Goal: Task Accomplishment & Management: Use online tool/utility

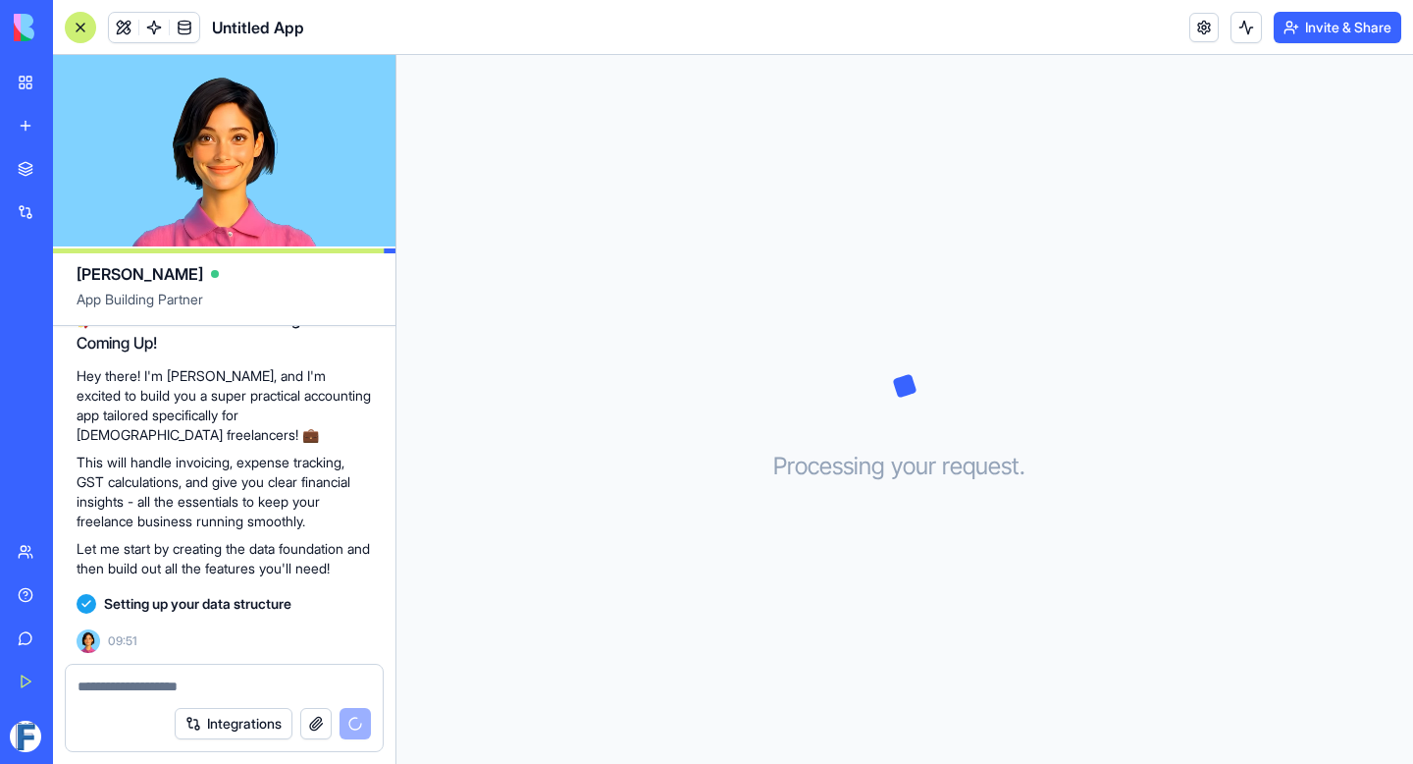
click at [224, 140] on video at bounding box center [224, 150] width 343 height 191
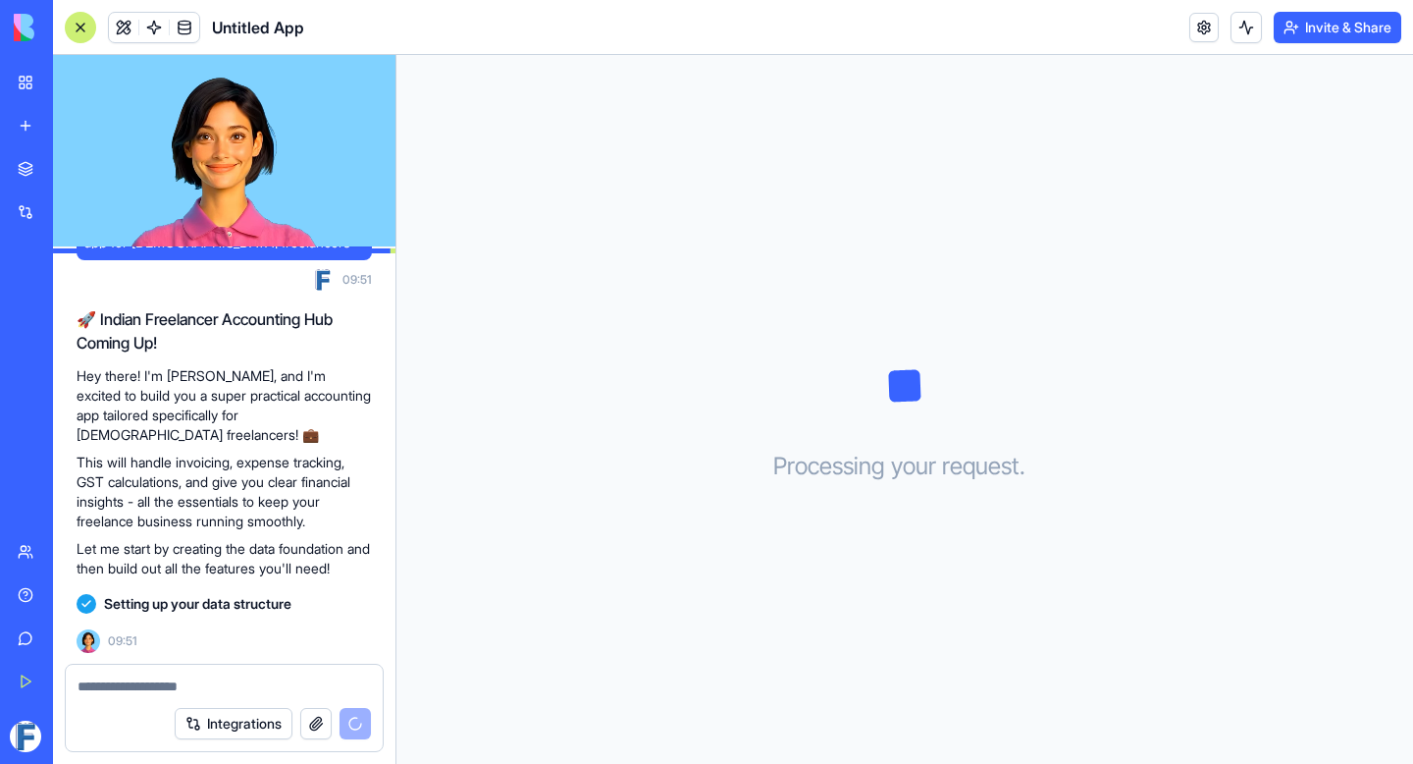
scroll to position [108, 0]
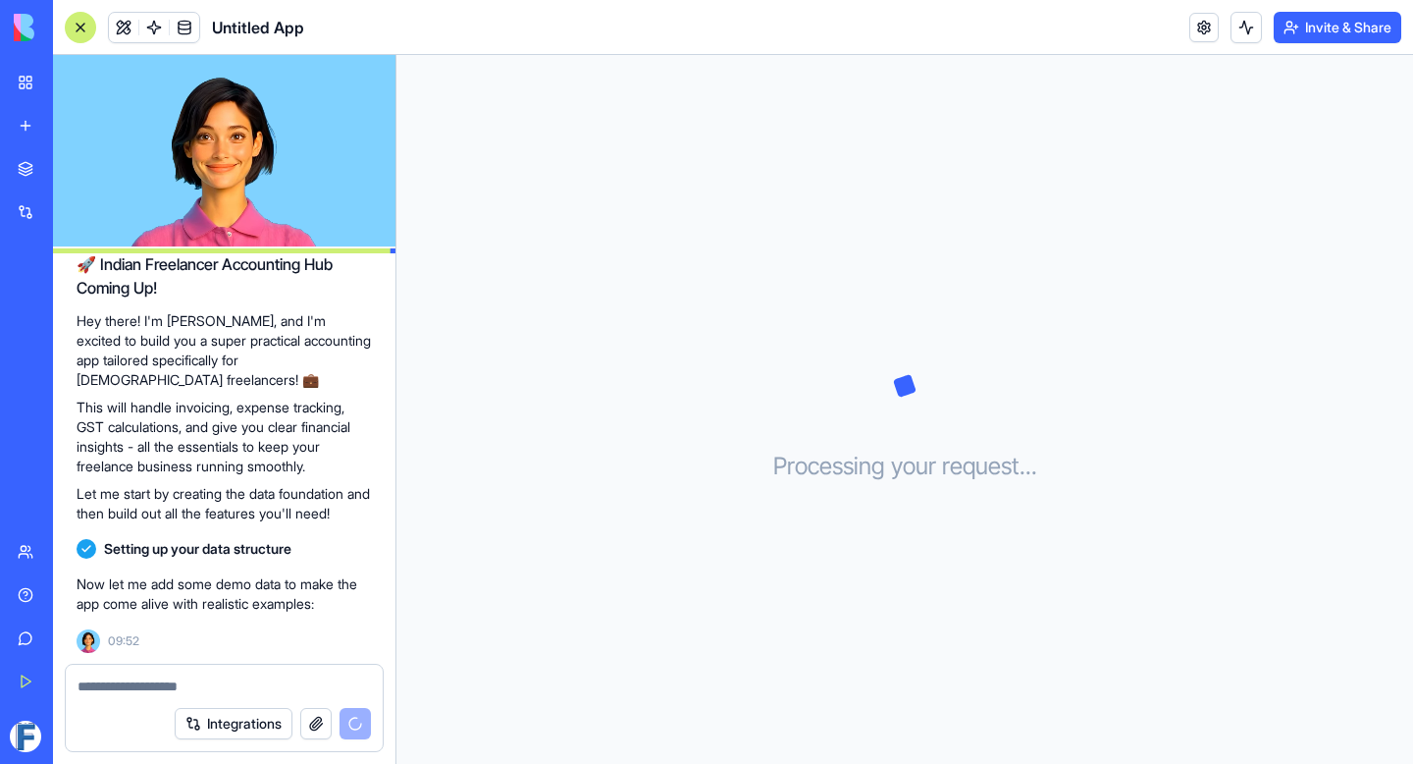
drag, startPoint x: 358, startPoint y: 406, endPoint x: 71, endPoint y: 370, distance: 289.9
click at [71, 369] on div "an easy to use yet super useful accounting app for Indian freelancers 09:51 🚀 I…" at bounding box center [224, 401] width 343 height 526
drag, startPoint x: 77, startPoint y: 382, endPoint x: 243, endPoint y: 462, distance: 185.3
click at [243, 462] on div "🚀 Indian Freelancer Accounting Hub Coming Up! Hey there! I'm Ella, and I'm exci…" at bounding box center [224, 387] width 295 height 271
click at [380, 453] on div "an easy to use yet super useful accounting app for Indian freelancers 09:51 🚀 I…" at bounding box center [224, 401] width 343 height 526
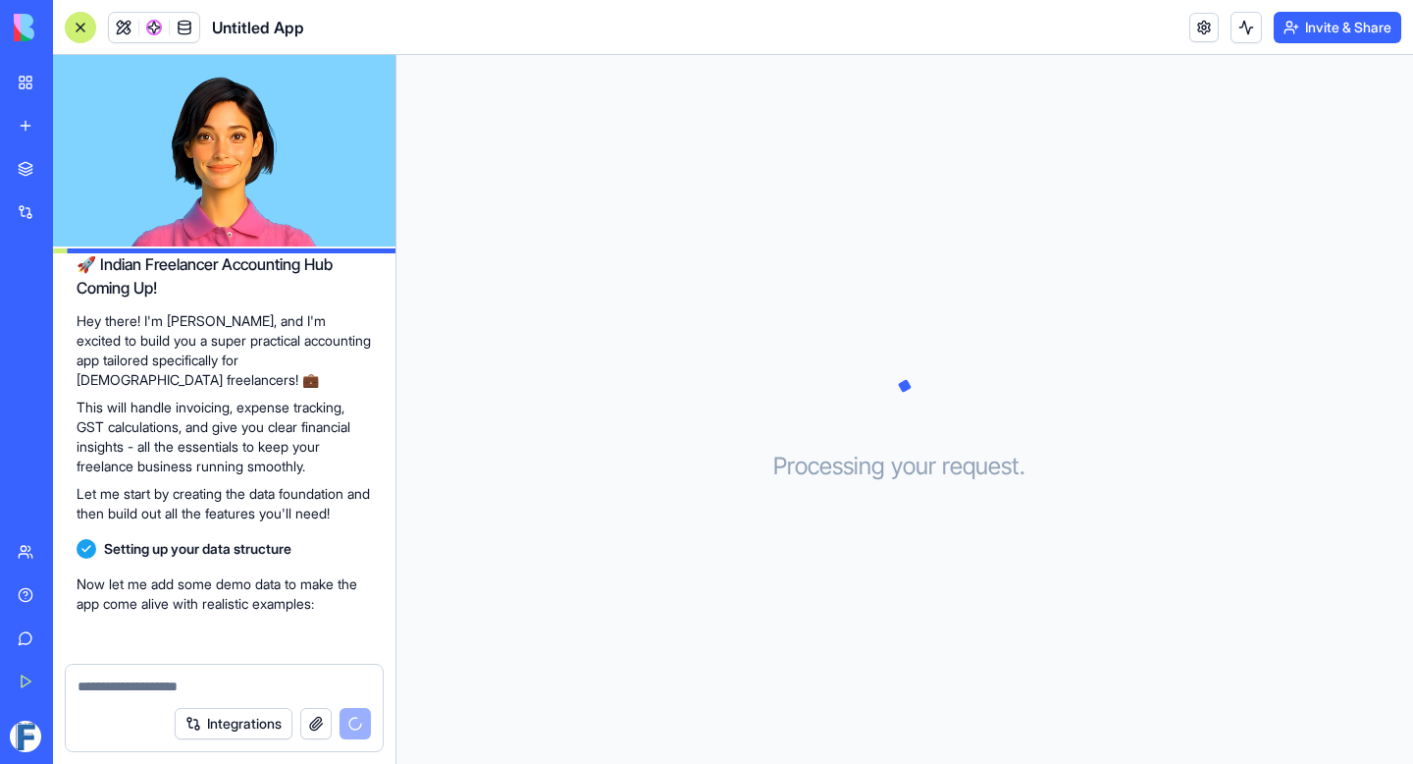
scroll to position [163, 0]
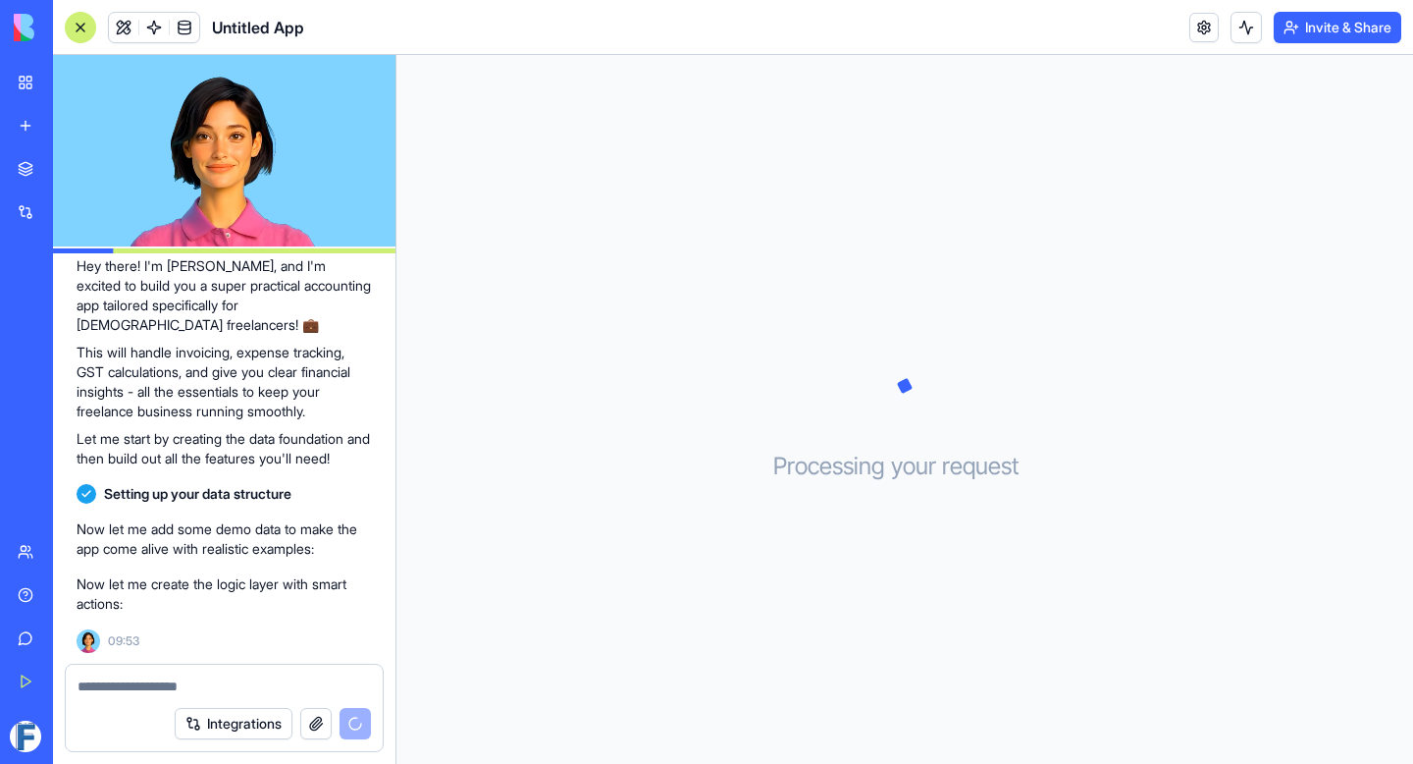
click at [236, 586] on p "Now let me create the logic layer with smart actions:" at bounding box center [224, 593] width 295 height 39
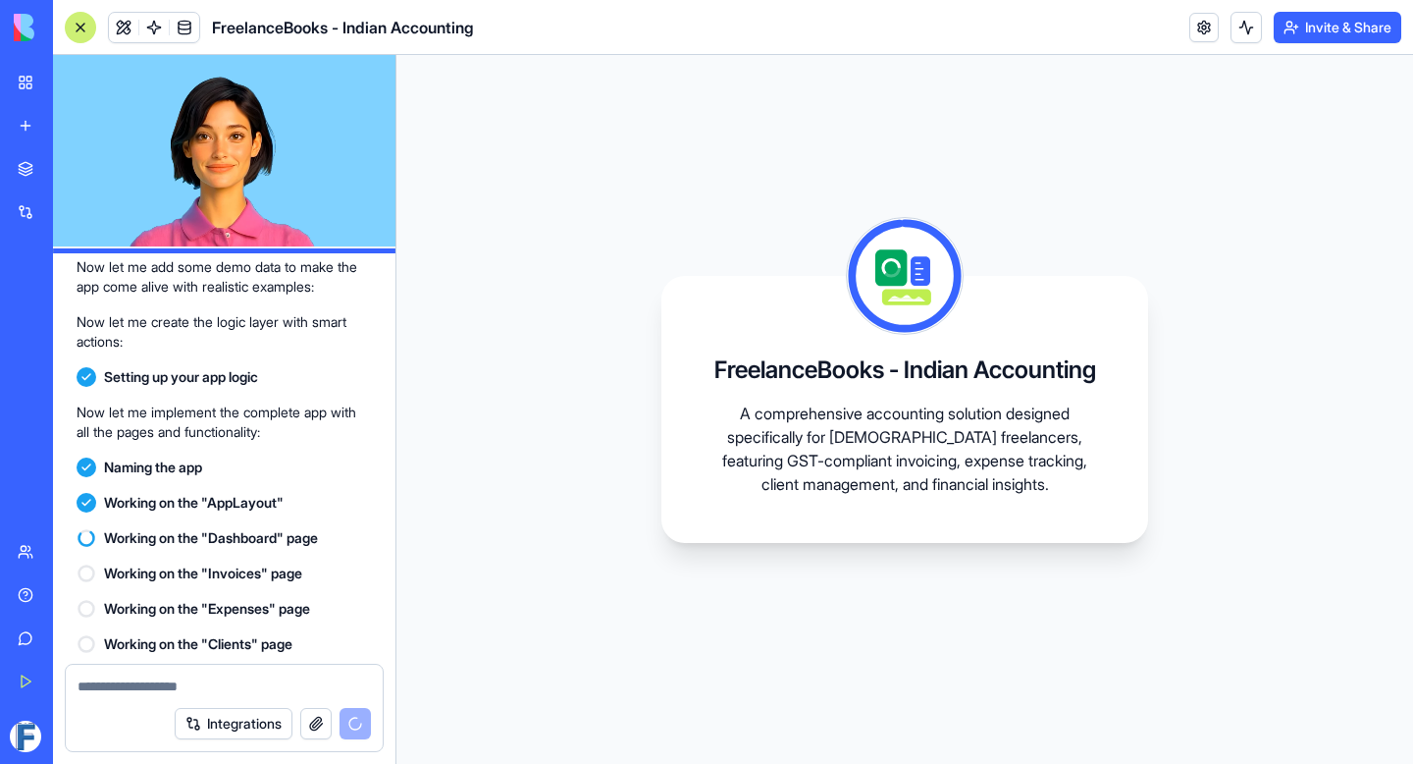
scroll to position [465, 0]
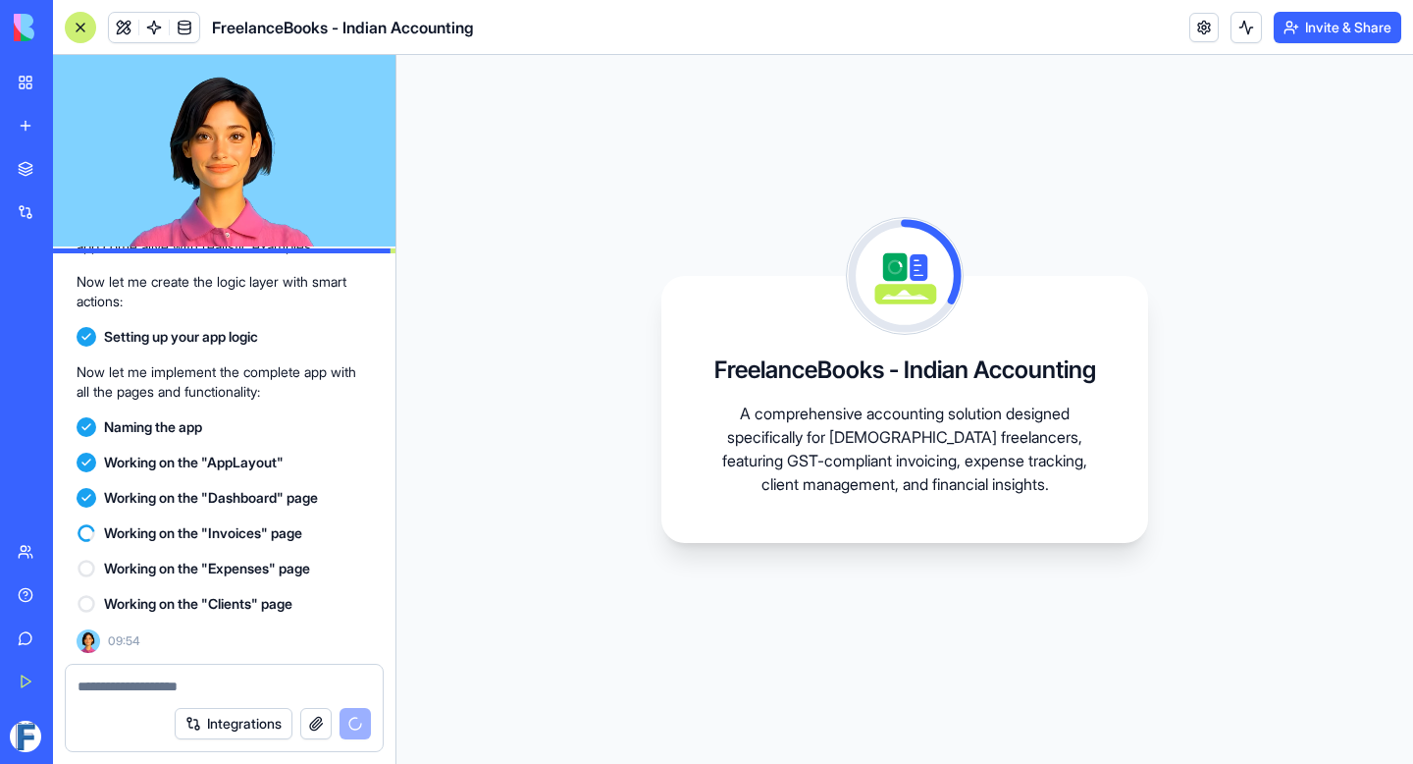
click at [226, 494] on span "Working on the "Dashboard" page" at bounding box center [211, 498] width 214 height 20
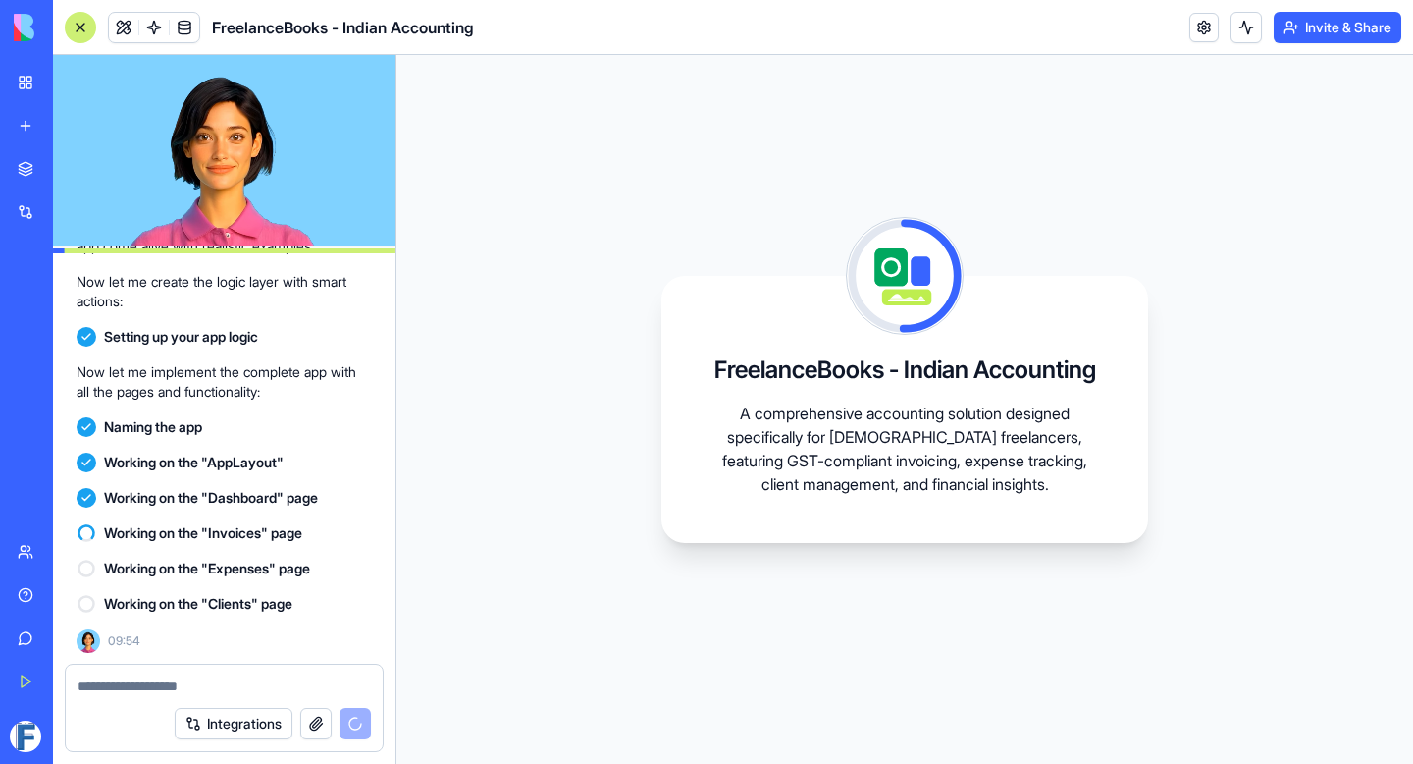
click at [22, 24] on img at bounding box center [75, 27] width 122 height 27
click at [240, 176] on video at bounding box center [224, 150] width 343 height 191
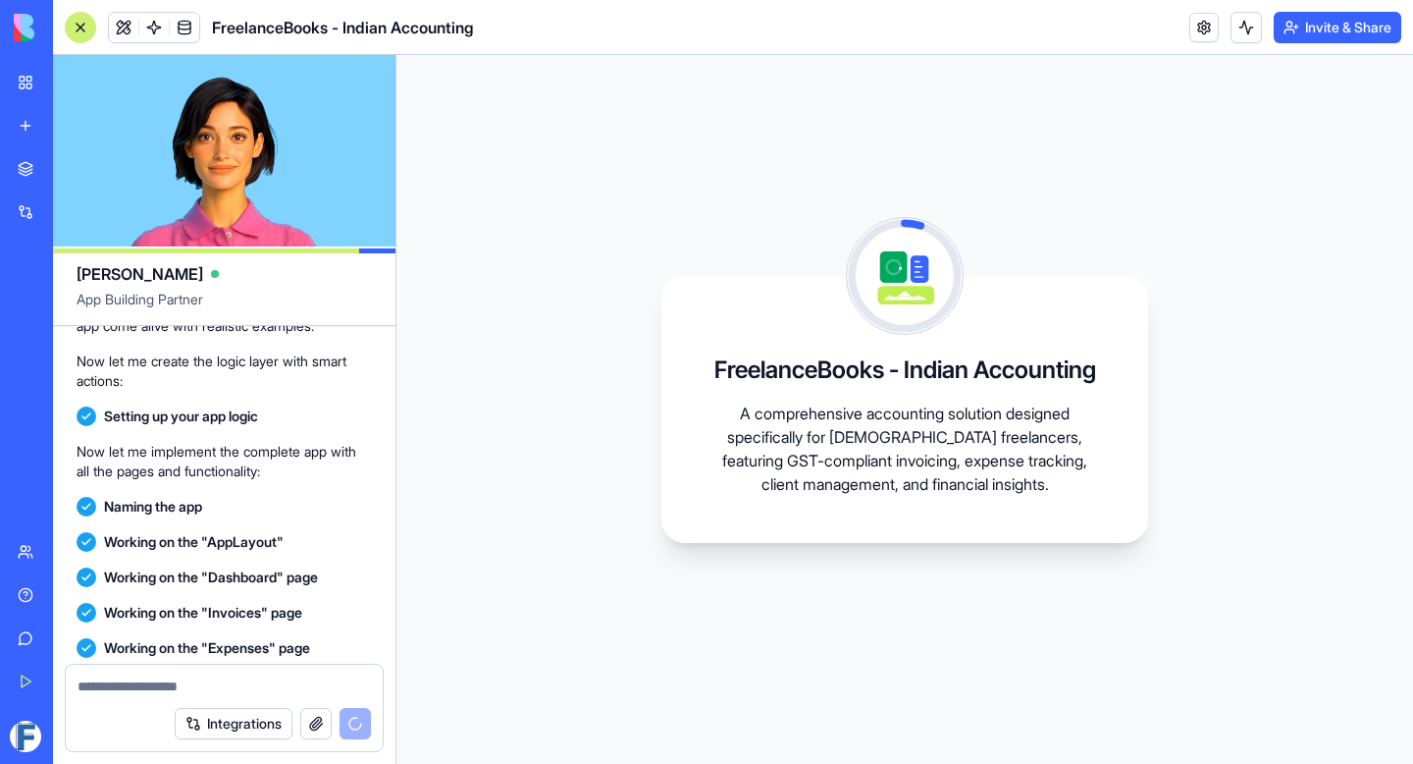
click at [240, 176] on video at bounding box center [224, 150] width 343 height 191
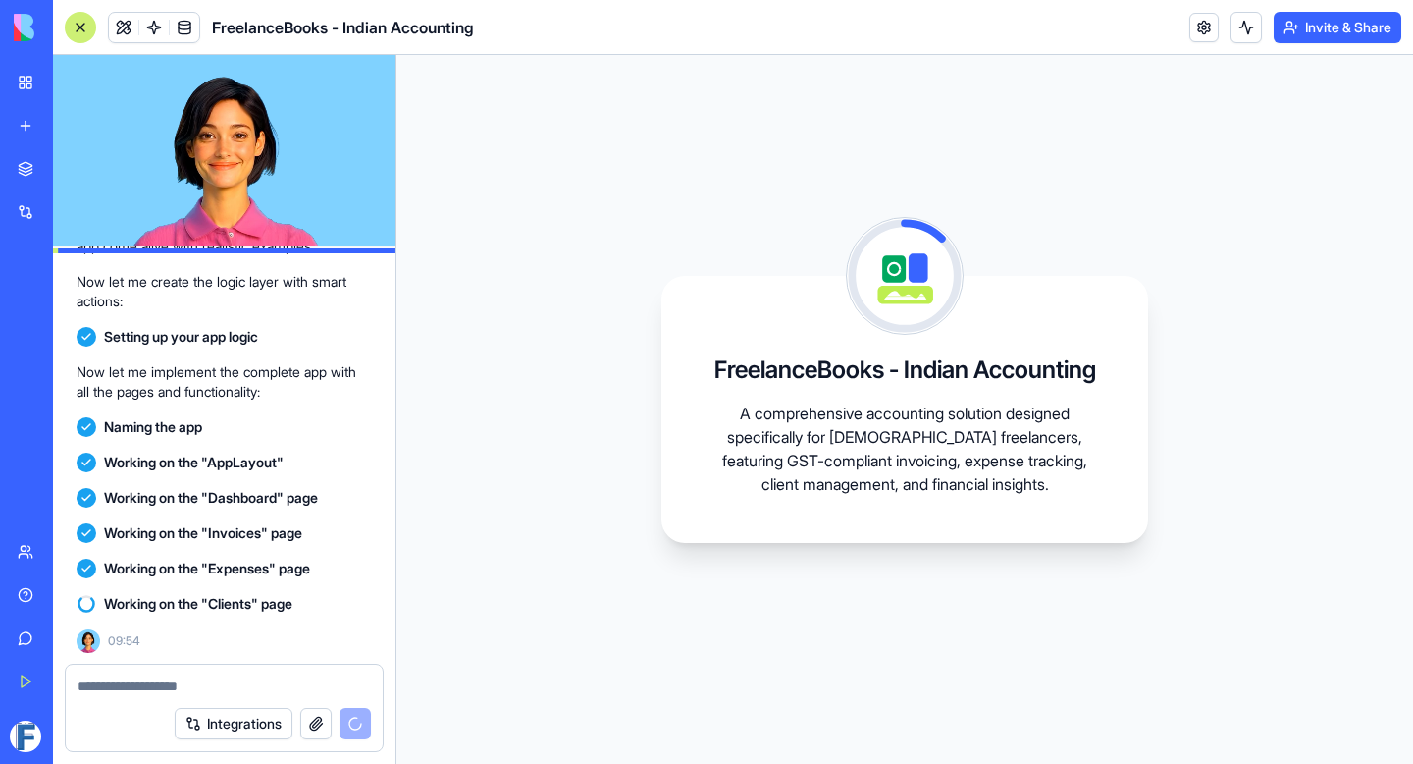
click at [240, 176] on video at bounding box center [224, 150] width 343 height 191
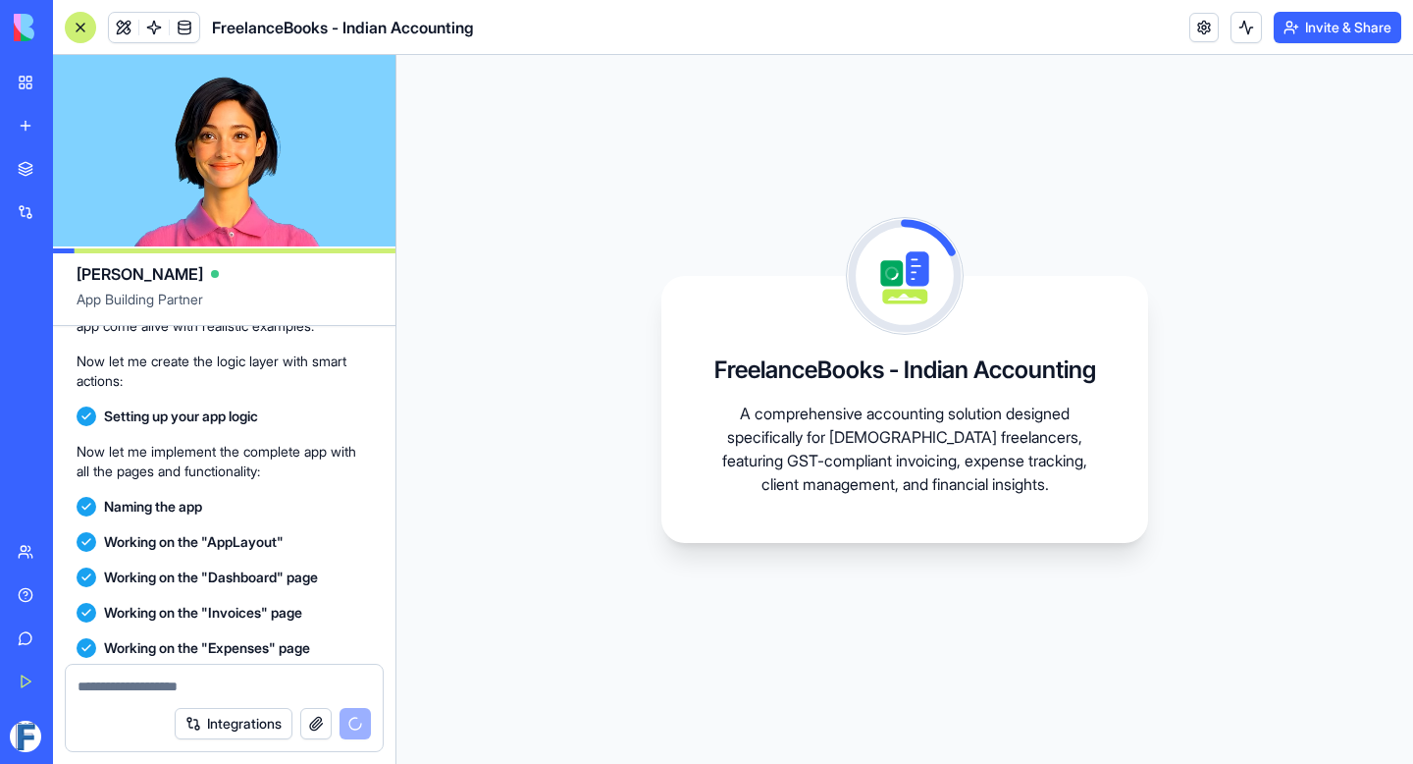
click at [240, 176] on video at bounding box center [224, 150] width 343 height 191
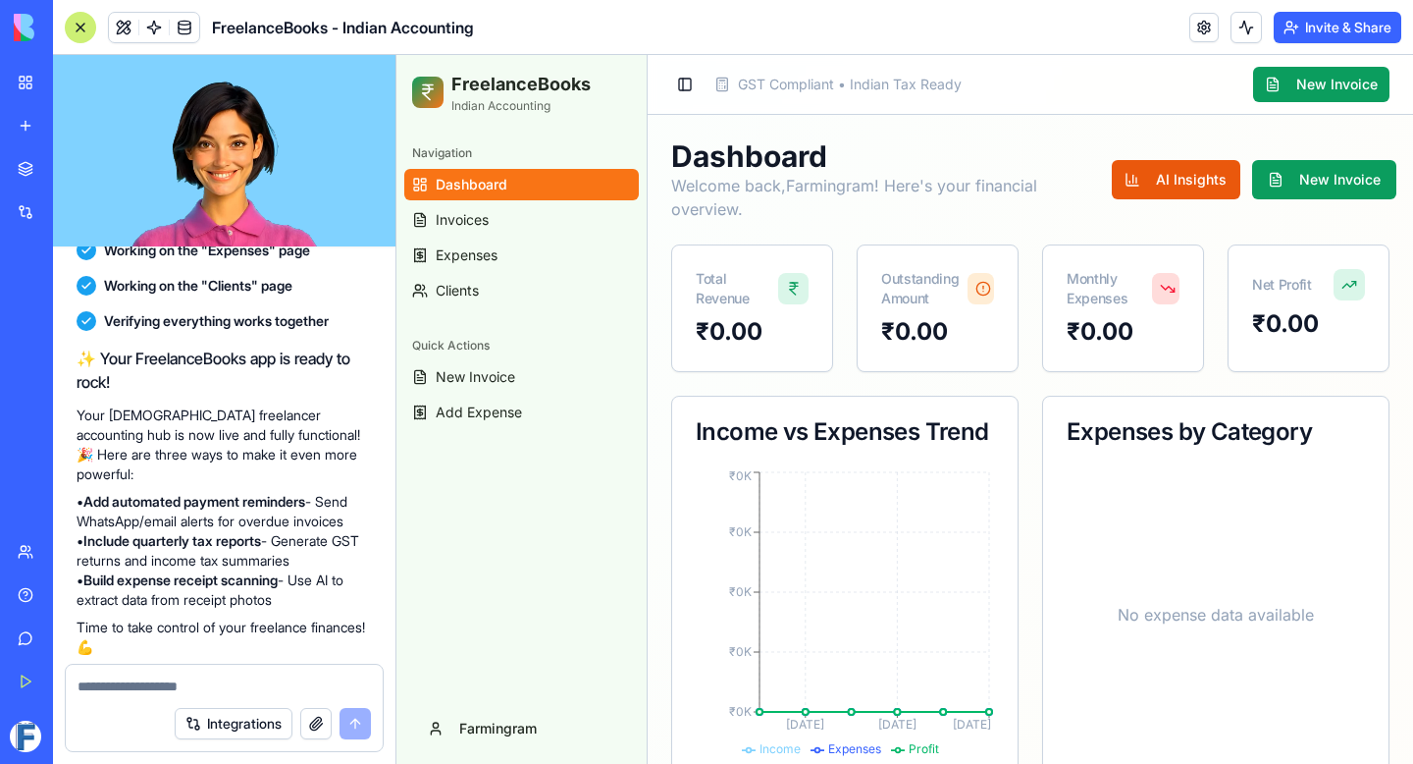
scroll to position [807, 0]
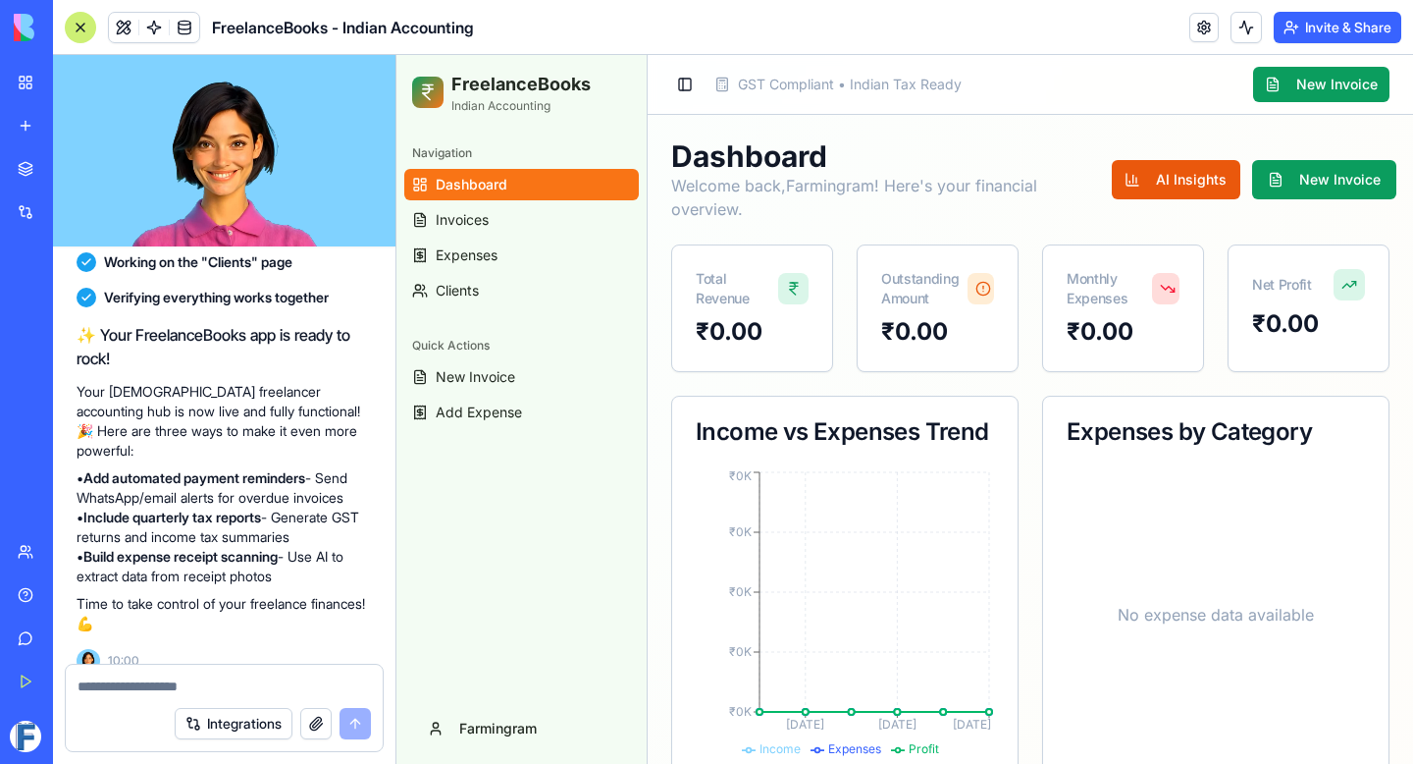
click at [81, 27] on div at bounding box center [80, 27] width 31 height 31
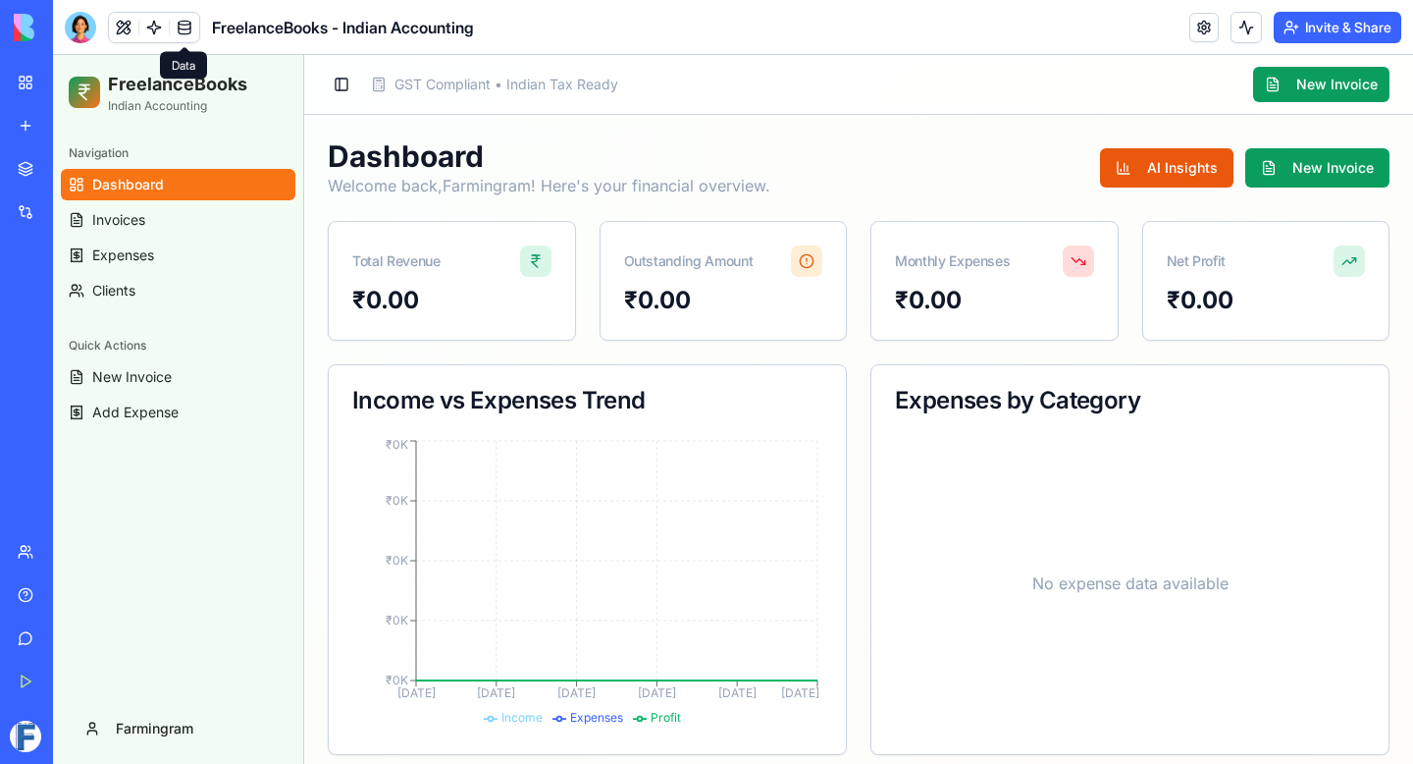
scroll to position [449, 0]
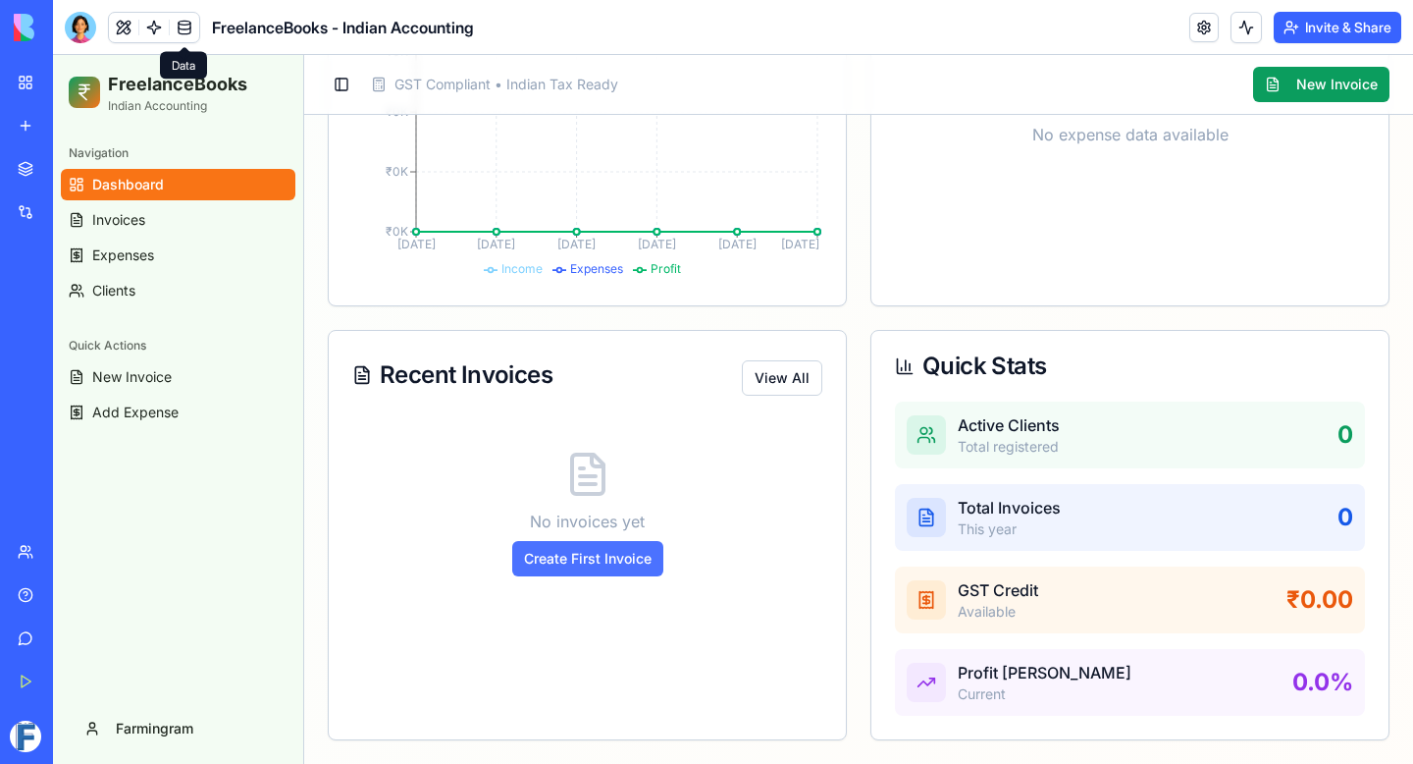
click at [554, 555] on button "Create First Invoice" at bounding box center [587, 558] width 151 height 35
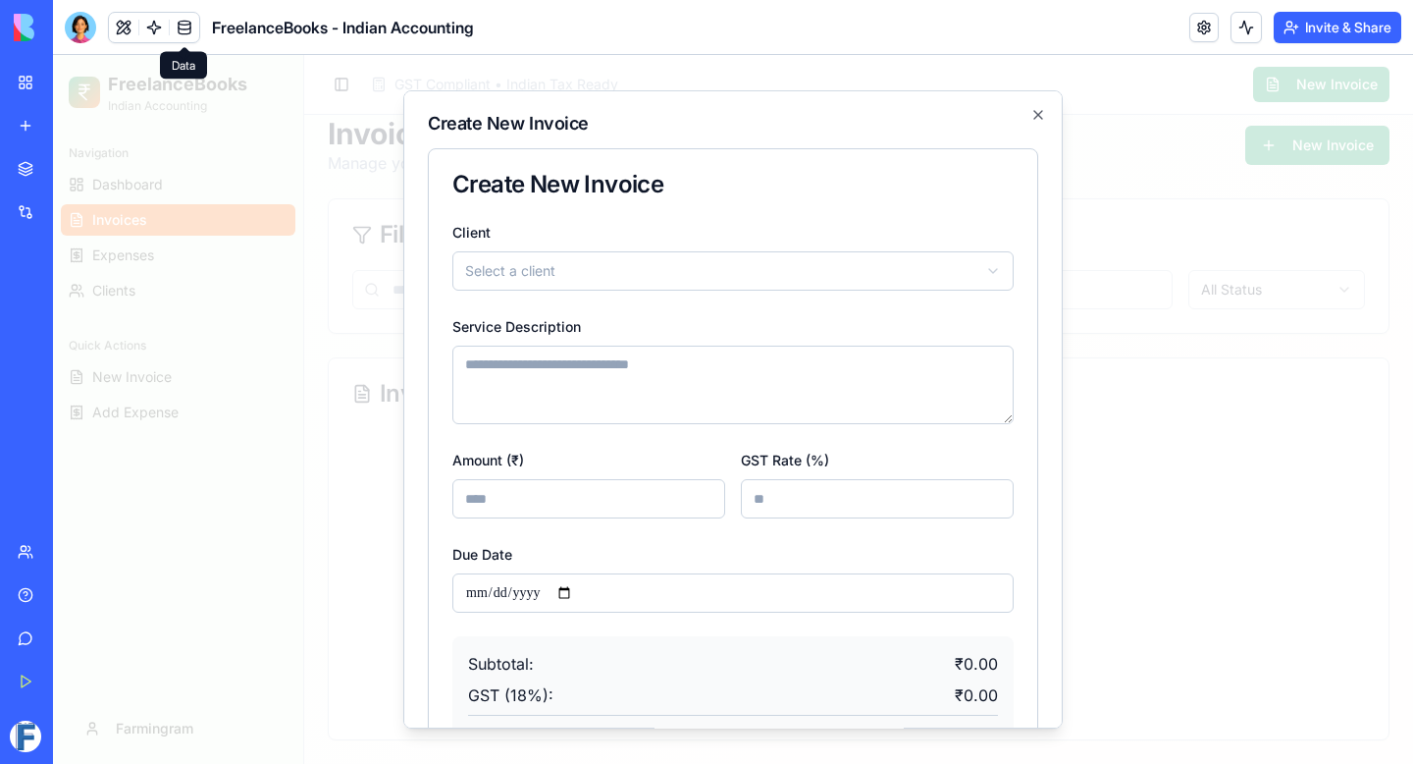
scroll to position [150, 0]
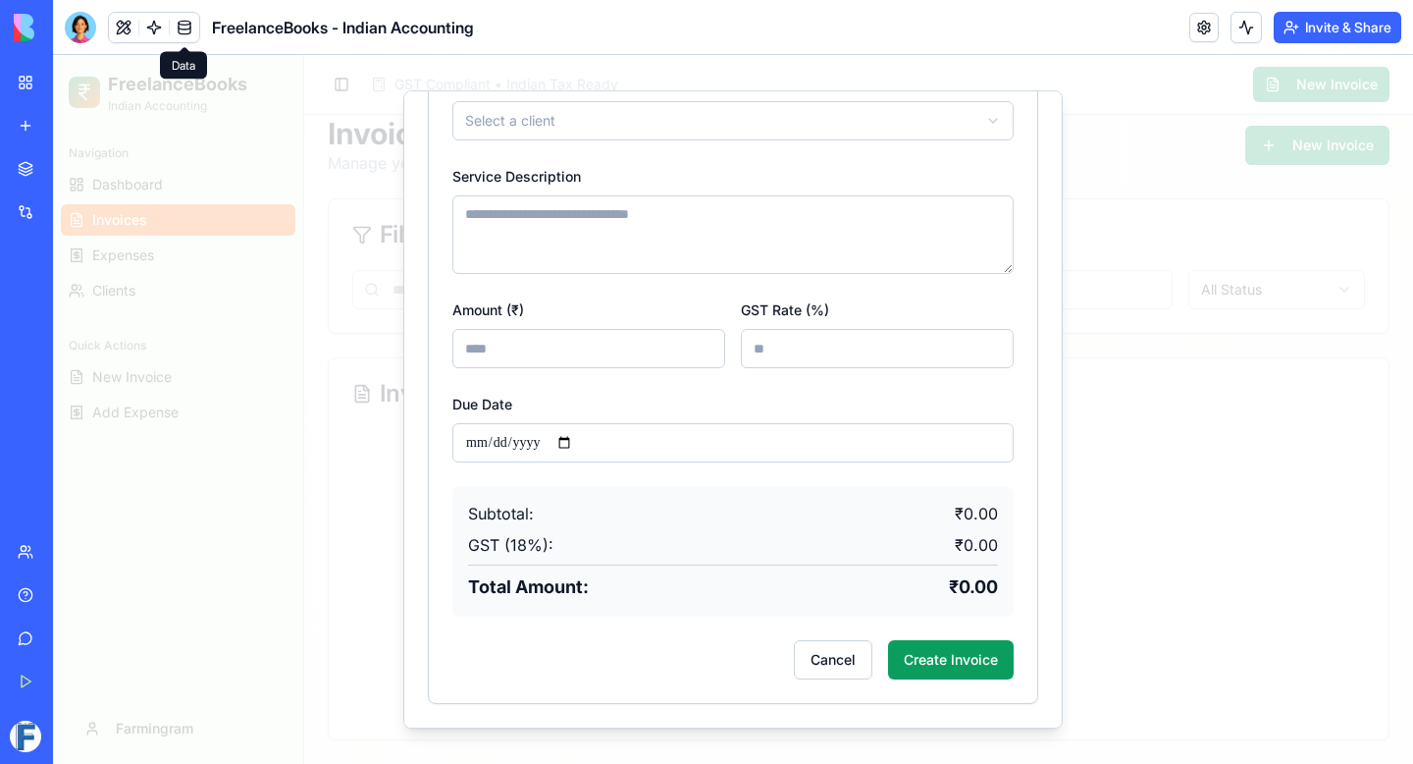
click at [822, 368] on form "Client Select a client Service Description Amount (₹) * GST Rate (%) ** Due Dat…" at bounding box center [732, 375] width 561 height 610
click at [833, 345] on input "**" at bounding box center [877, 348] width 273 height 39
type input "**"
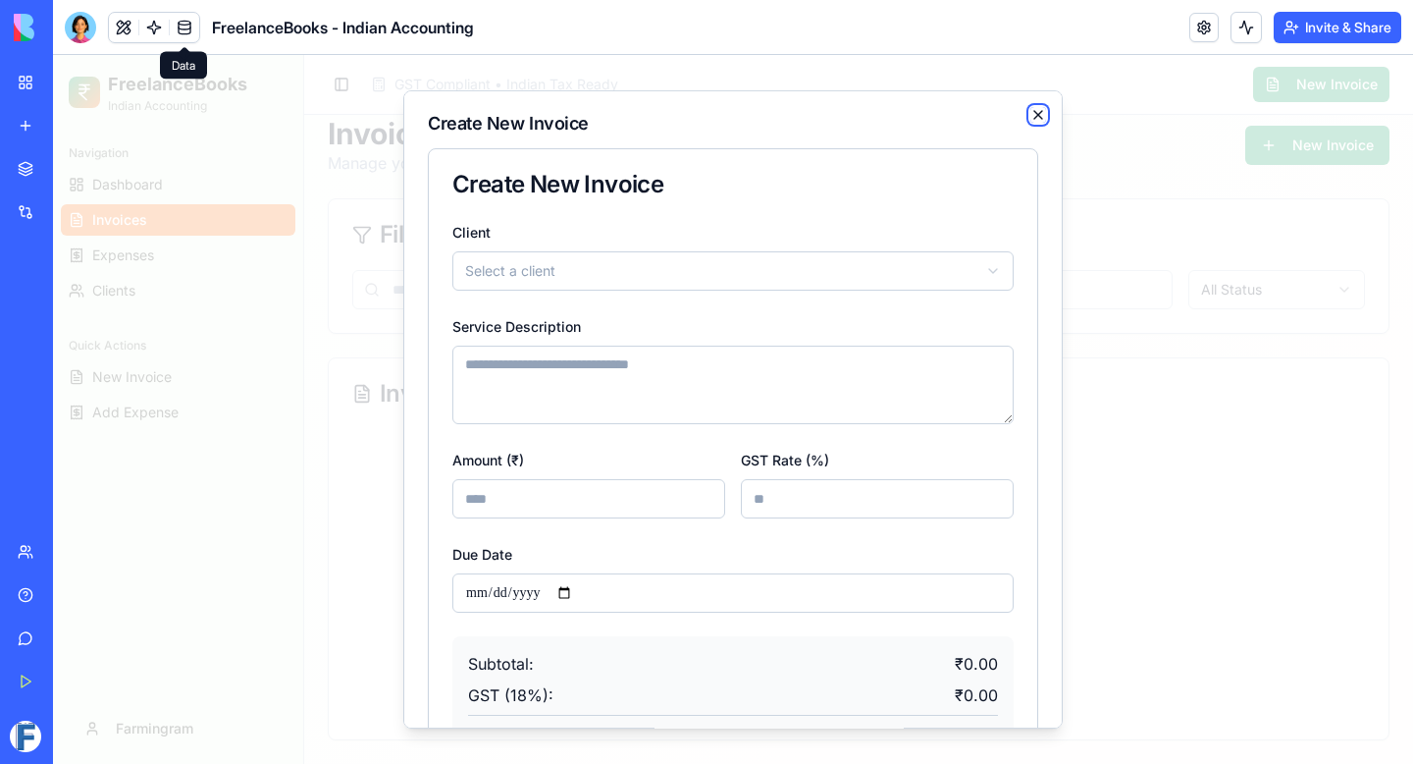
click at [1038, 109] on icon "button" at bounding box center [1039, 115] width 16 height 16
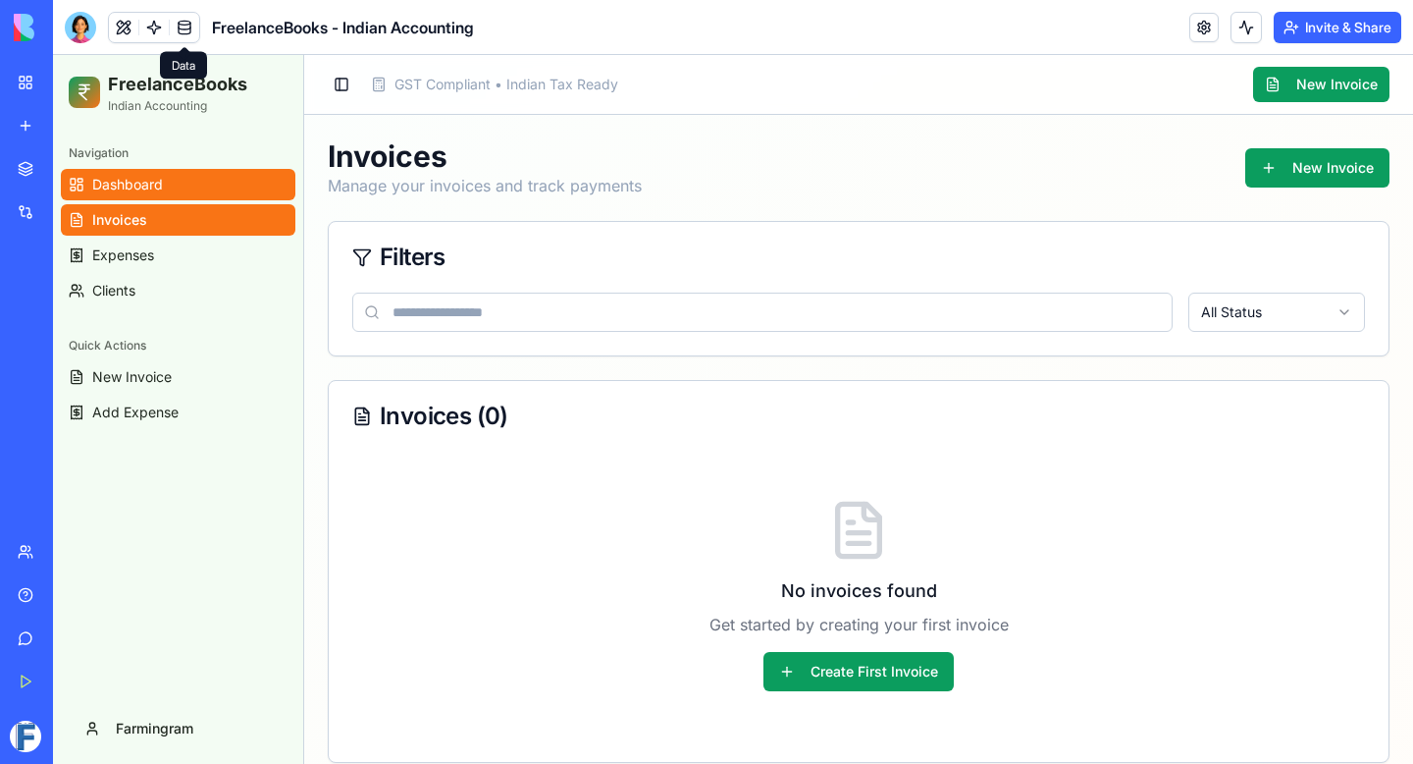
click at [193, 180] on link "Dashboard" at bounding box center [178, 184] width 235 height 31
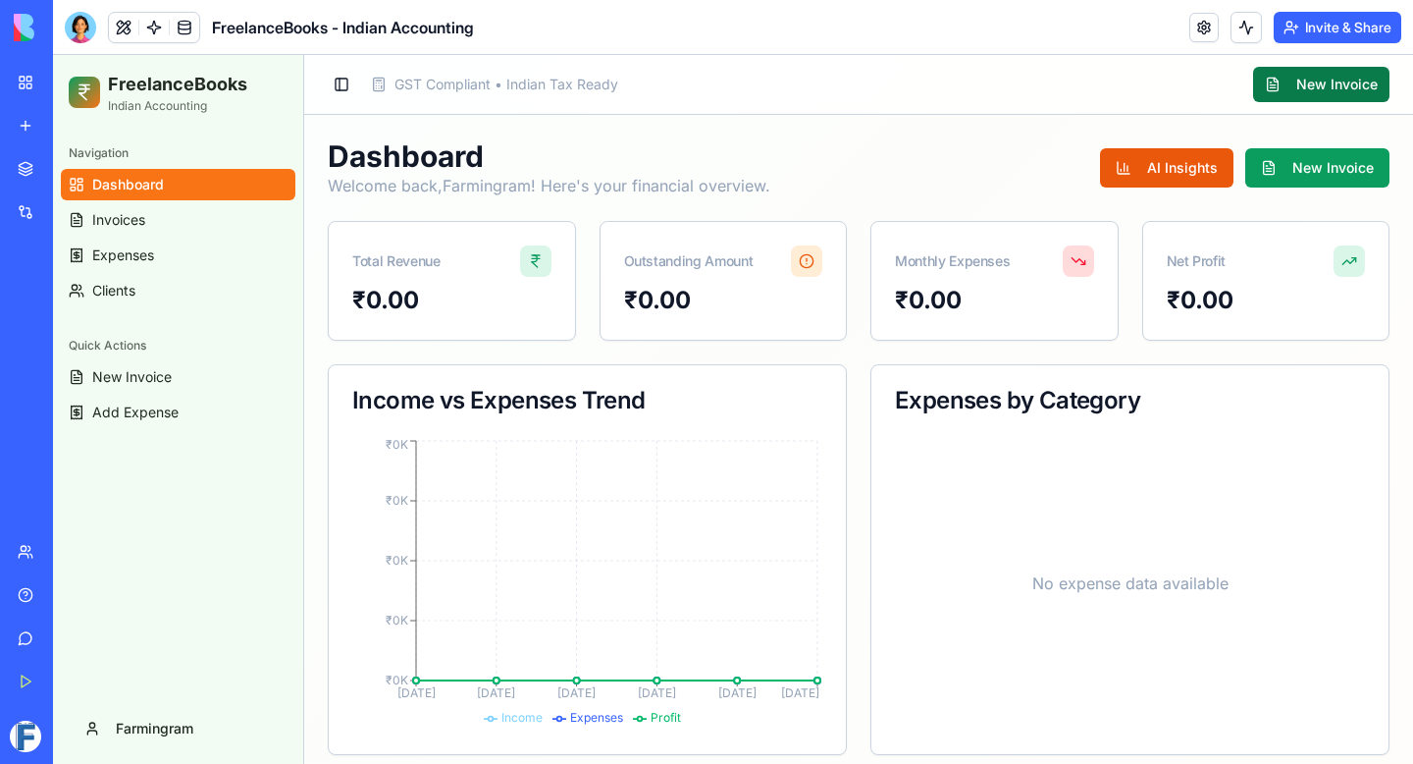
click at [1295, 90] on button "New Invoice" at bounding box center [1321, 84] width 136 height 35
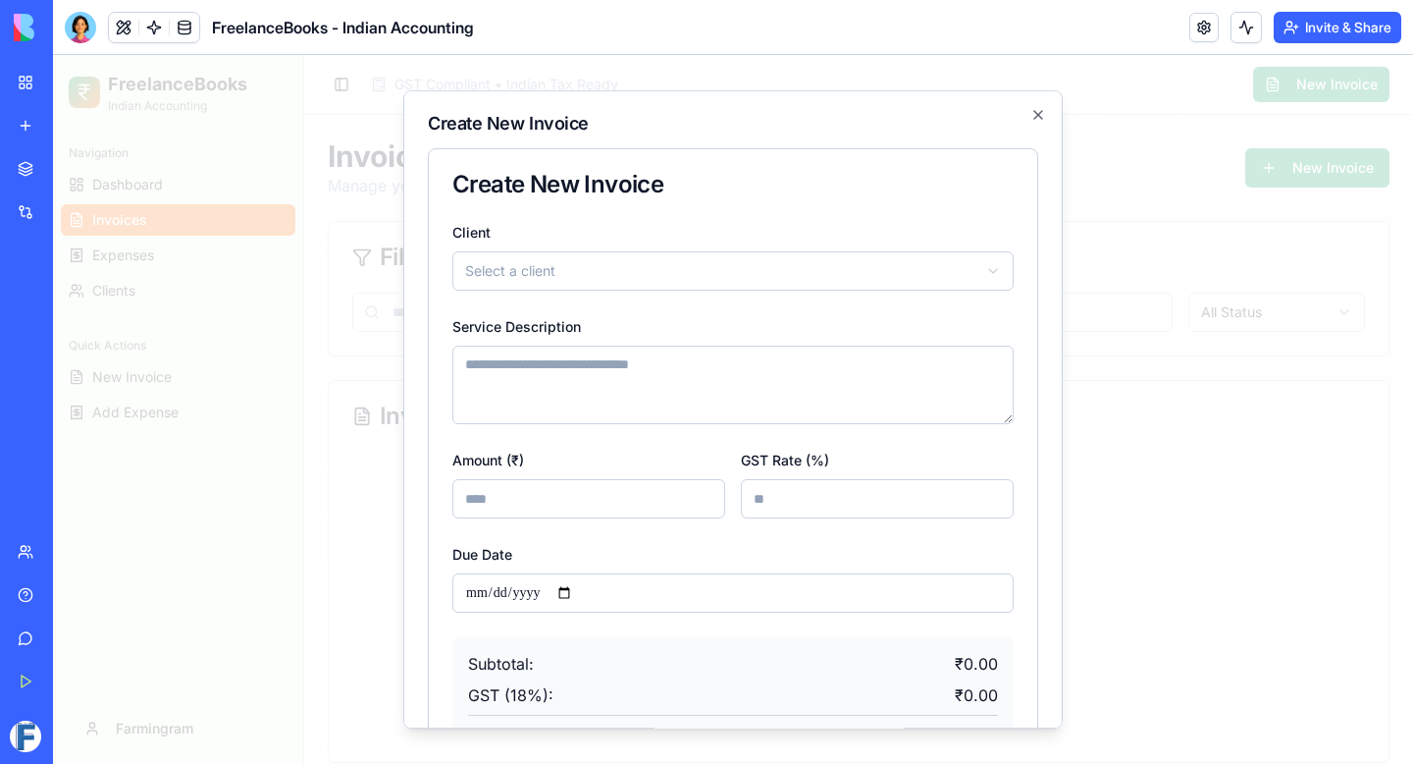
click at [1295, 90] on div at bounding box center [733, 409] width 1360 height 709
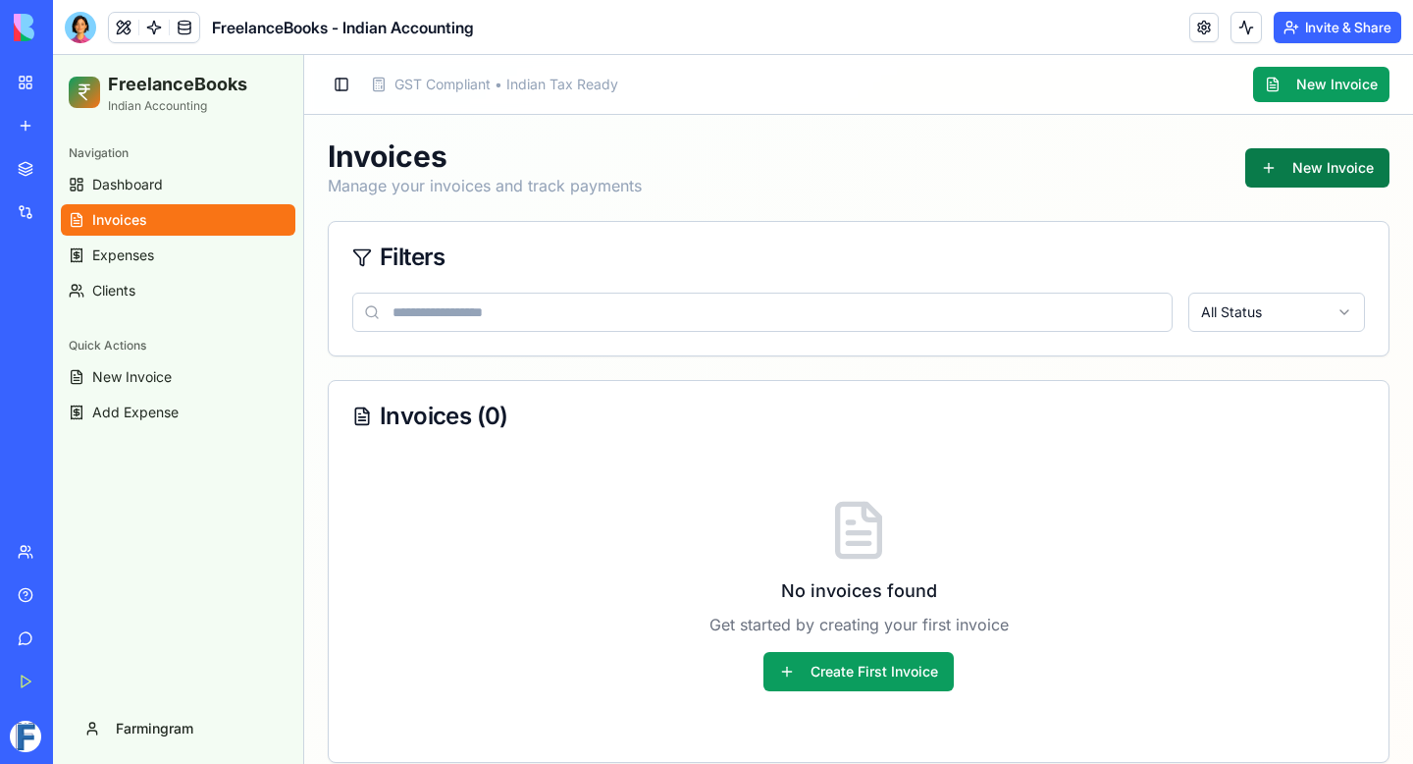
click at [1306, 161] on button "New Invoice" at bounding box center [1318, 167] width 144 height 39
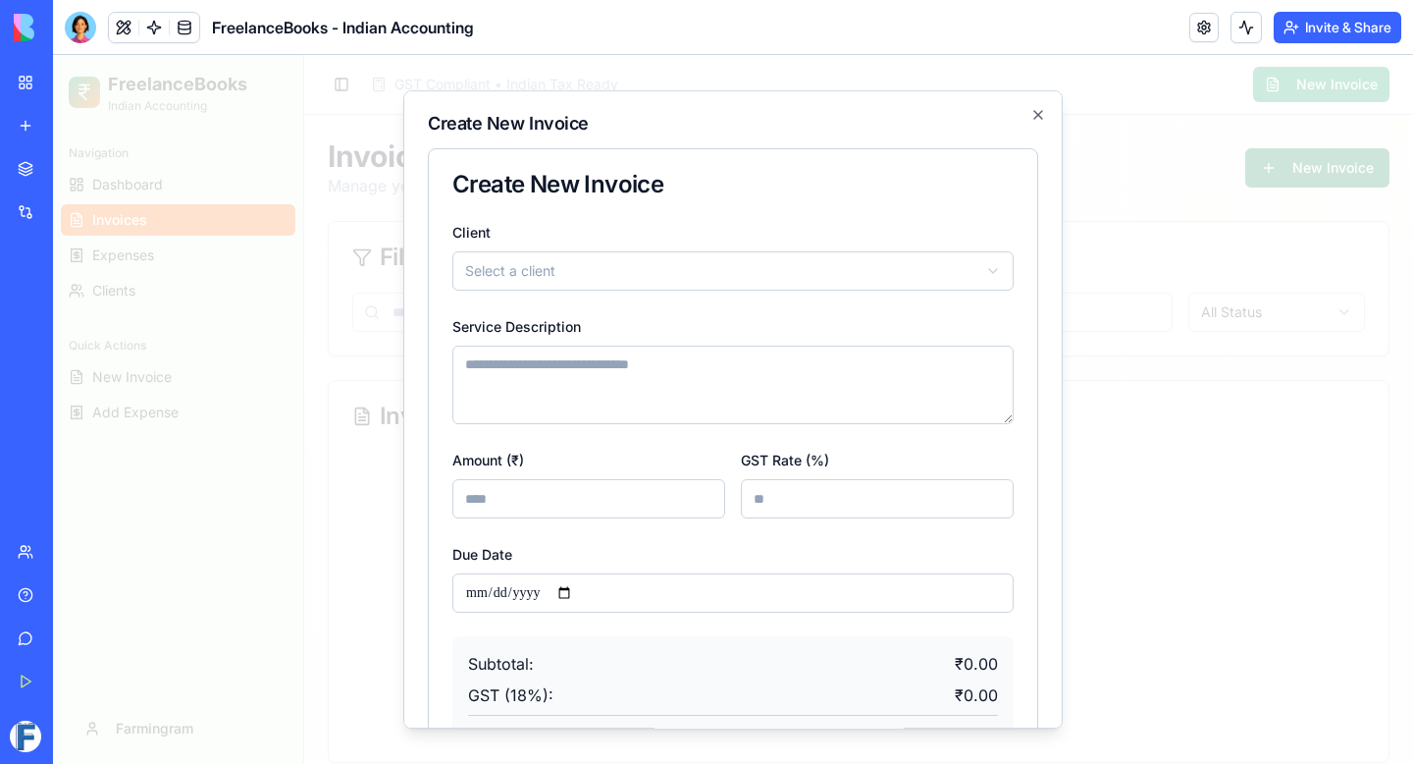
click at [1306, 161] on div at bounding box center [733, 409] width 1360 height 709
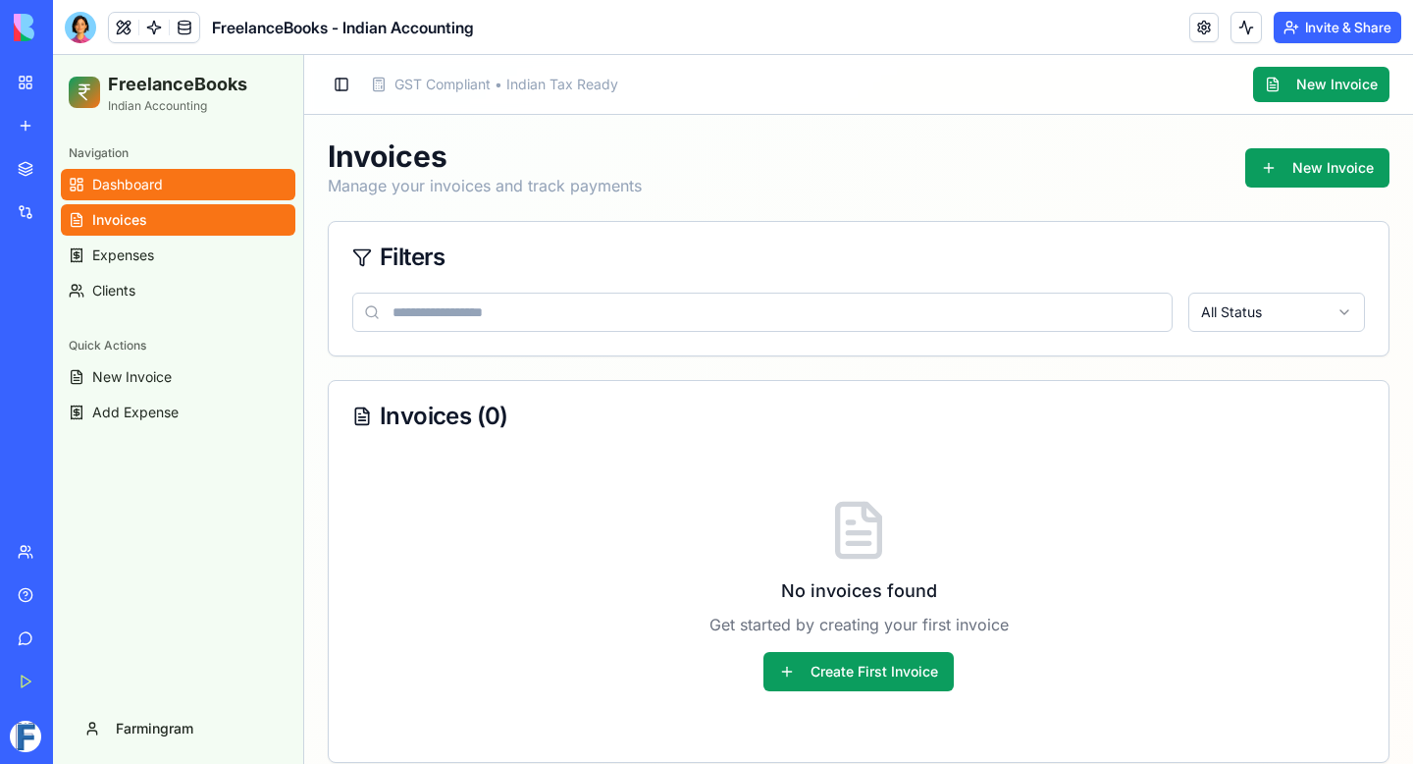
click at [174, 180] on link "Dashboard" at bounding box center [178, 184] width 235 height 31
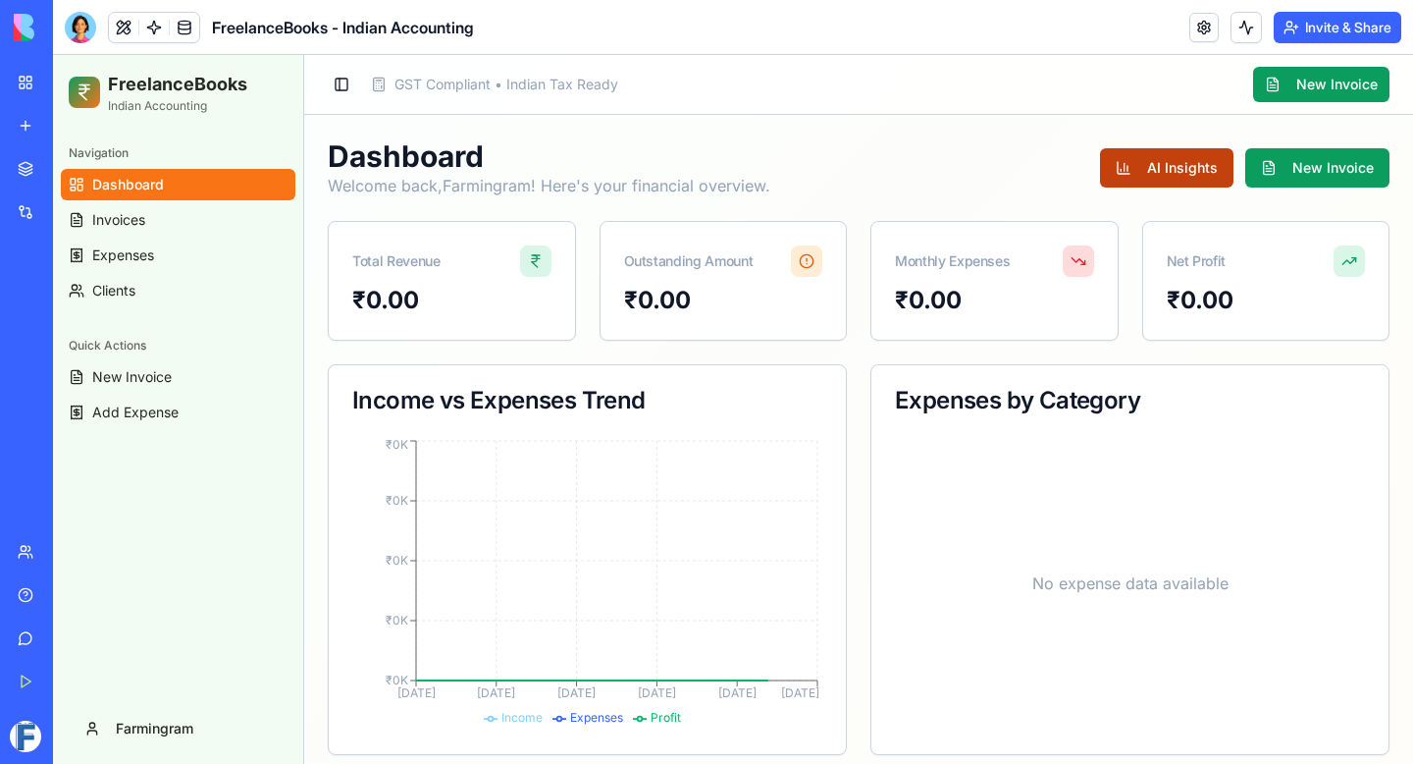
click at [1183, 168] on button "AI Insights" at bounding box center [1166, 167] width 133 height 39
click at [506, 180] on p "Welcome back, Farmingram ! Here's your financial overview." at bounding box center [549, 186] width 443 height 24
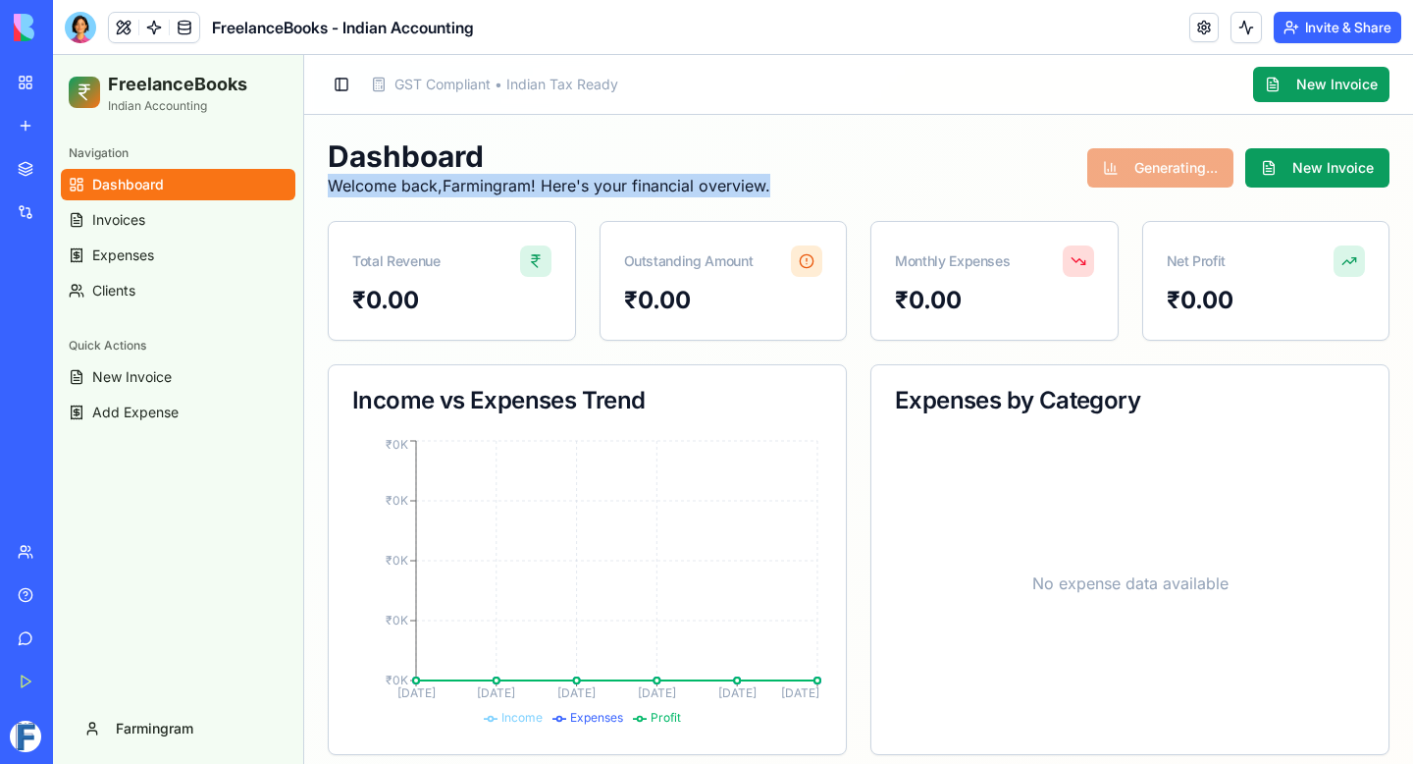
click at [506, 180] on p "Welcome back, Farmingram ! Here's your financial overview." at bounding box center [549, 186] width 443 height 24
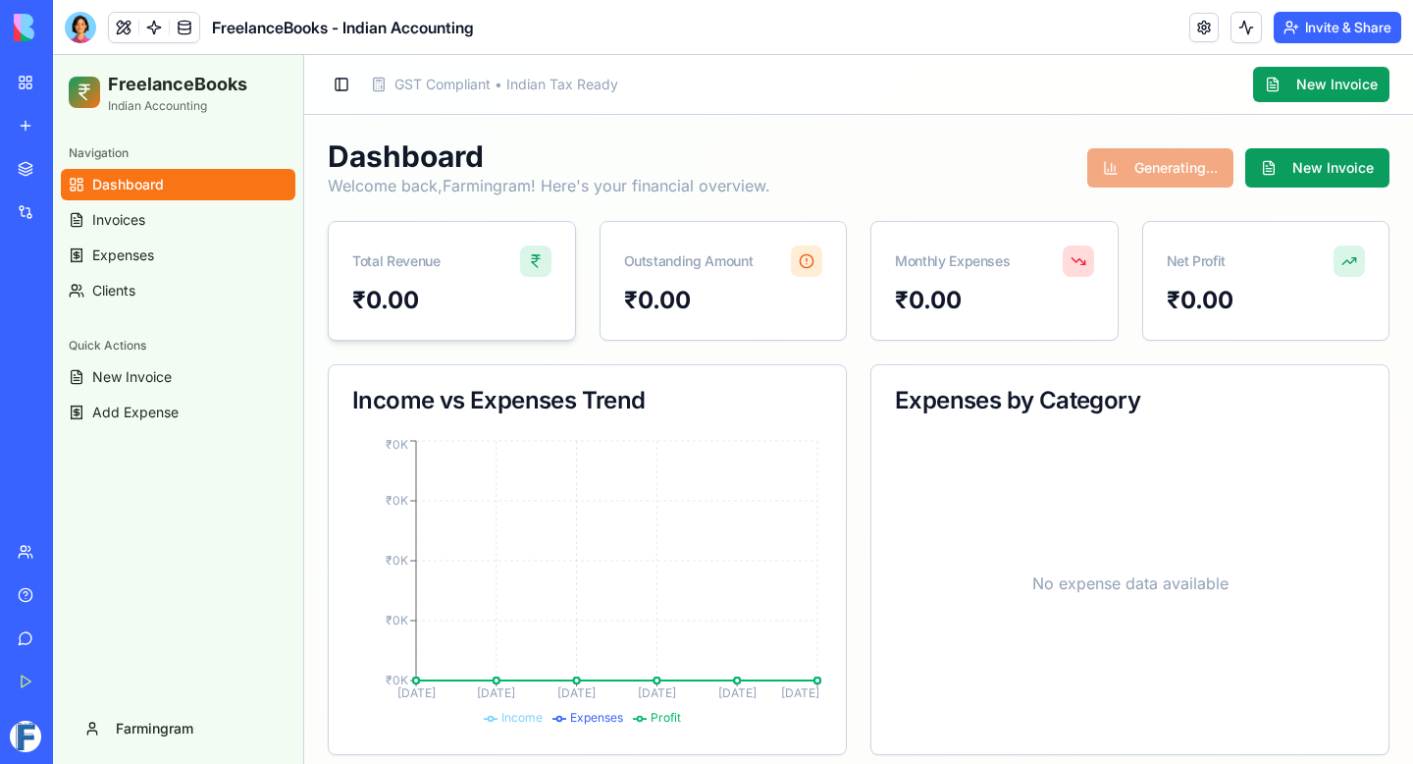
click at [478, 276] on div "Total Revenue" at bounding box center [452, 253] width 246 height 63
click at [769, 269] on div "Outstanding Amount" at bounding box center [724, 253] width 246 height 63
click at [993, 288] on div "₹0.00" at bounding box center [994, 300] width 199 height 31
click at [1212, 288] on div "₹0.00" at bounding box center [1266, 300] width 199 height 31
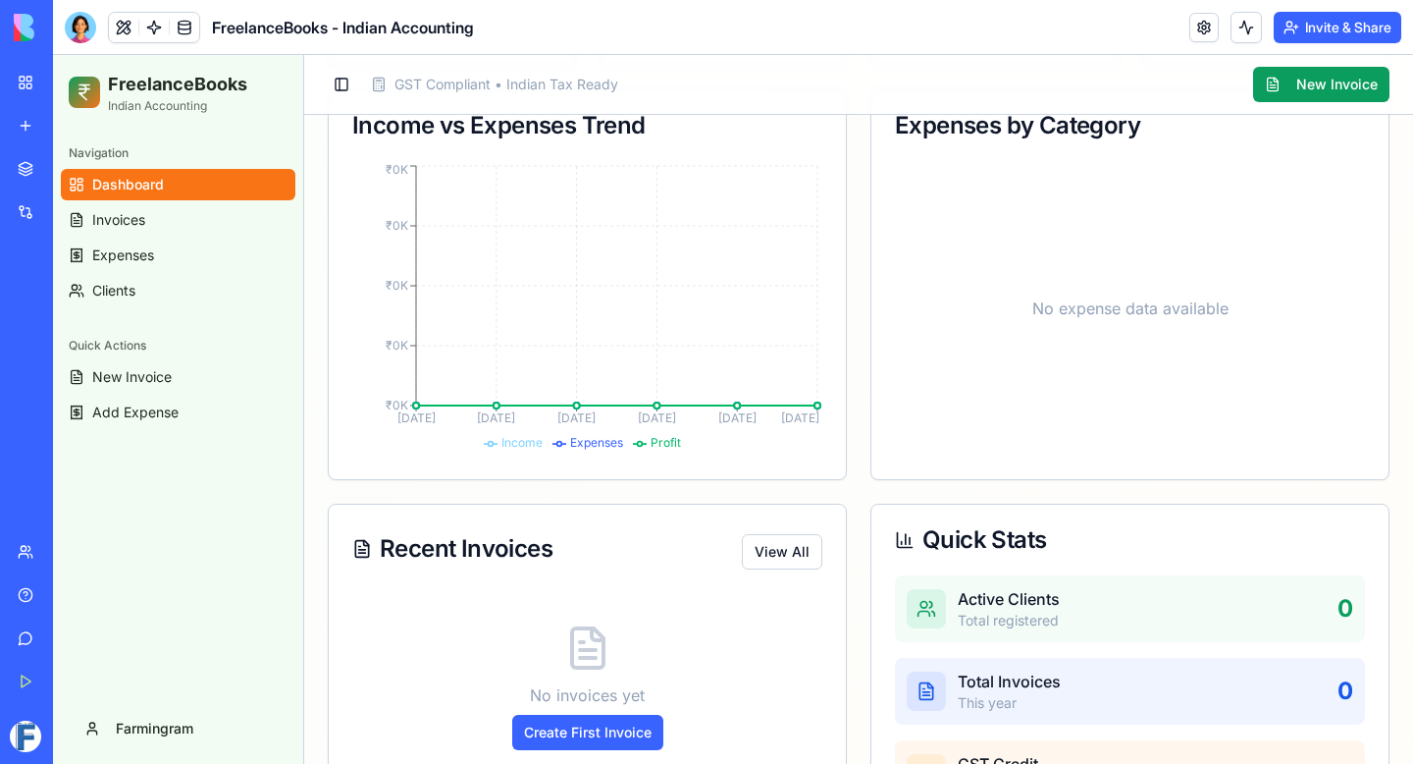
scroll to position [449, 0]
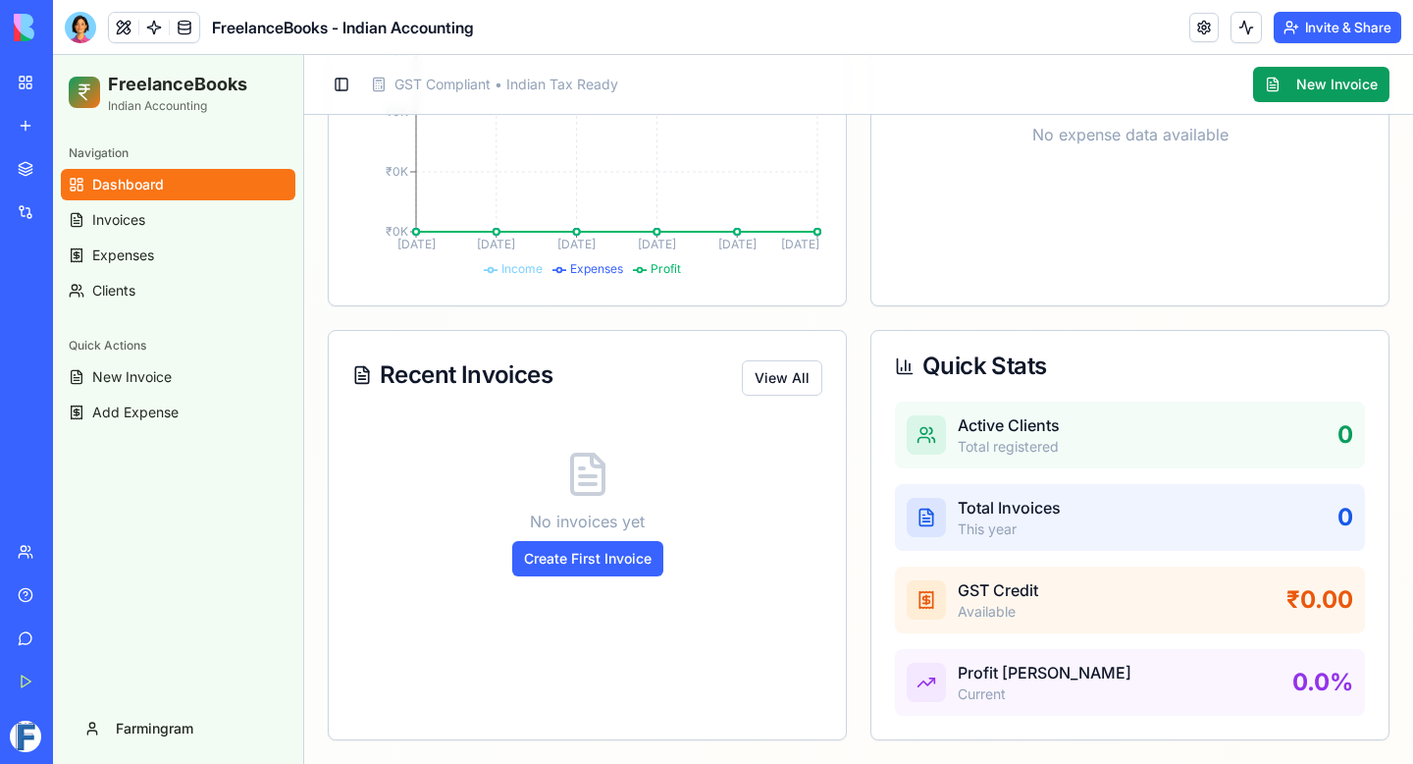
click at [1071, 436] on div "Active Clients Total registered 0" at bounding box center [1130, 434] width 470 height 67
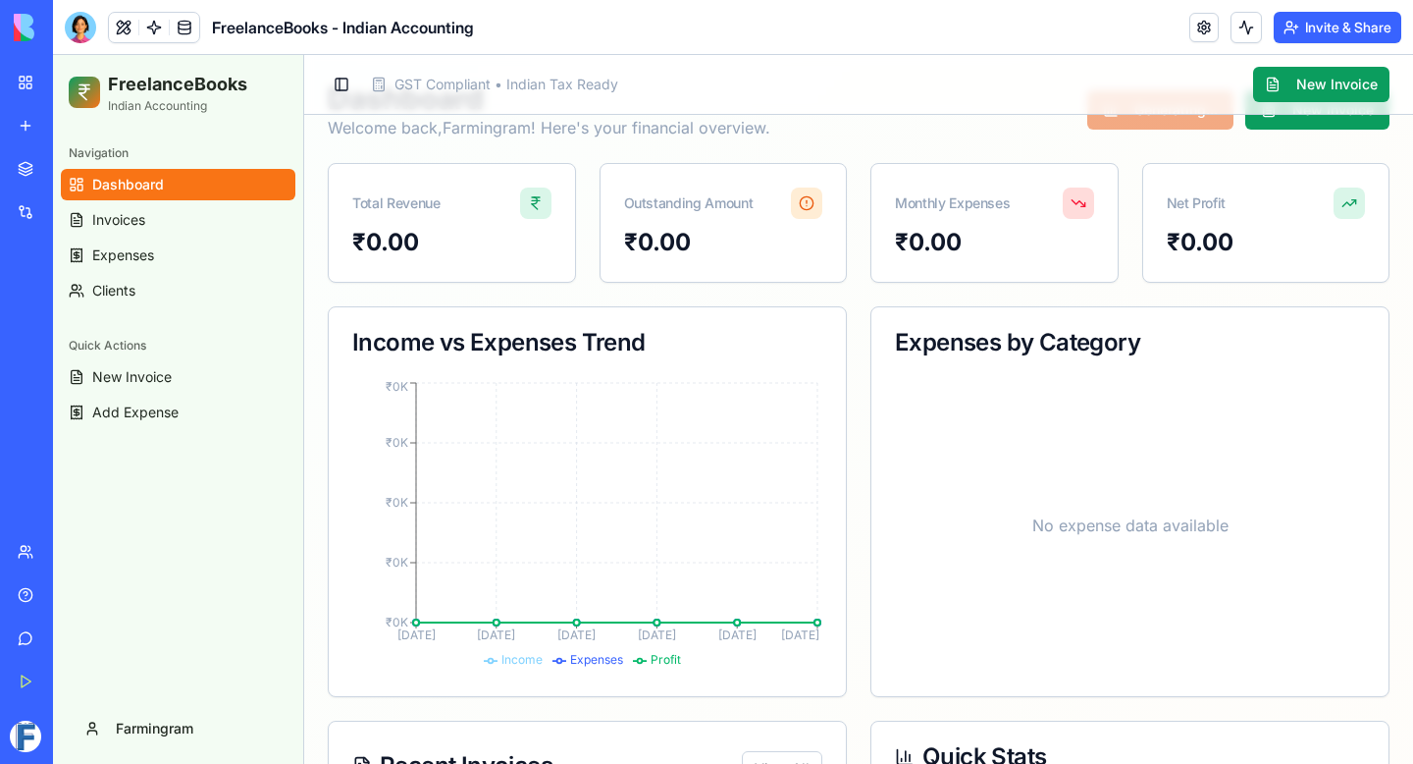
scroll to position [0, 0]
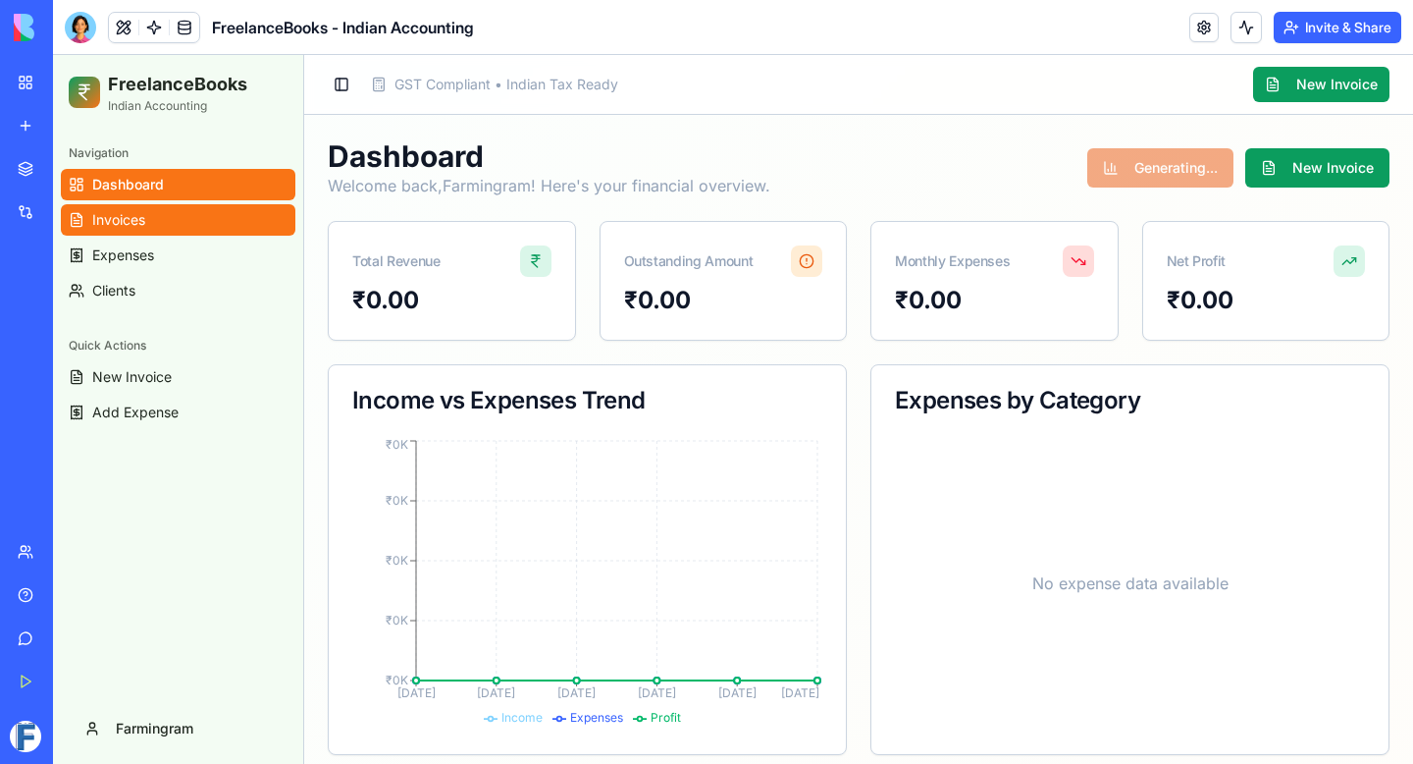
click at [208, 214] on link "Invoices" at bounding box center [178, 219] width 235 height 31
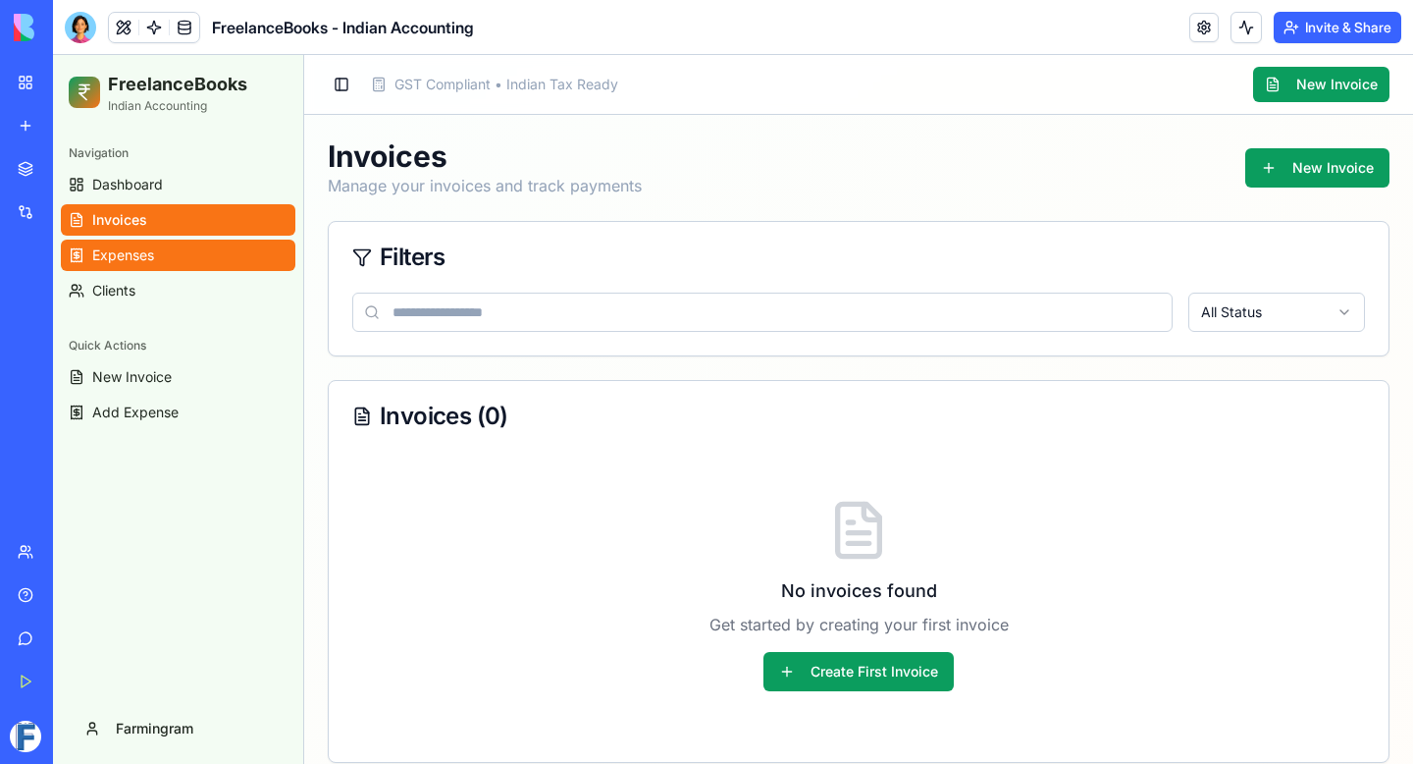
click at [221, 248] on link "Expenses" at bounding box center [178, 254] width 235 height 31
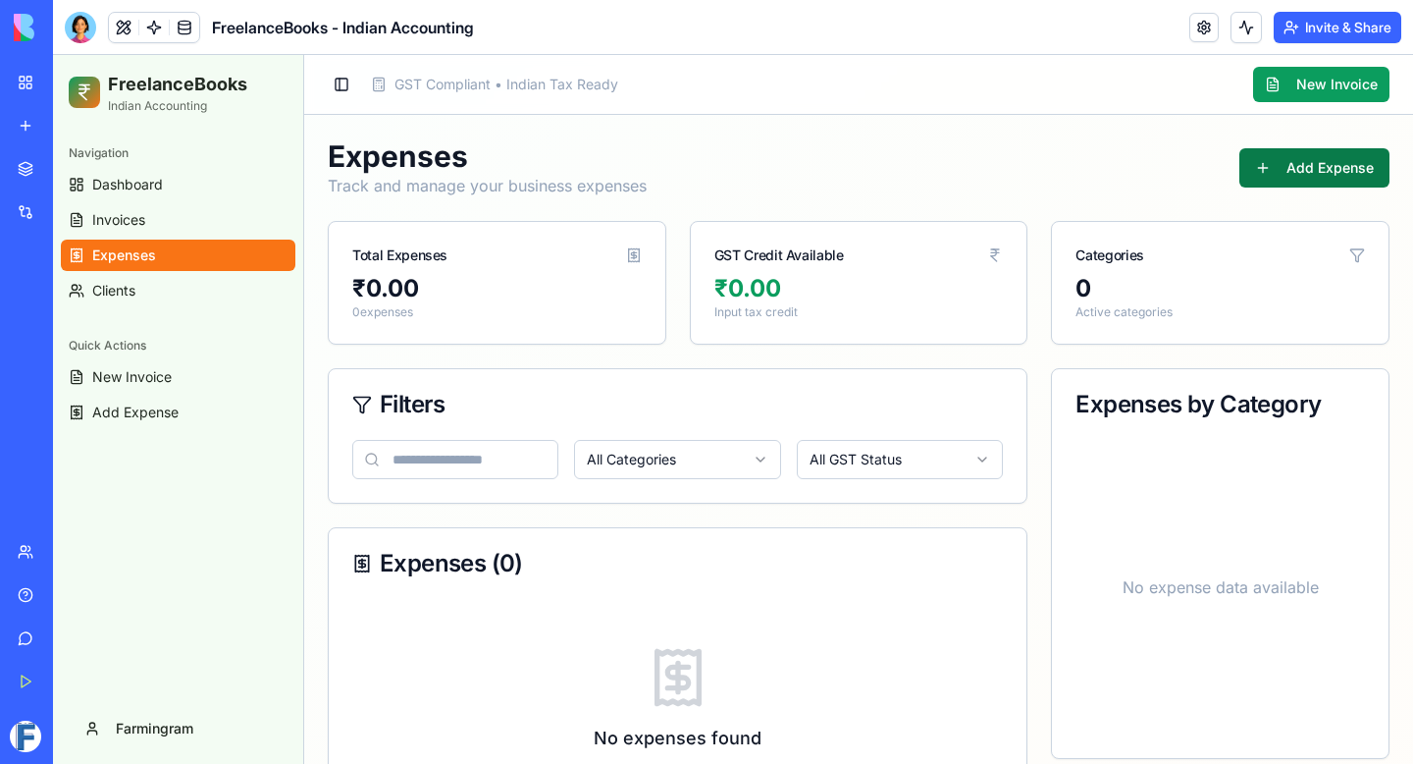
click at [1291, 164] on button "Add Expense" at bounding box center [1315, 167] width 150 height 39
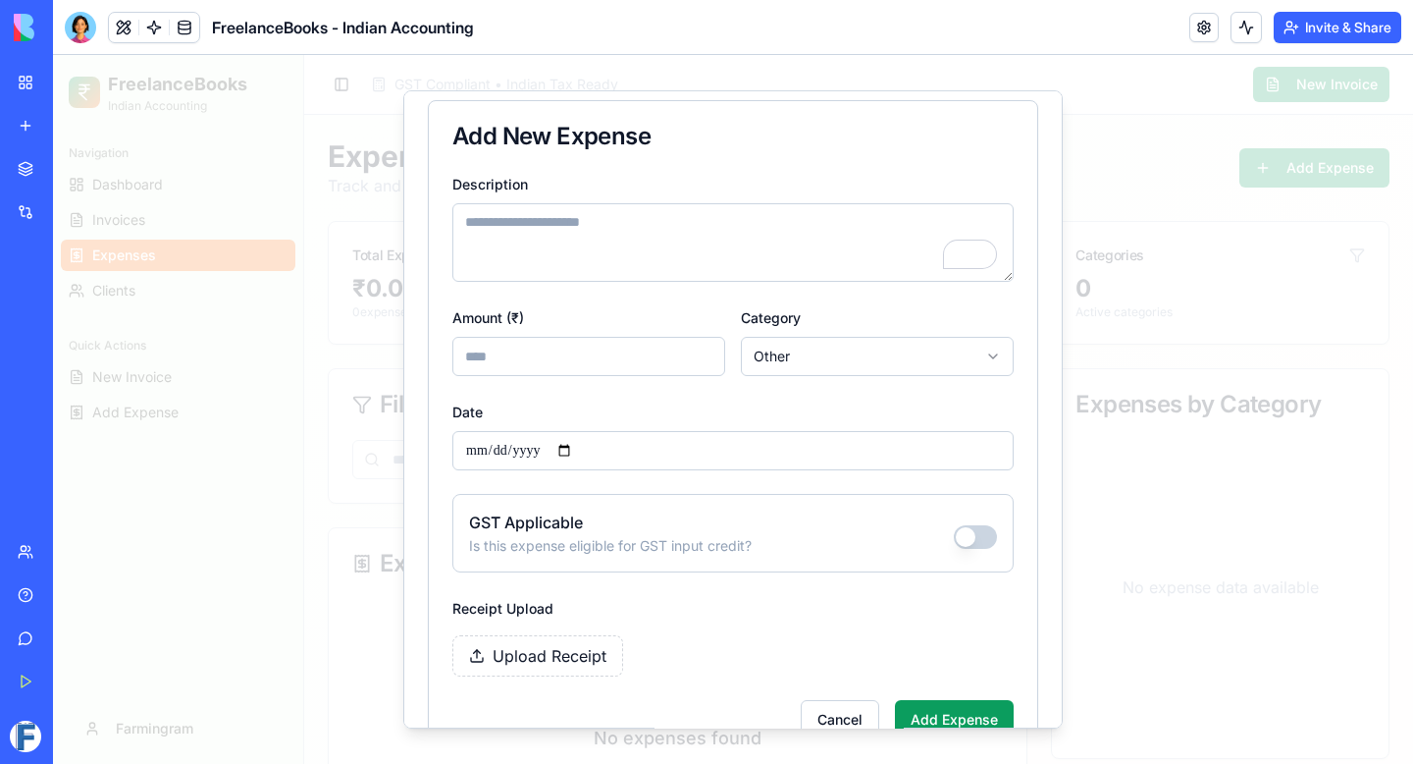
scroll to position [76, 0]
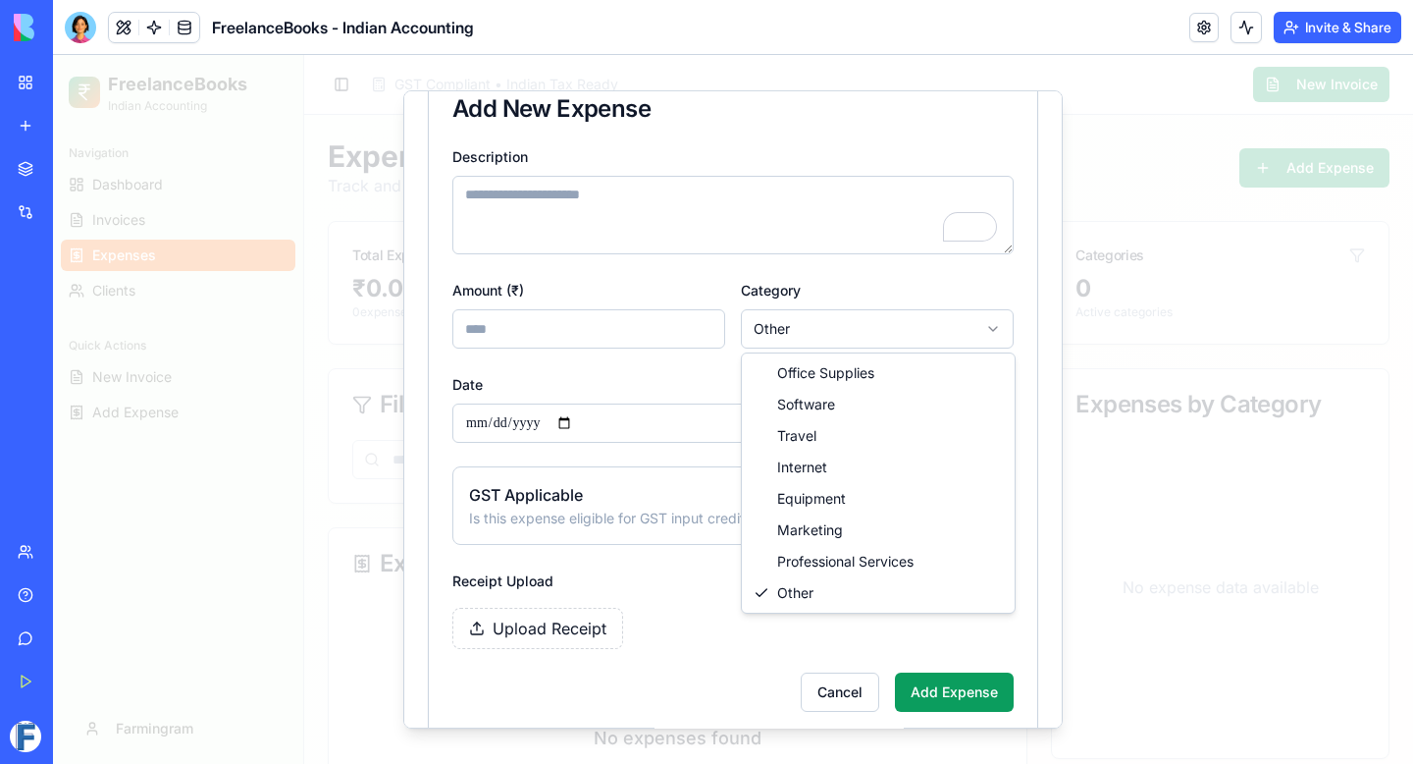
click at [800, 329] on body "**********" at bounding box center [733, 494] width 1360 height 878
click at [666, 380] on body "**********" at bounding box center [733, 494] width 1360 height 878
click at [522, 625] on span "Upload Receipt" at bounding box center [550, 628] width 114 height 24
click at [53, 55] on input "Upload Receipt" at bounding box center [53, 55] width 0 height 0
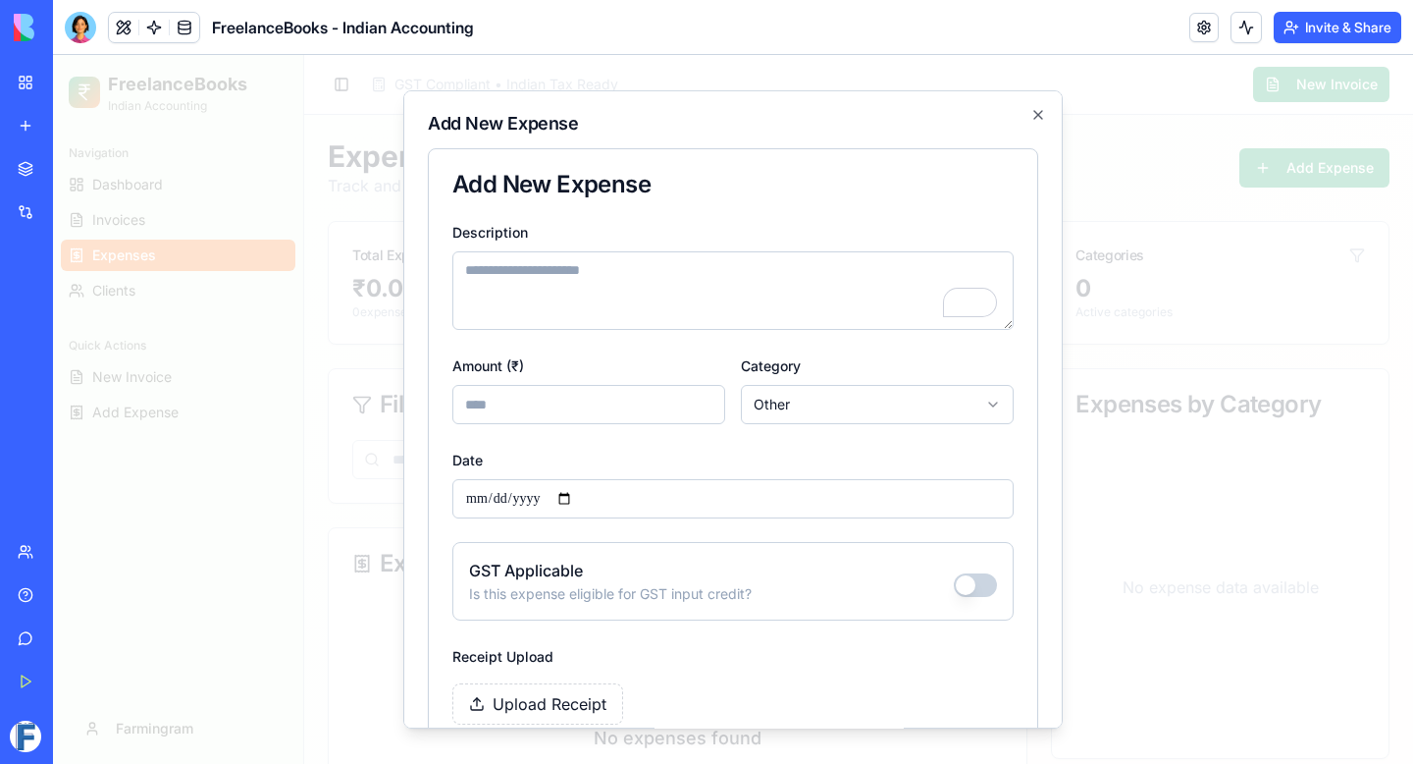
scroll to position [124, 0]
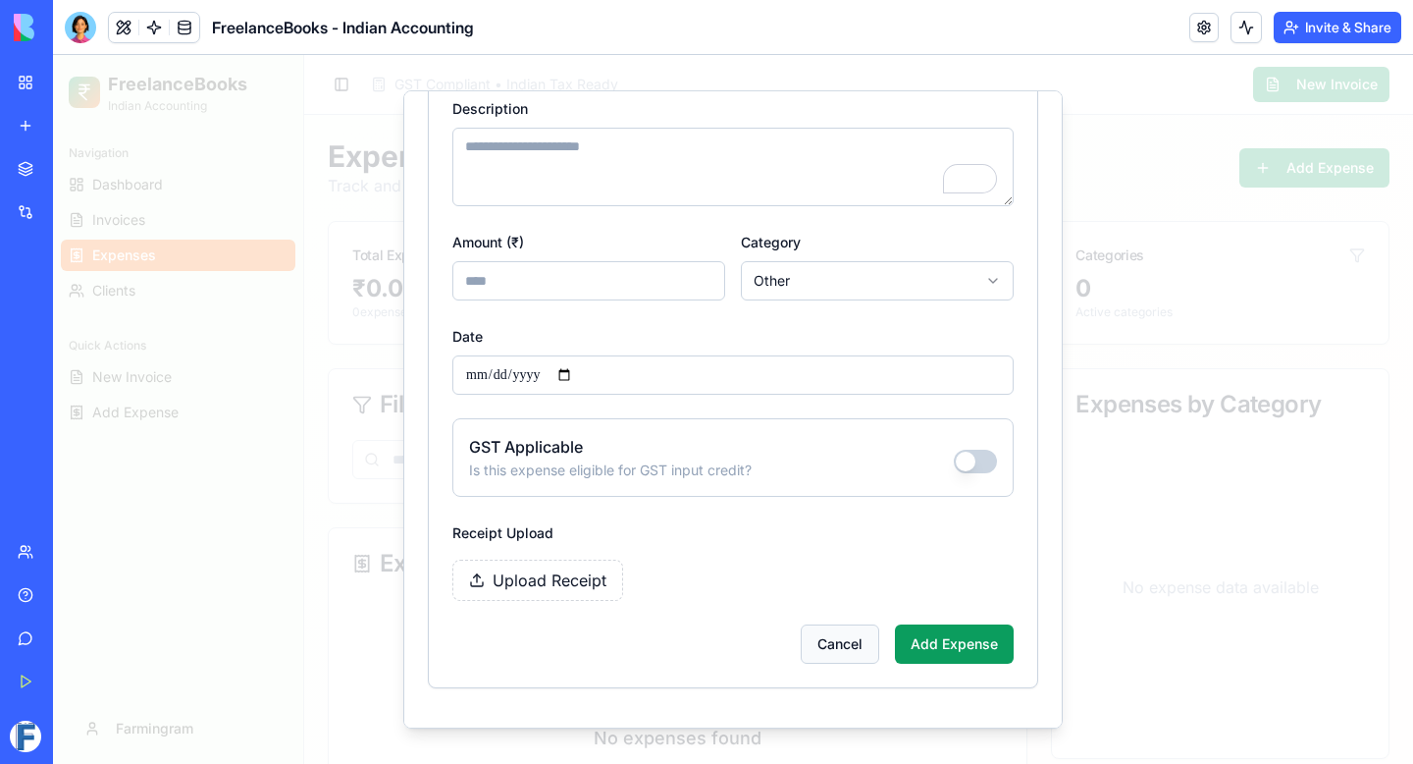
click at [826, 643] on button "Cancel" at bounding box center [840, 643] width 79 height 39
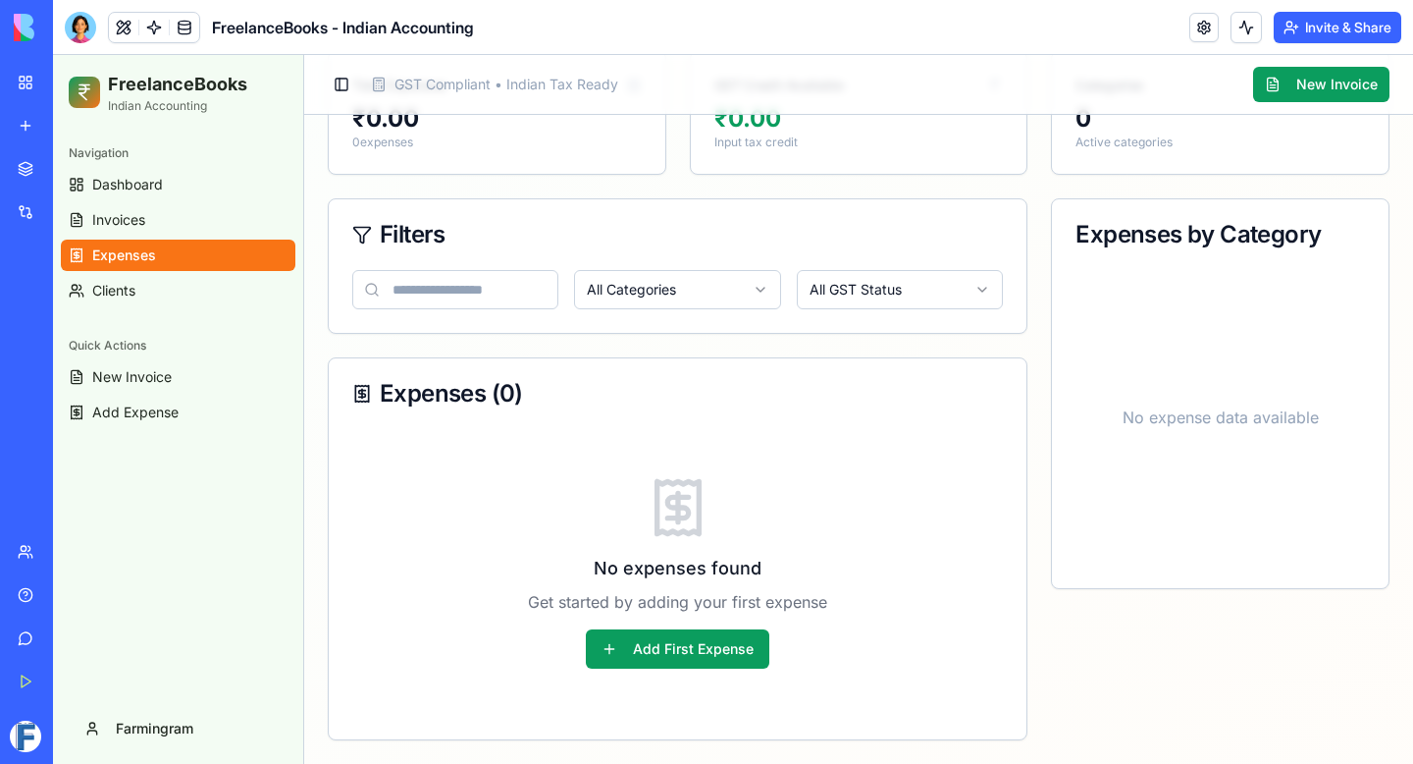
scroll to position [0, 0]
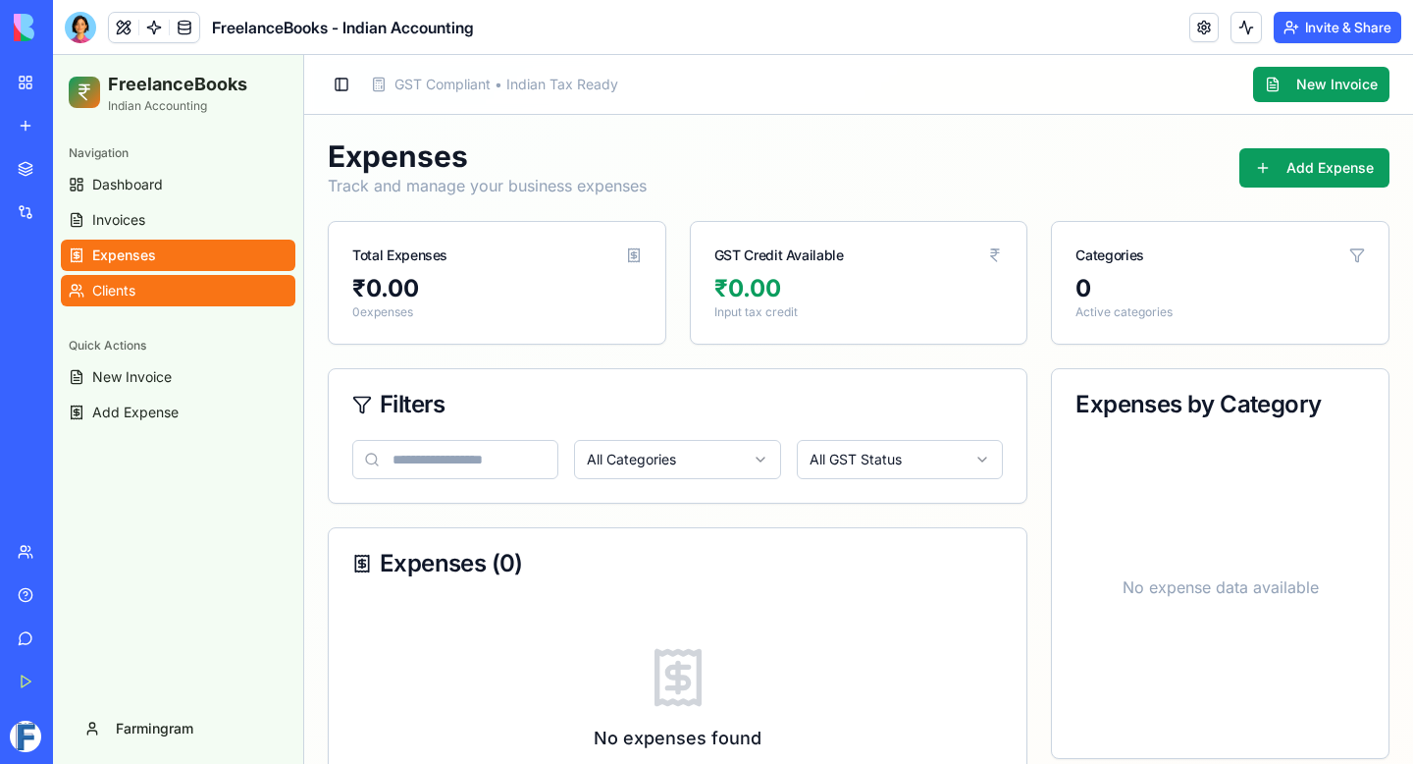
click at [106, 276] on link "Clients" at bounding box center [178, 290] width 235 height 31
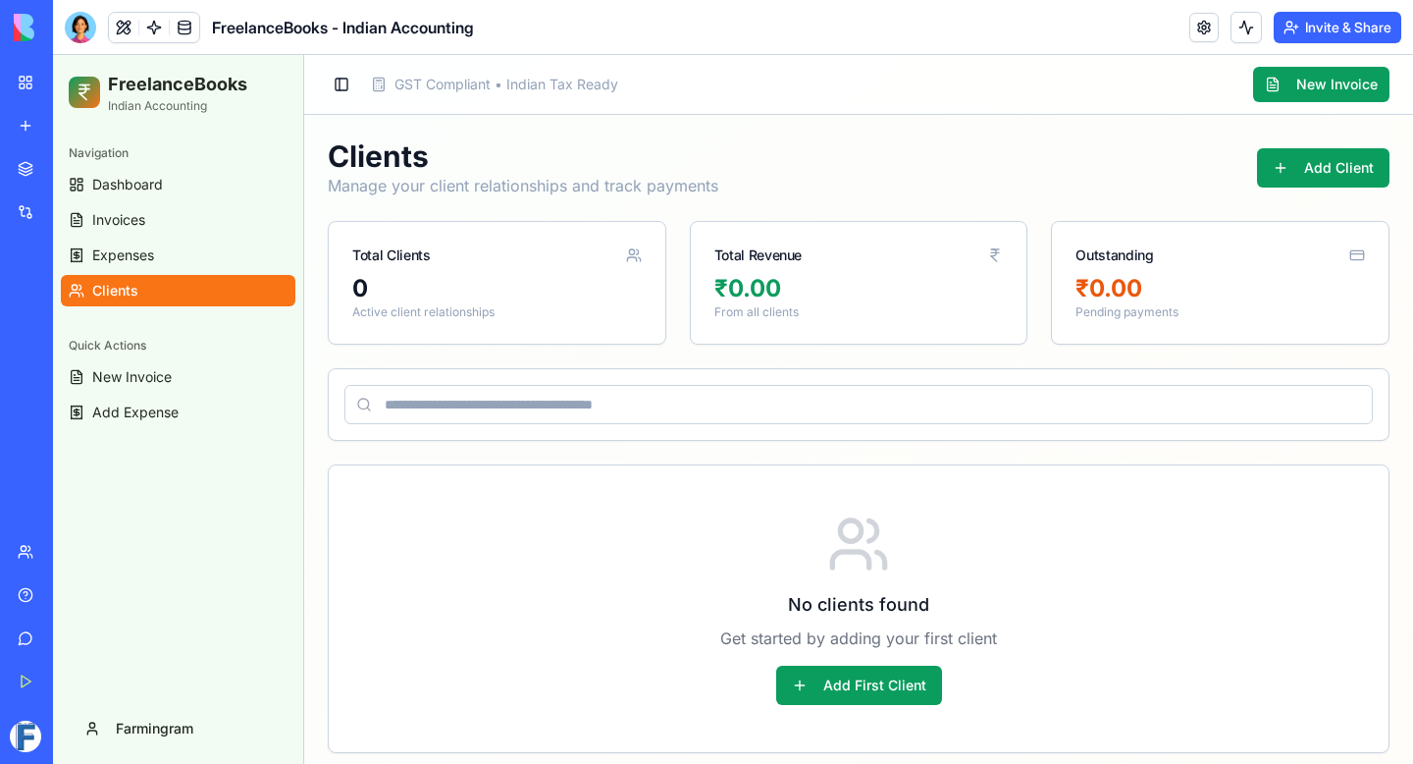
click at [641, 401] on input at bounding box center [859, 404] width 1029 height 39
click at [649, 241] on div "Total Clients" at bounding box center [497, 247] width 337 height 51
click at [552, 85] on span "GST Compliant • Indian Tax Ready" at bounding box center [507, 85] width 224 height 20
click at [1292, 156] on button "Add Client" at bounding box center [1323, 167] width 133 height 39
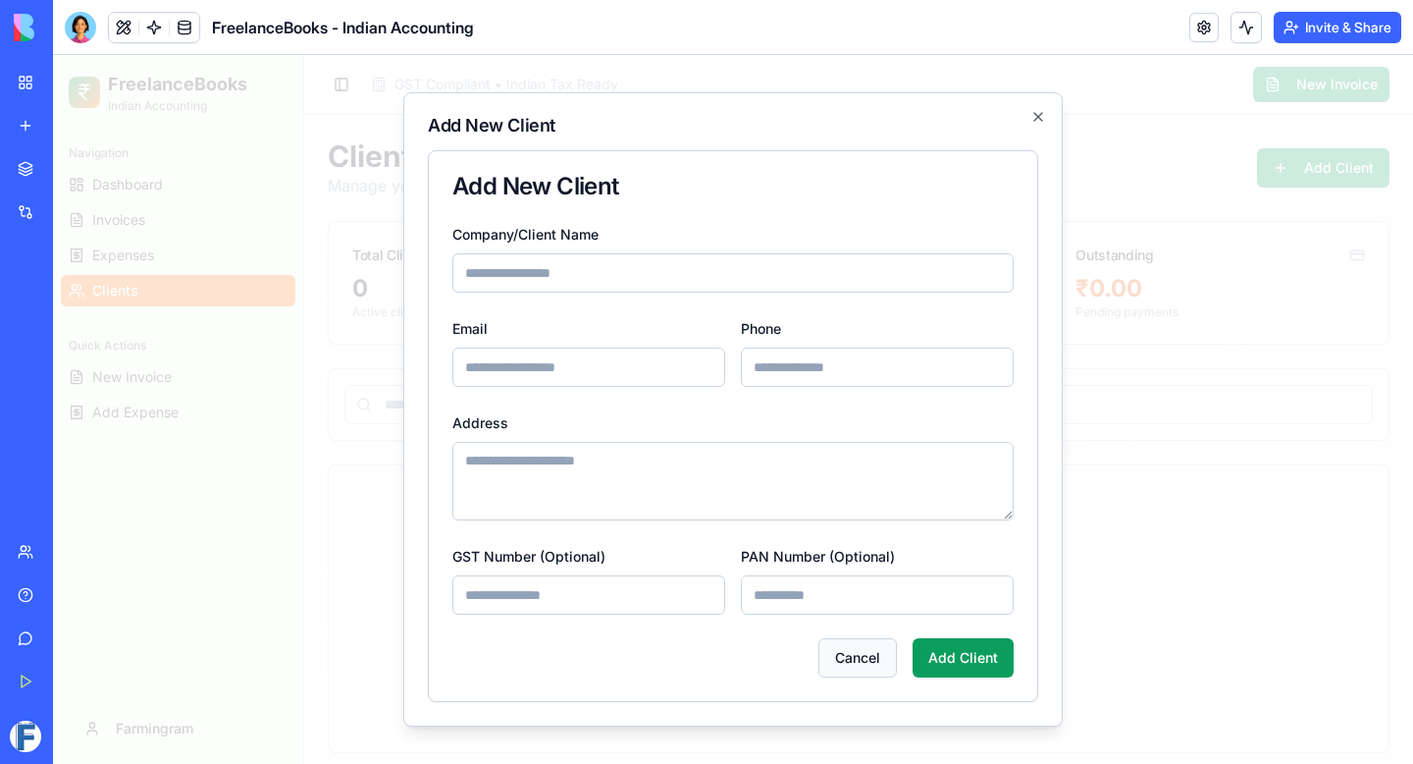
click at [859, 657] on button "Cancel" at bounding box center [858, 657] width 79 height 39
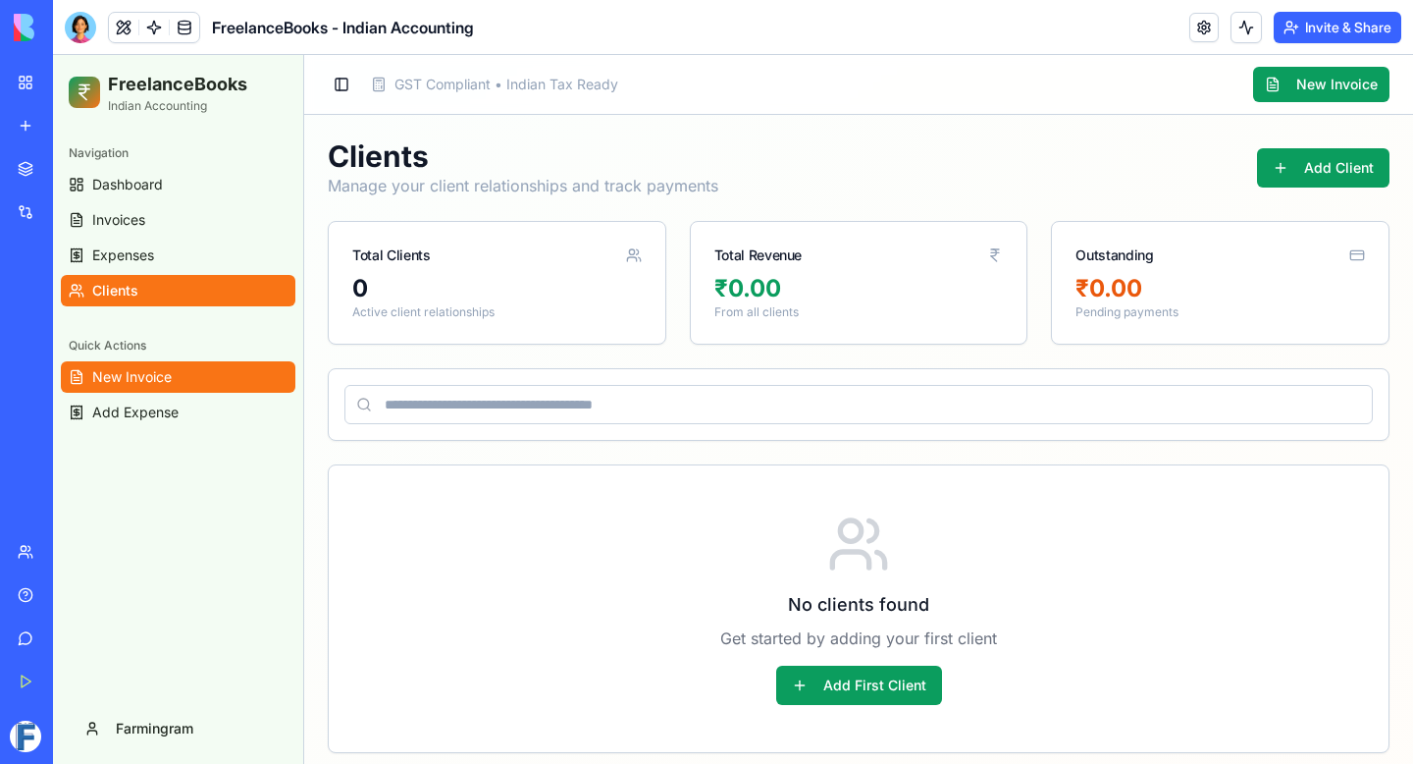
click at [225, 382] on link "New Invoice" at bounding box center [178, 376] width 235 height 31
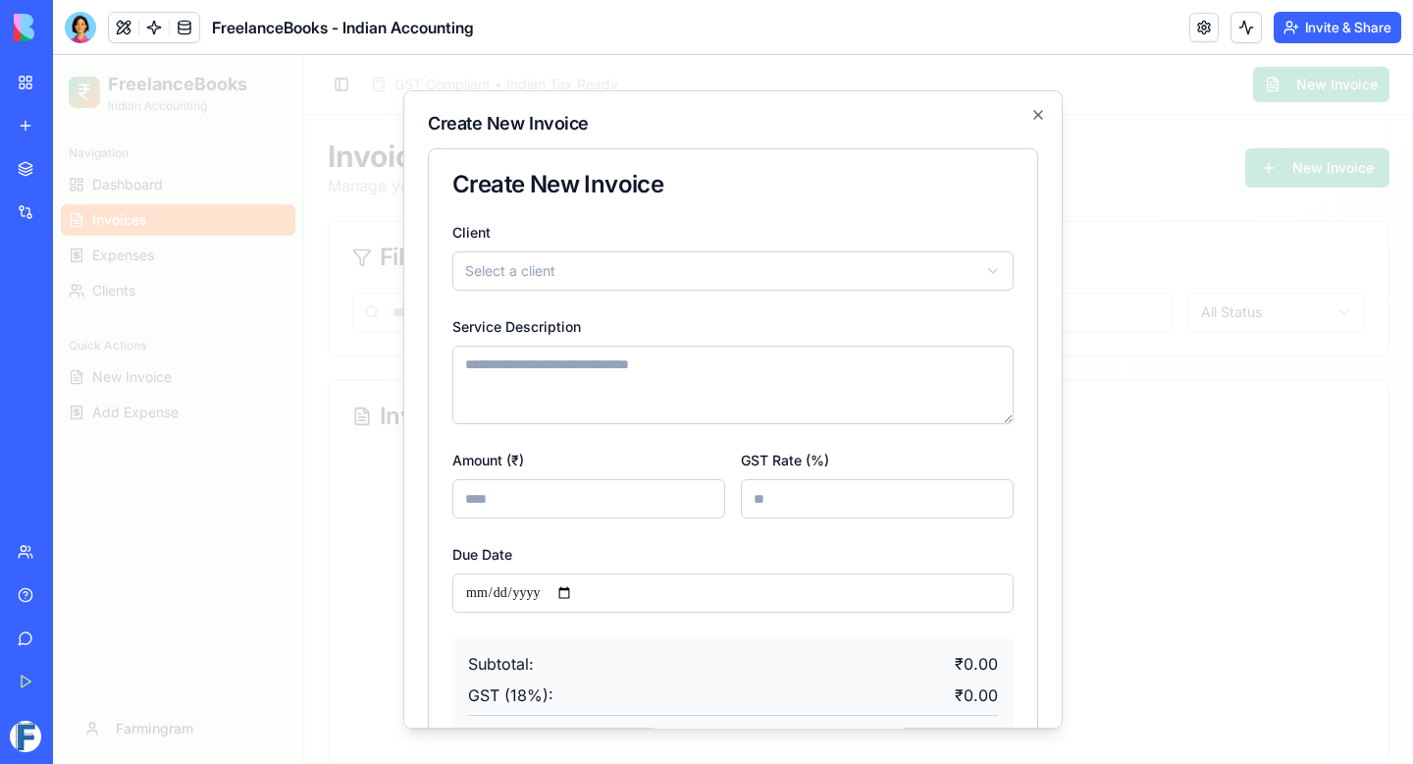
click at [193, 437] on div at bounding box center [733, 409] width 1360 height 709
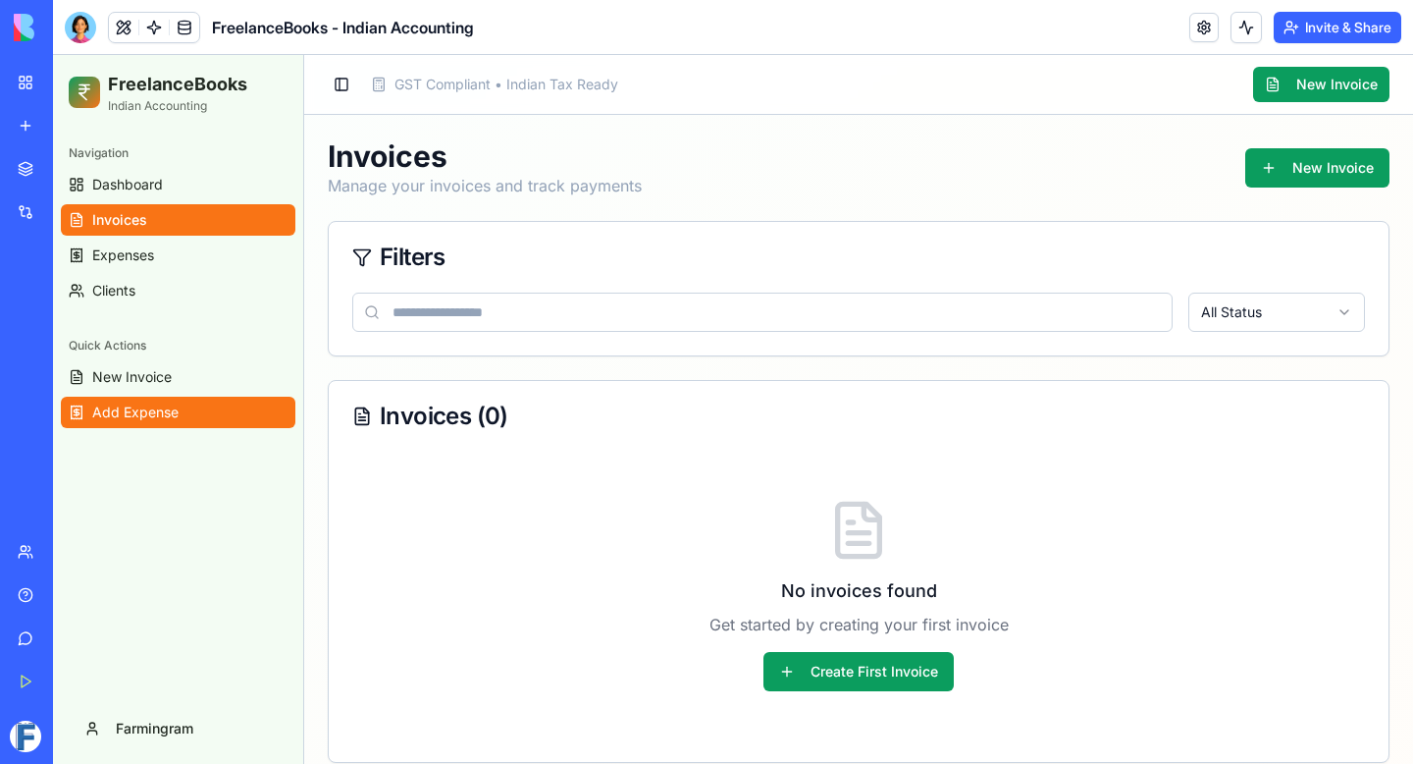
click at [162, 408] on span "Add Expense" at bounding box center [135, 412] width 86 height 20
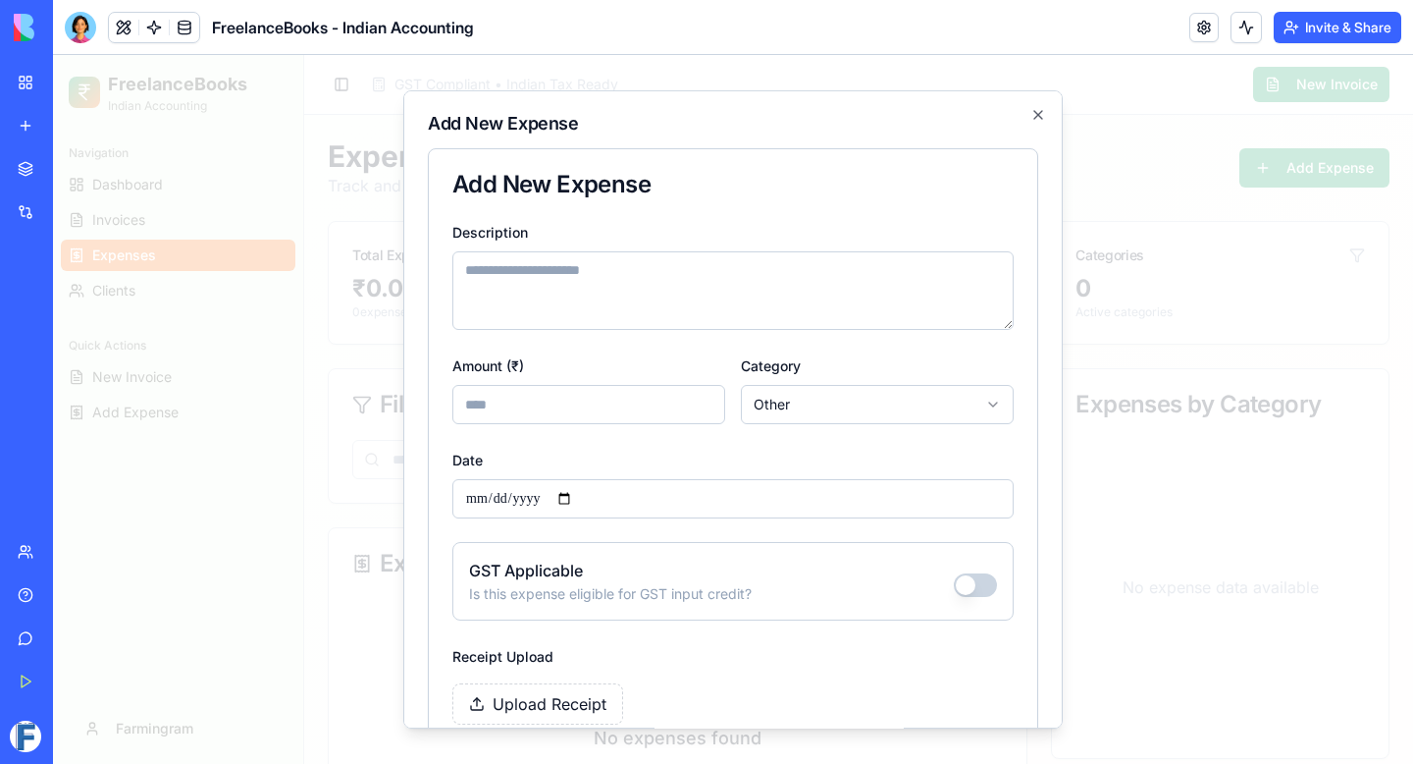
click at [162, 408] on div at bounding box center [733, 409] width 1360 height 709
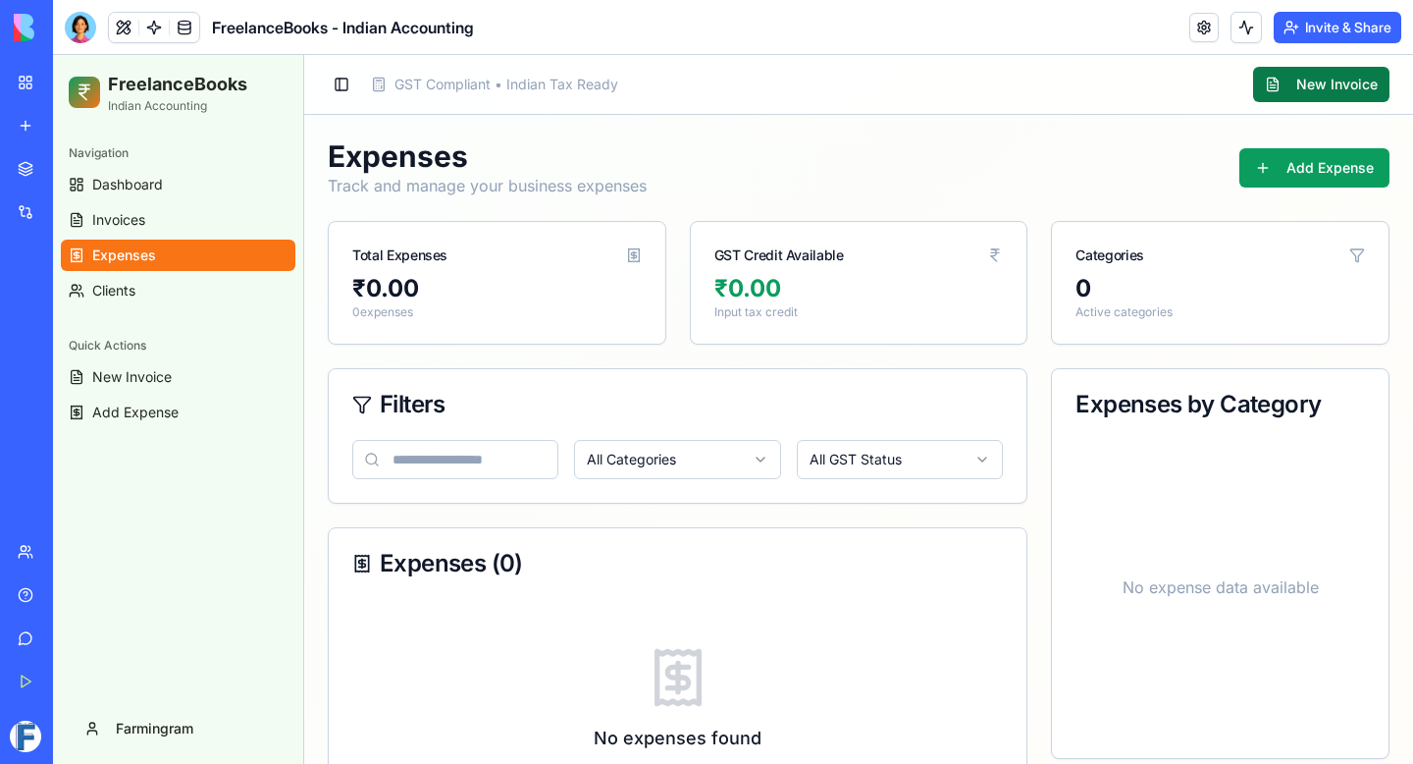
click at [1342, 76] on button "New Invoice" at bounding box center [1321, 84] width 136 height 35
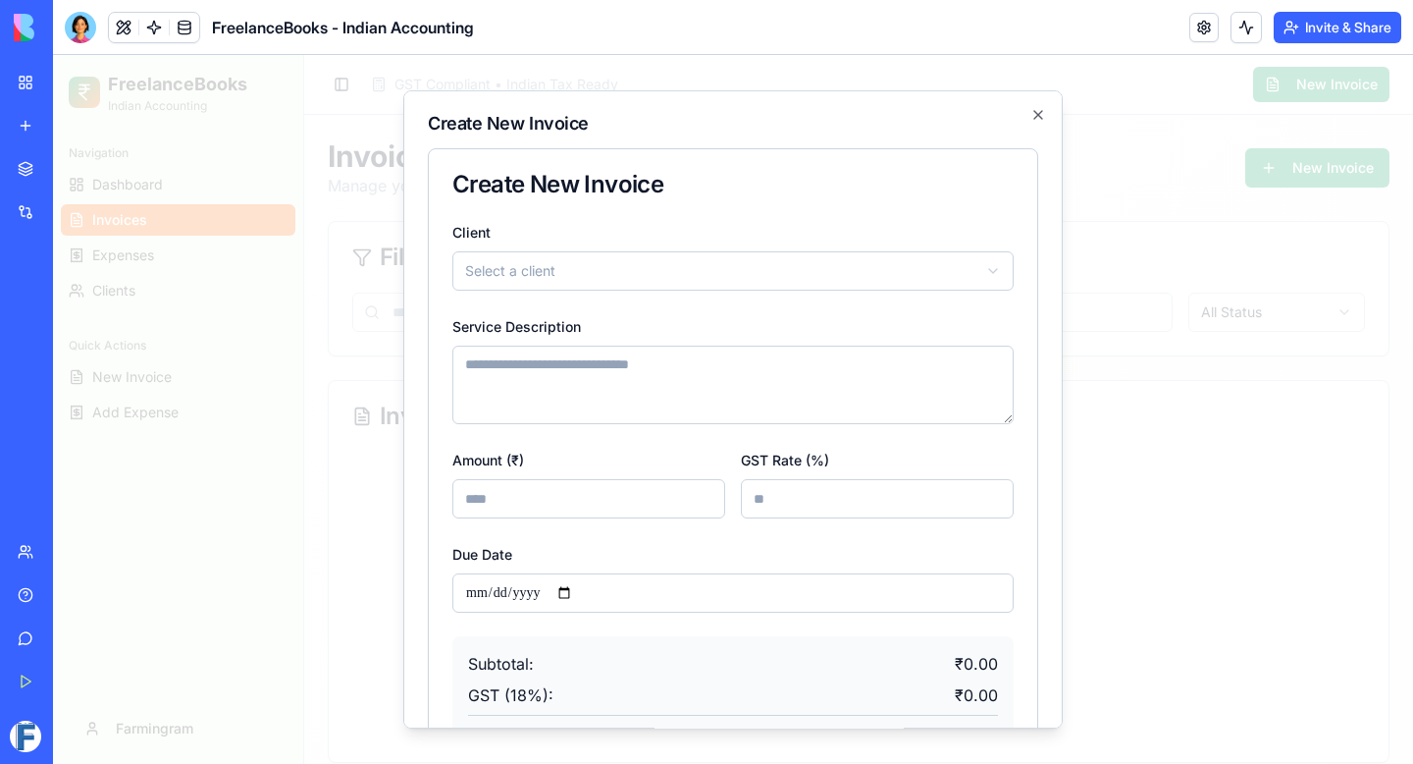
click at [684, 271] on body "FreelanceBooks Indian Accounting Navigation Dashboard Invoices Expenses Clients…" at bounding box center [733, 420] width 1360 height 731
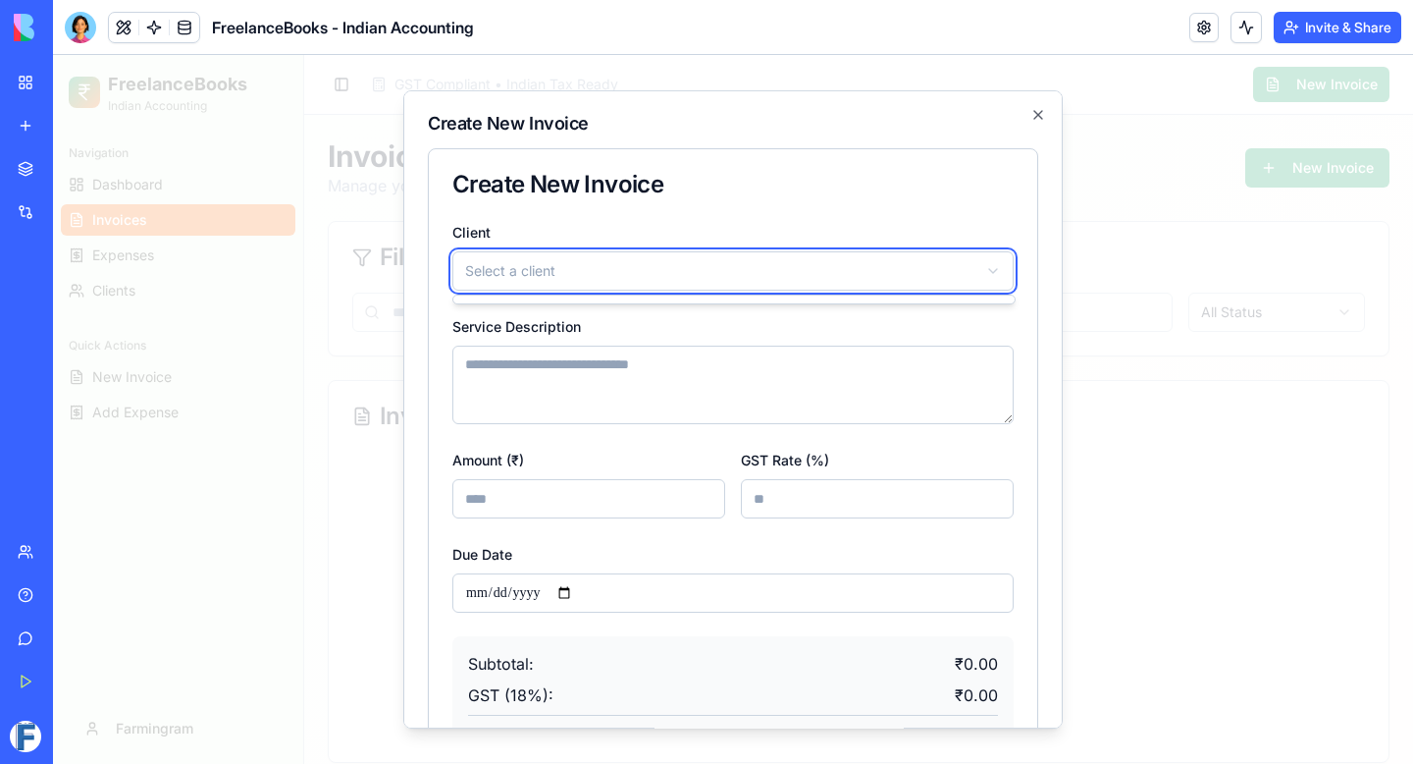
click at [678, 275] on body "FreelanceBooks Indian Accounting Navigation Dashboard Invoices Expenses Clients…" at bounding box center [733, 420] width 1360 height 731
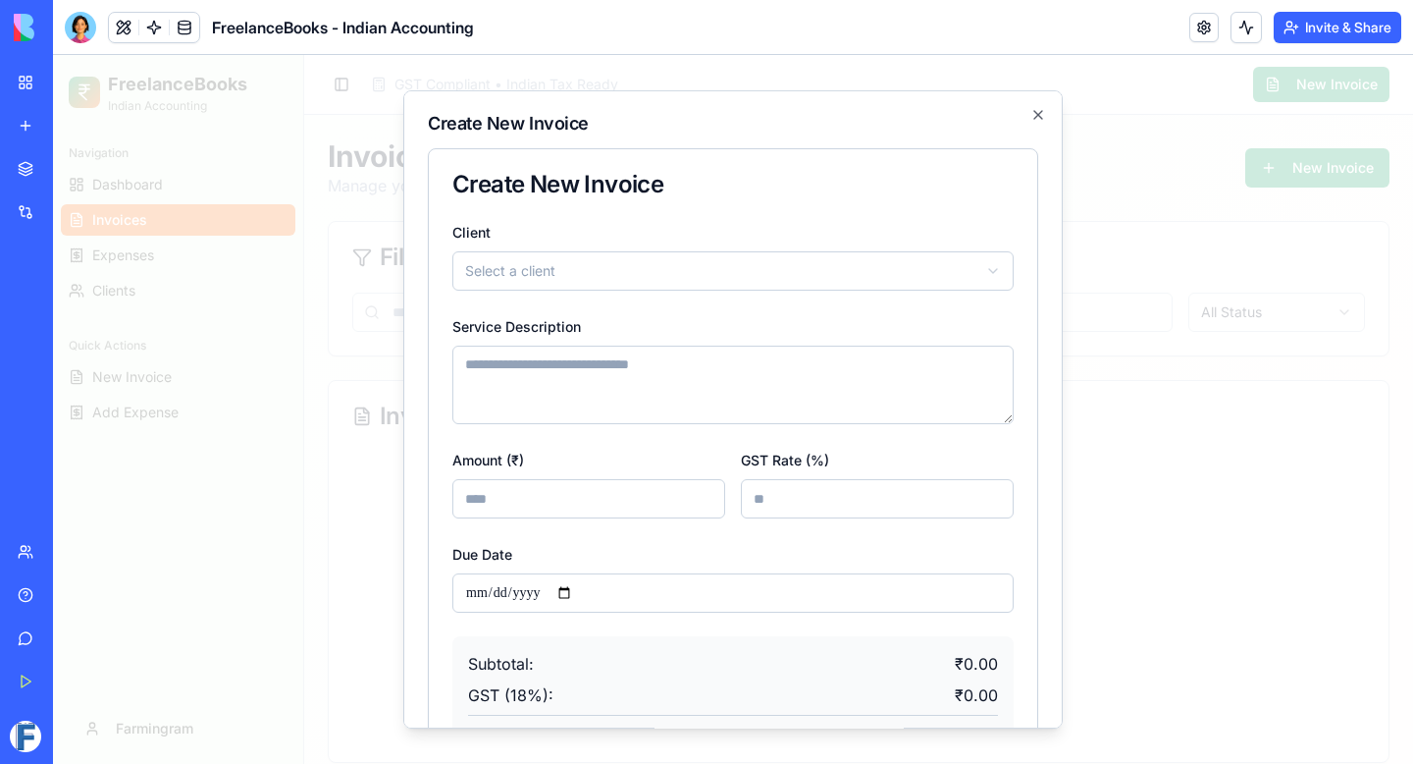
click at [678, 275] on body "FreelanceBooks Indian Accounting Navigation Dashboard Invoices Expenses Clients…" at bounding box center [733, 420] width 1360 height 731
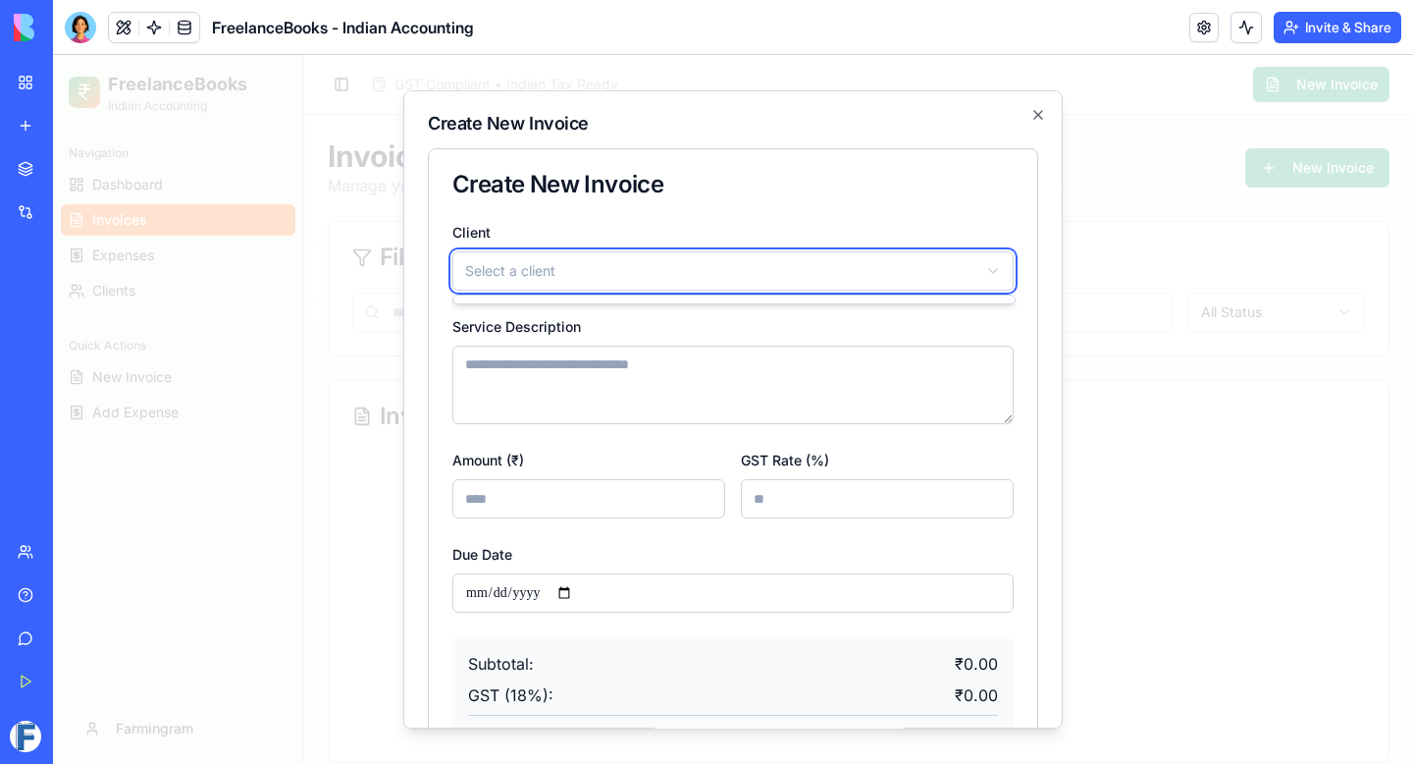
click at [678, 275] on body "FreelanceBooks Indian Accounting Navigation Dashboard Invoices Expenses Clients…" at bounding box center [733, 420] width 1360 height 731
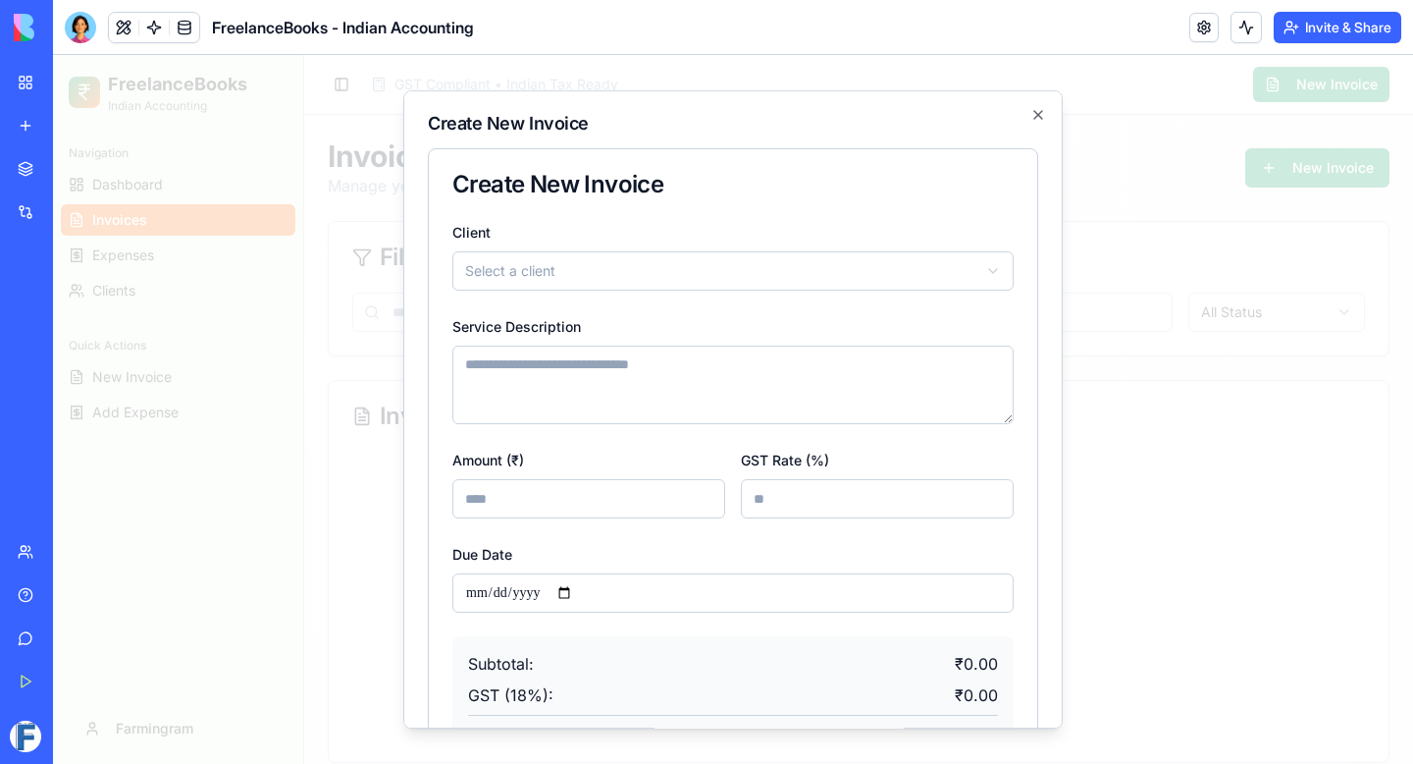
click at [167, 363] on div at bounding box center [733, 409] width 1360 height 709
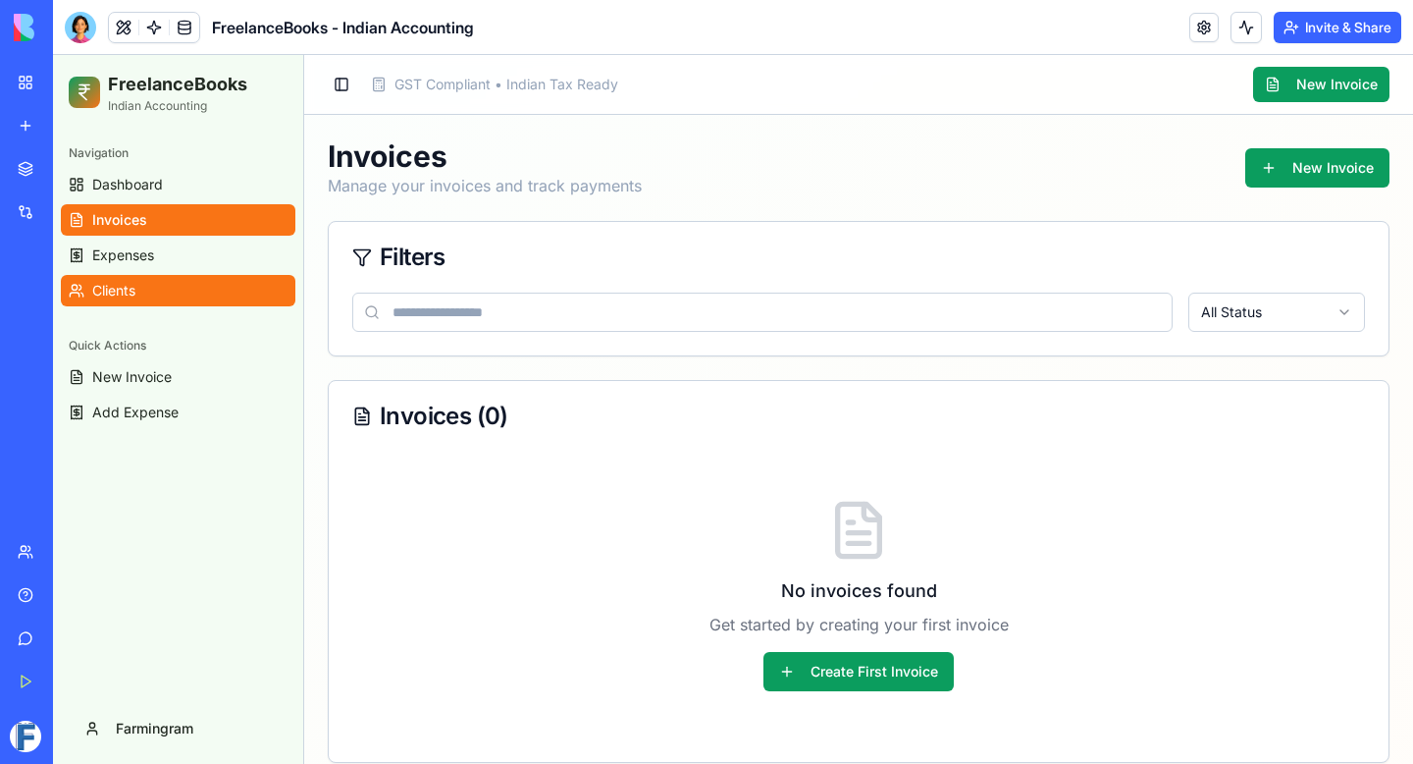
click at [134, 291] on span "Clients" at bounding box center [113, 291] width 43 height 20
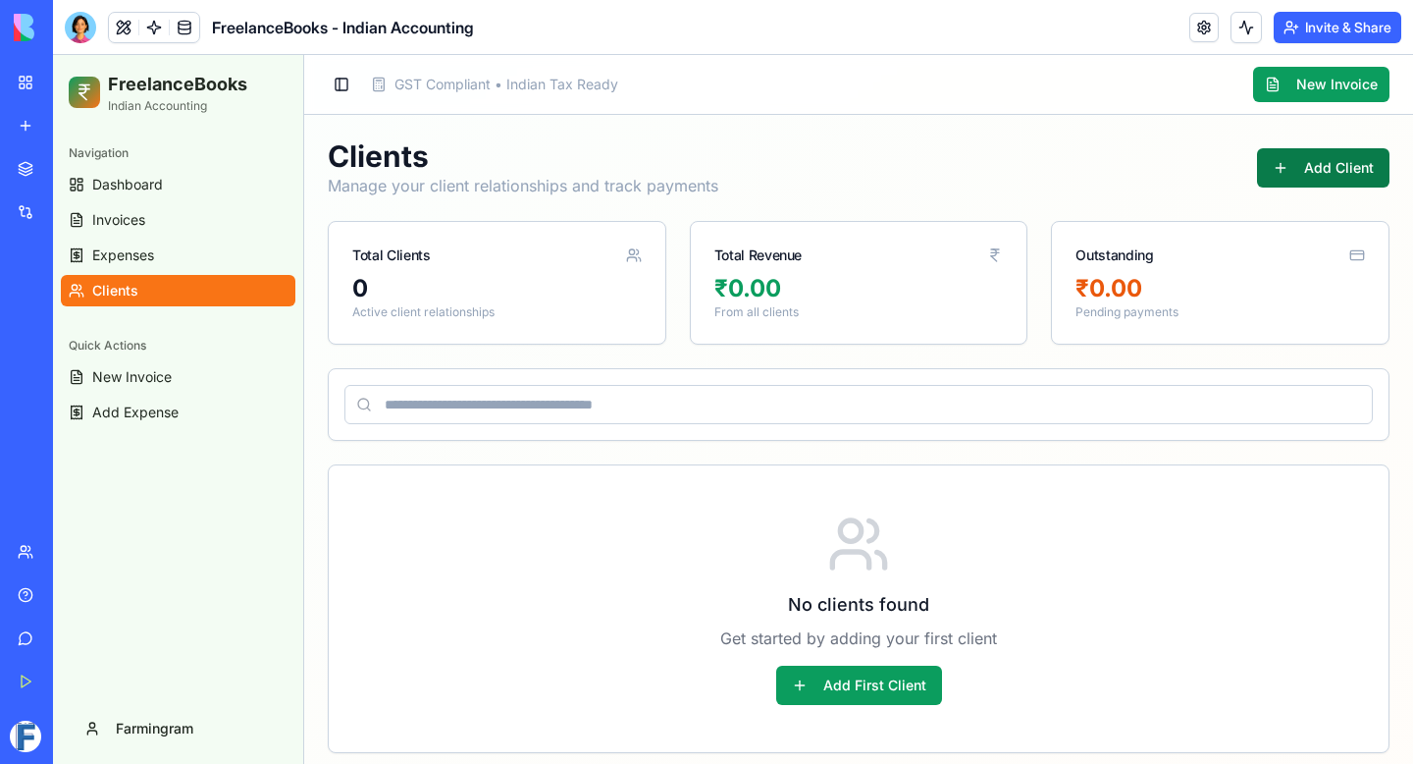
click at [1310, 169] on button "Add Client" at bounding box center [1323, 167] width 133 height 39
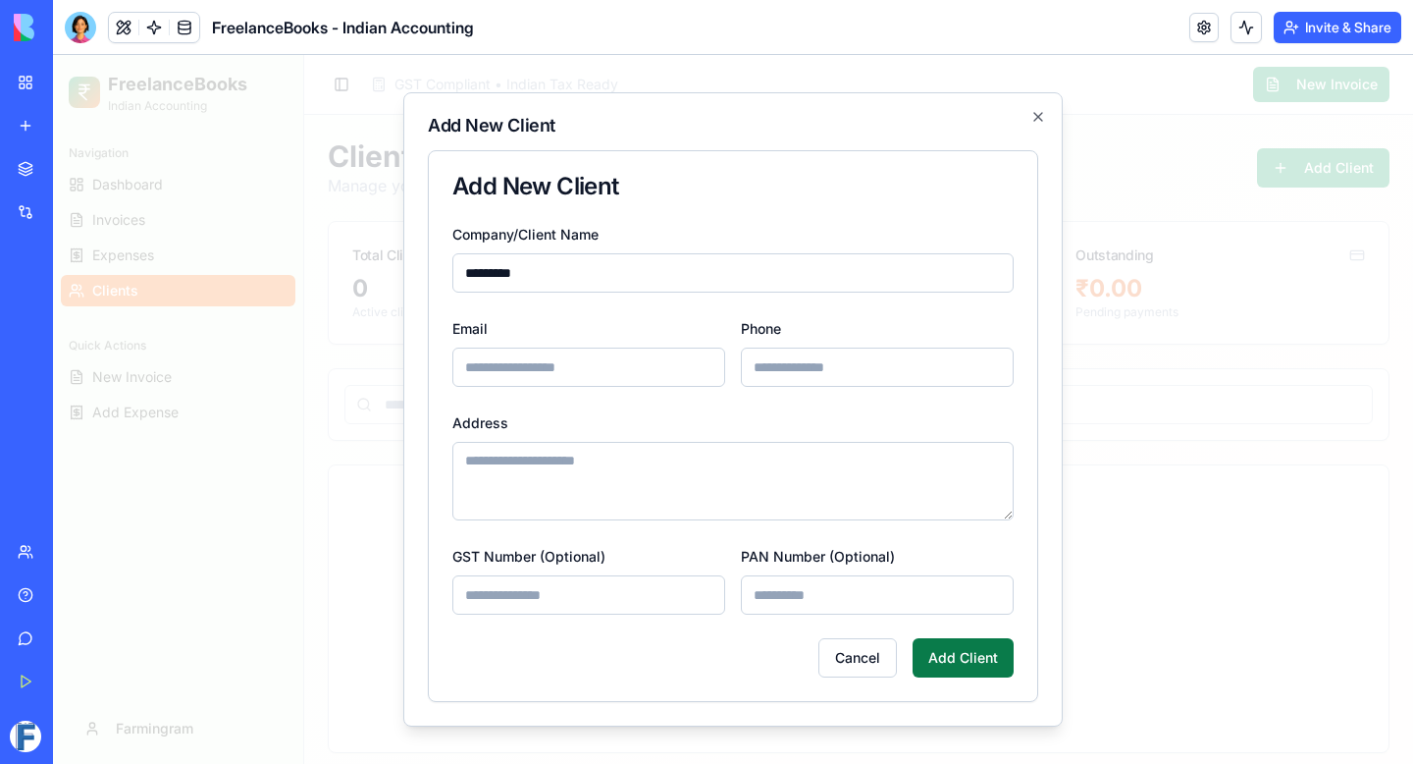
type input "*********"
click at [955, 656] on button "Add Client" at bounding box center [963, 657] width 101 height 39
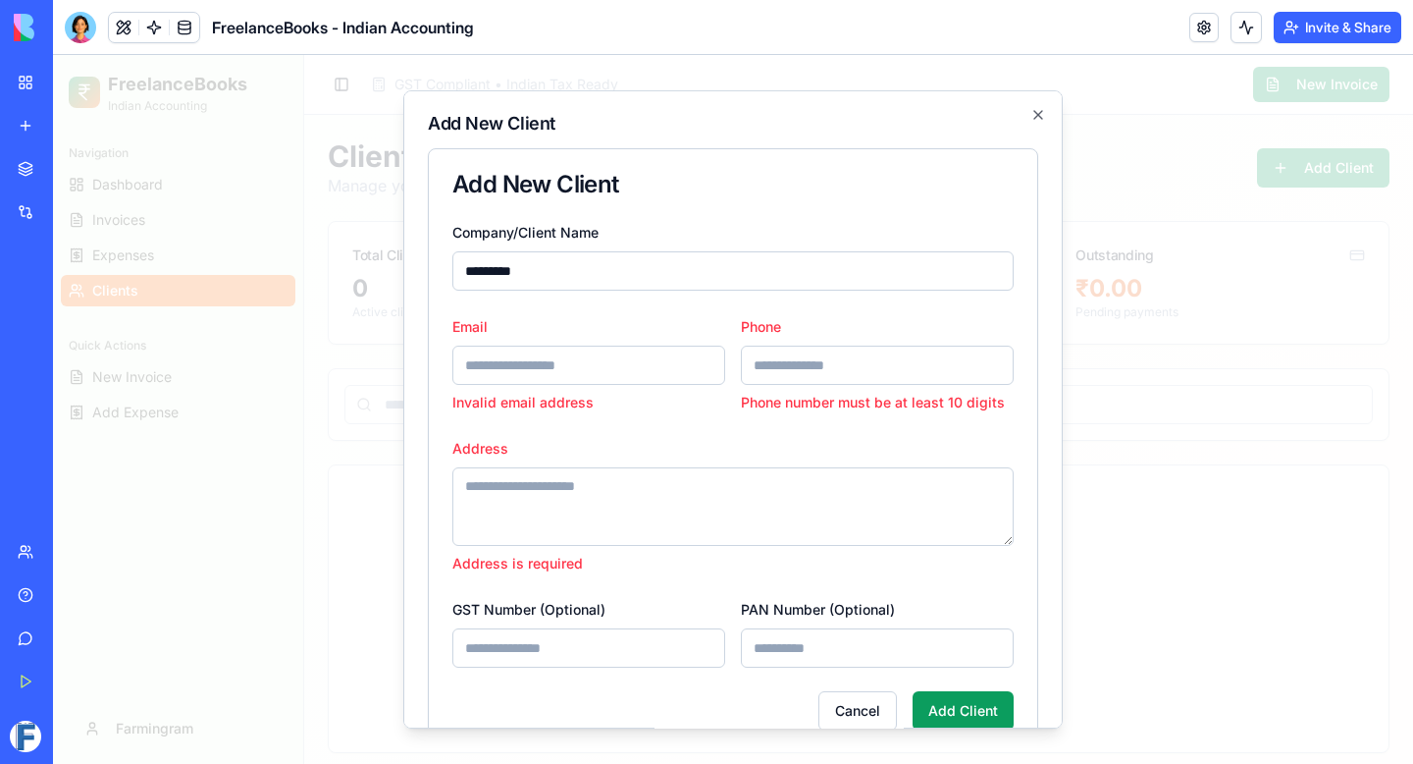
click at [585, 372] on input "Email" at bounding box center [588, 365] width 273 height 39
click at [824, 357] on input "Phone" at bounding box center [877, 365] width 273 height 39
type input "**********"
type textarea "**********"
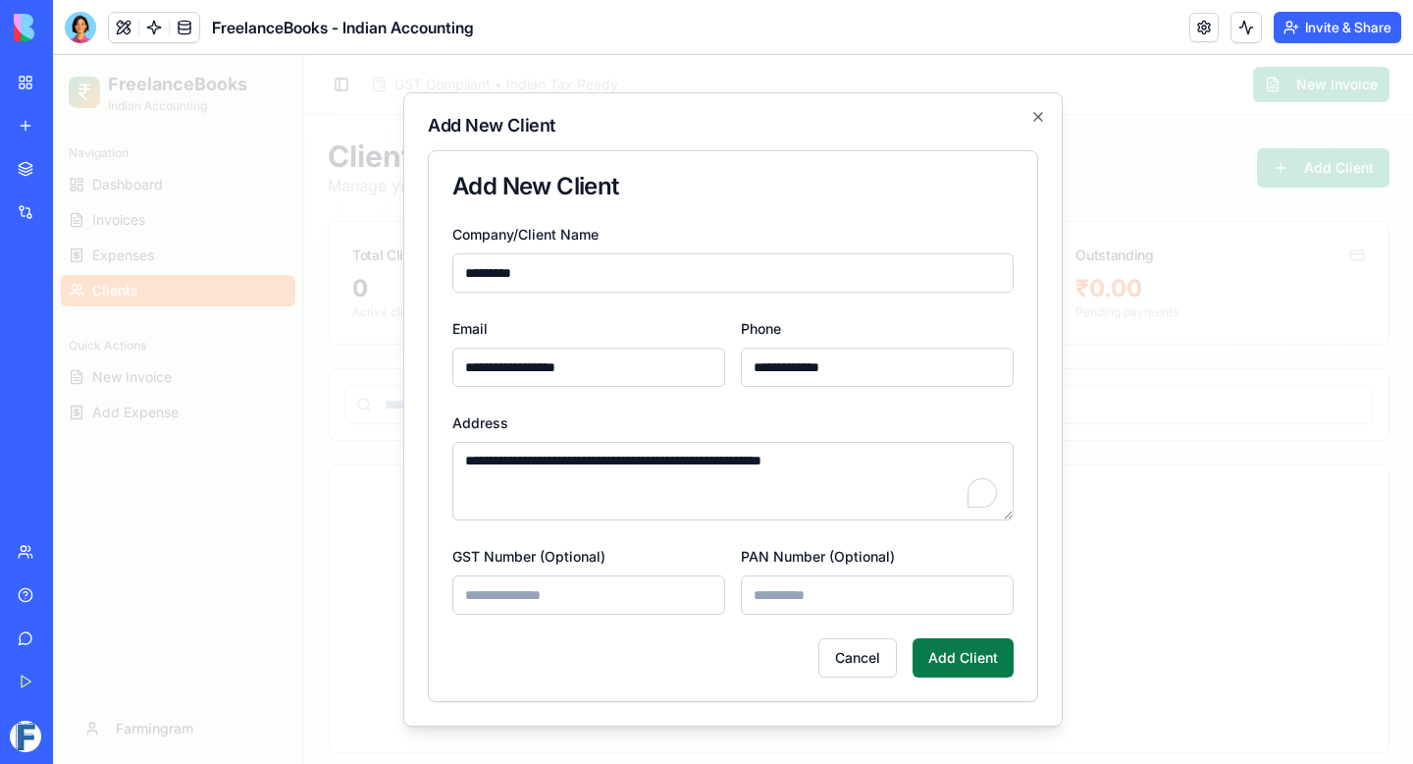
click at [977, 664] on button "Add Client" at bounding box center [963, 657] width 101 height 39
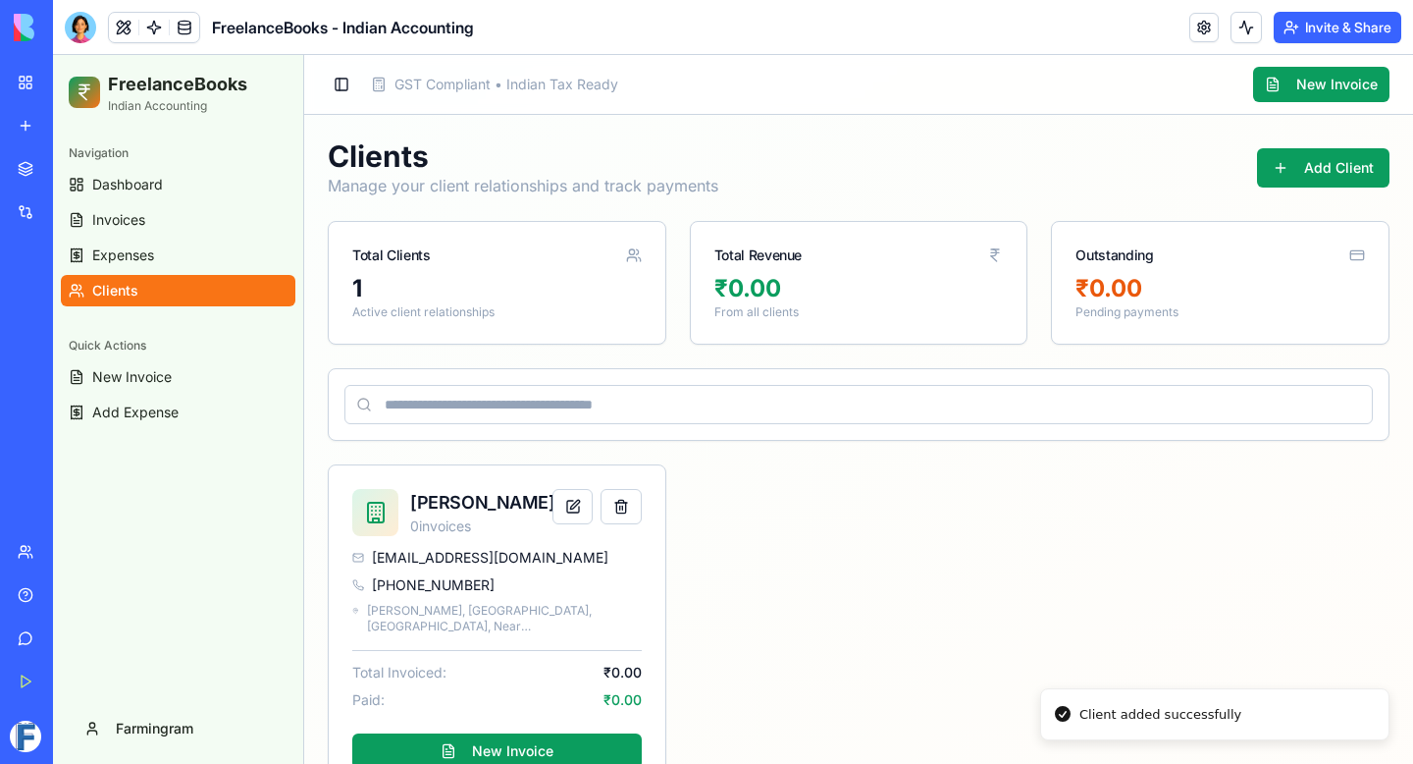
scroll to position [53, 0]
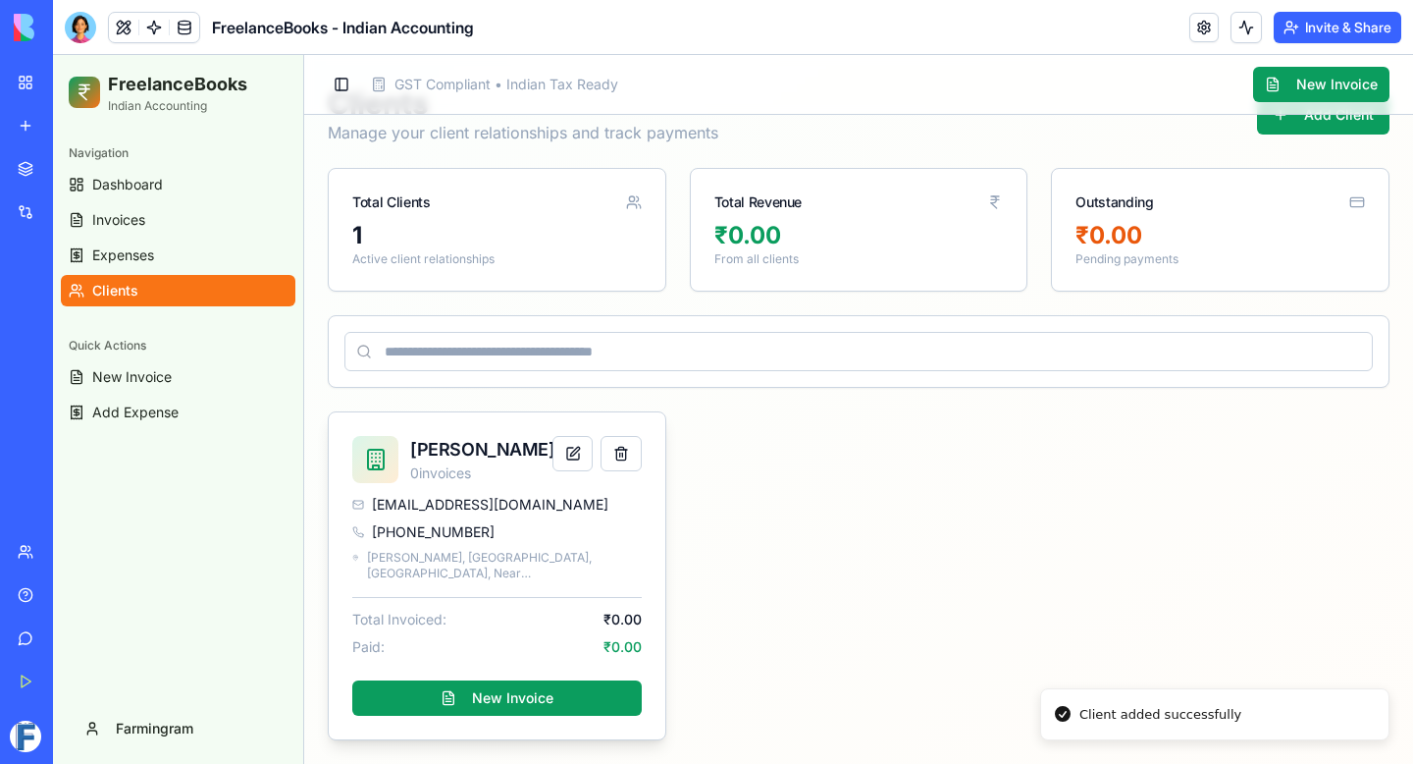
click at [379, 589] on div "zdhruvir@gmail.com +919328365158 Zala Fali, Khapat, Gir Gadhada Road, Near Khap…" at bounding box center [497, 617] width 337 height 244
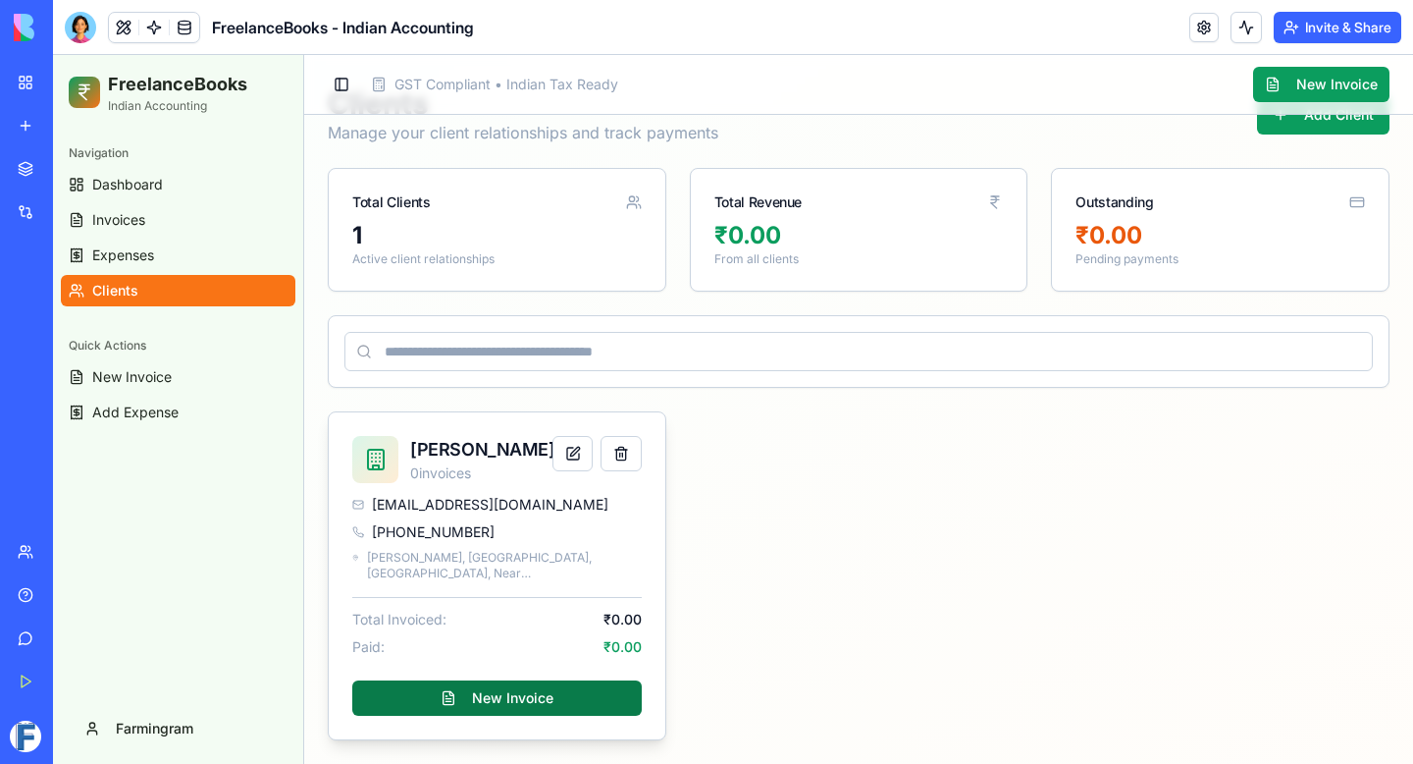
click at [461, 714] on button "New Invoice" at bounding box center [497, 697] width 290 height 35
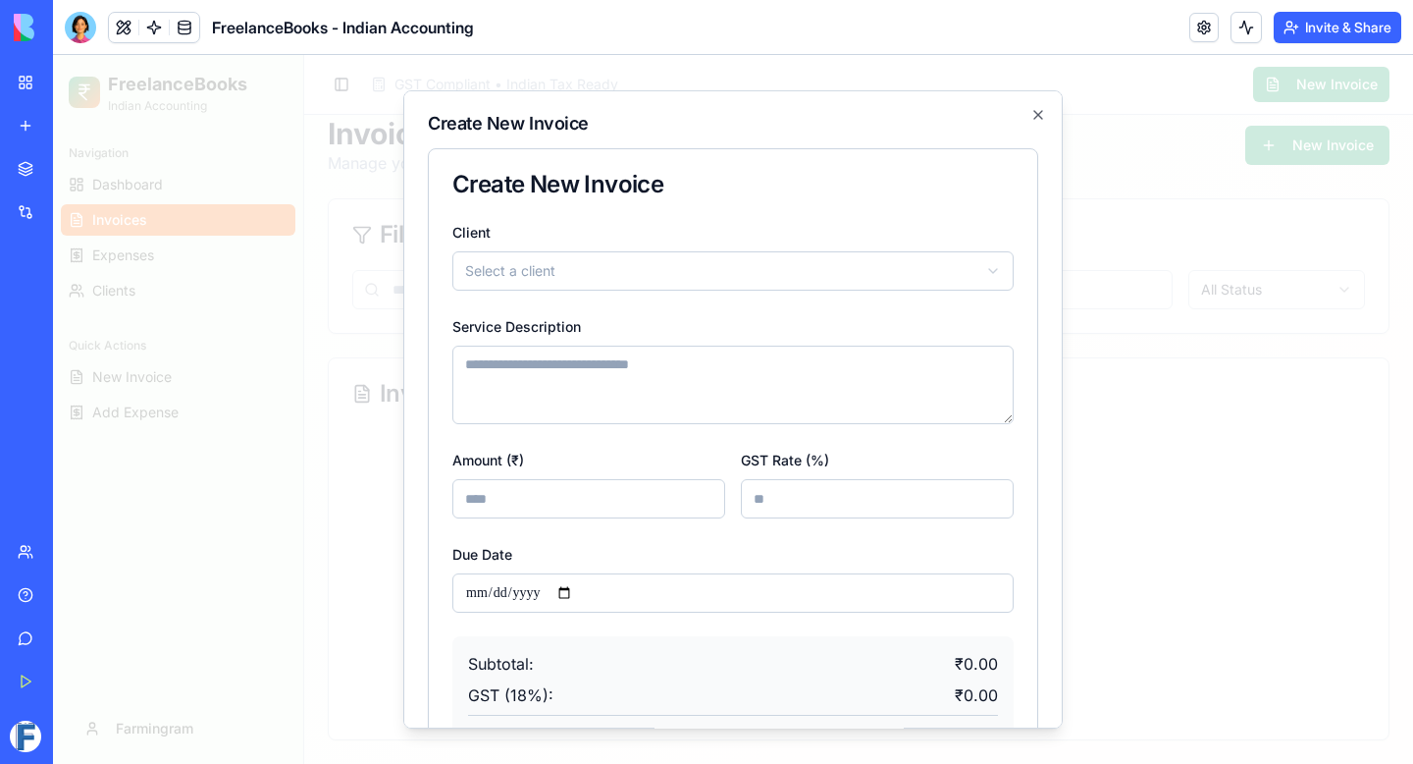
click at [655, 283] on body "**********" at bounding box center [733, 397] width 1360 height 731
click at [629, 361] on textarea "Service Description" at bounding box center [732, 385] width 561 height 79
type textarea "**********"
click at [636, 499] on input "*" at bounding box center [588, 498] width 273 height 39
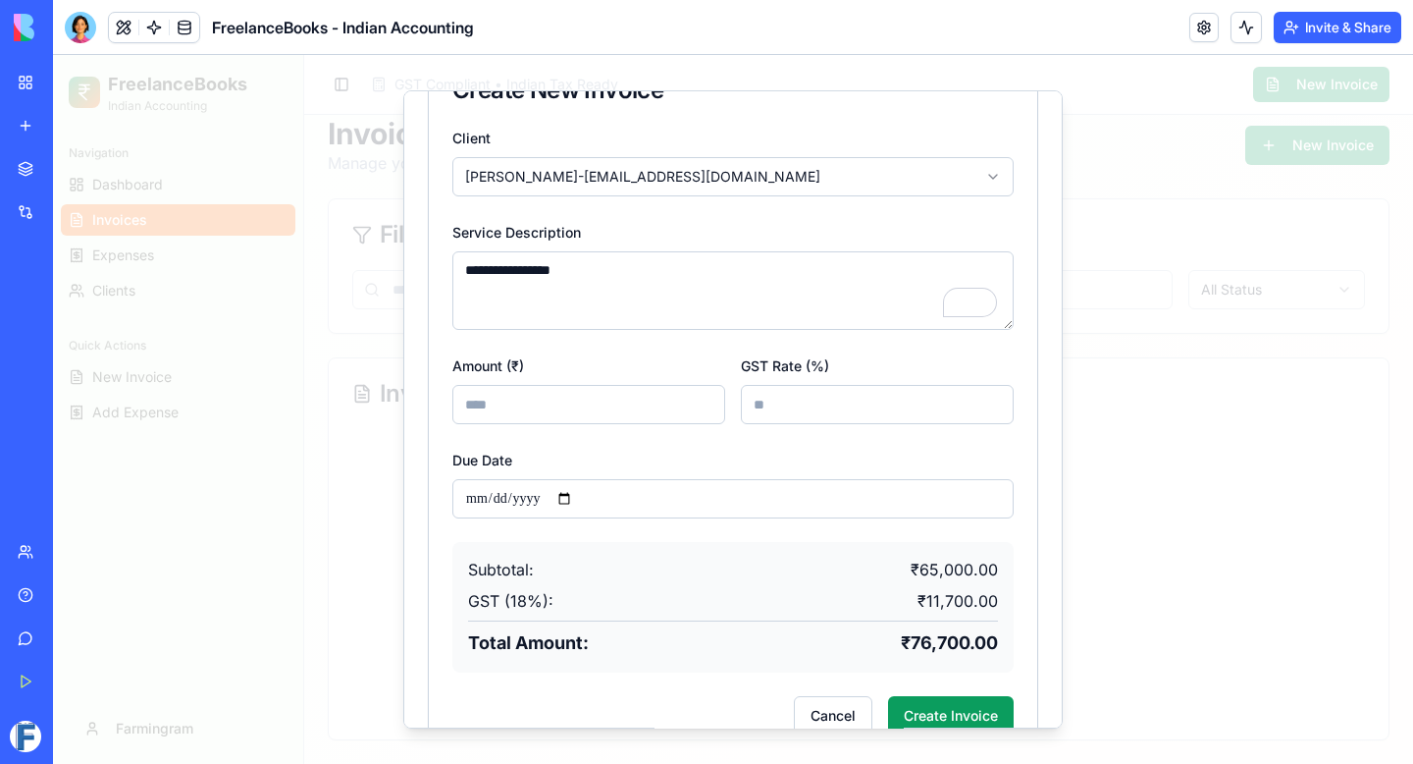
scroll to position [138, 0]
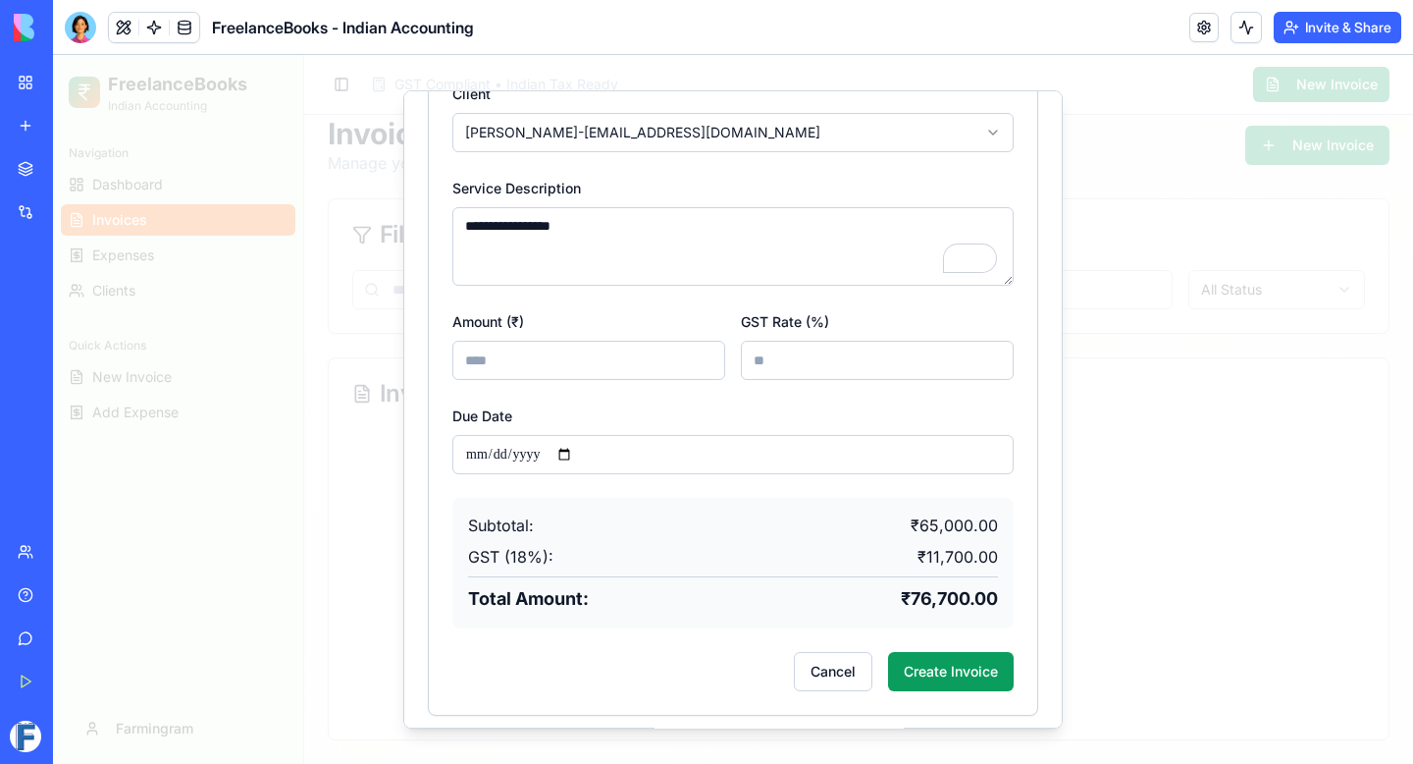
type input "*****"
click at [847, 359] on input "**" at bounding box center [877, 360] width 273 height 39
click at [800, 412] on div "Due Date" at bounding box center [732, 438] width 561 height 71
click at [758, 391] on form "**********" at bounding box center [732, 386] width 561 height 610
click at [768, 366] on input "*" at bounding box center [877, 360] width 273 height 39
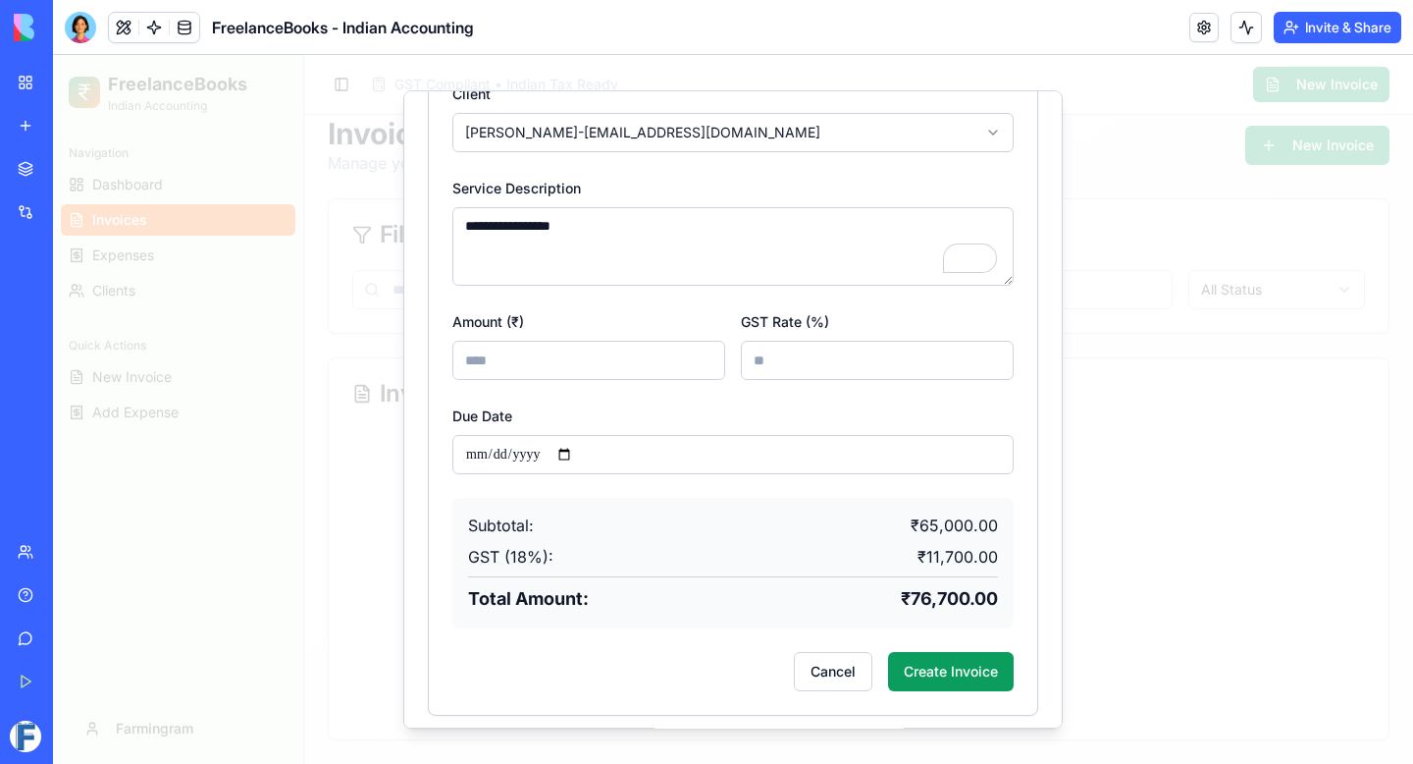
click at [714, 398] on form "**********" at bounding box center [732, 386] width 561 height 610
click at [795, 364] on input "*" at bounding box center [877, 360] width 273 height 39
type input "**"
click at [585, 463] on input "Due Date" at bounding box center [732, 454] width 561 height 39
click at [578, 451] on input "Due Date" at bounding box center [732, 454] width 561 height 39
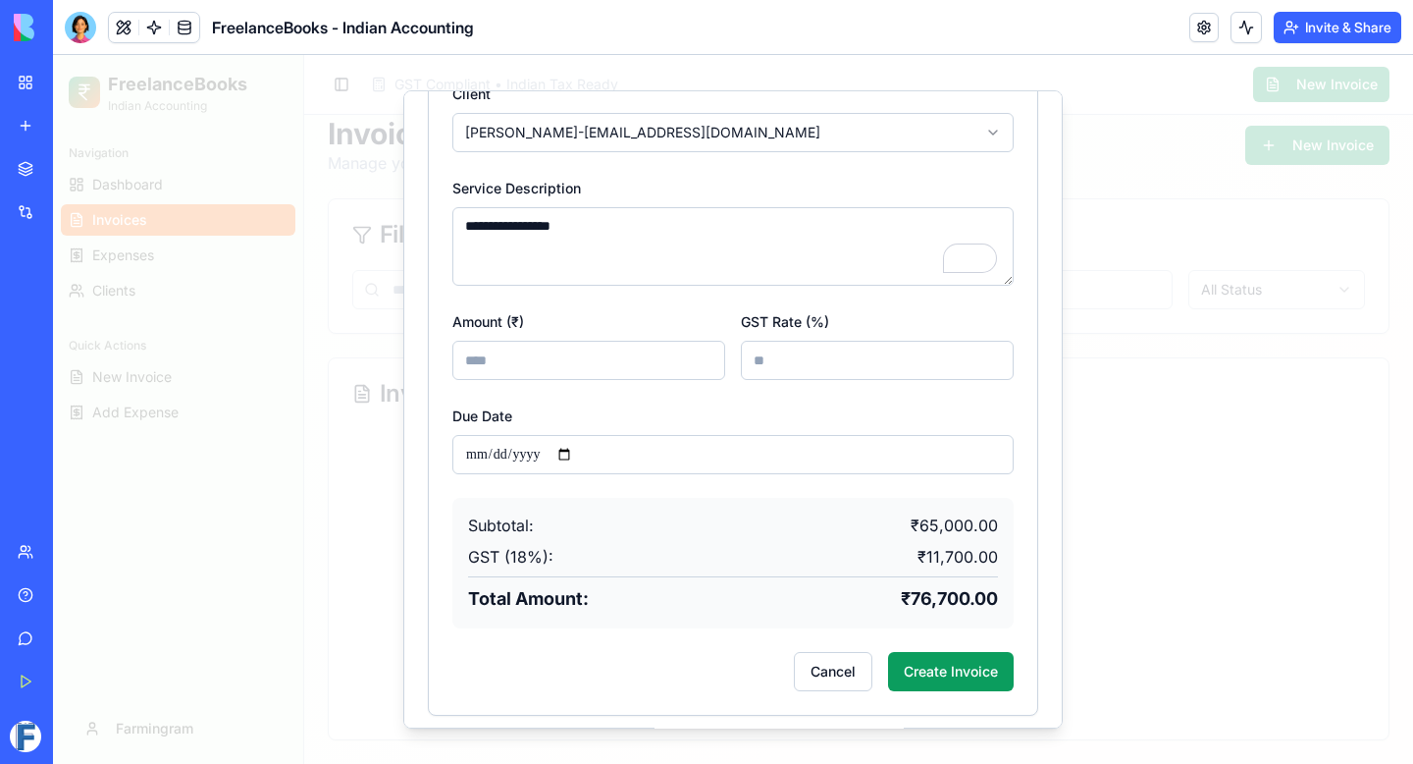
type input "**********"
click at [967, 675] on button "Create Invoice" at bounding box center [951, 671] width 126 height 39
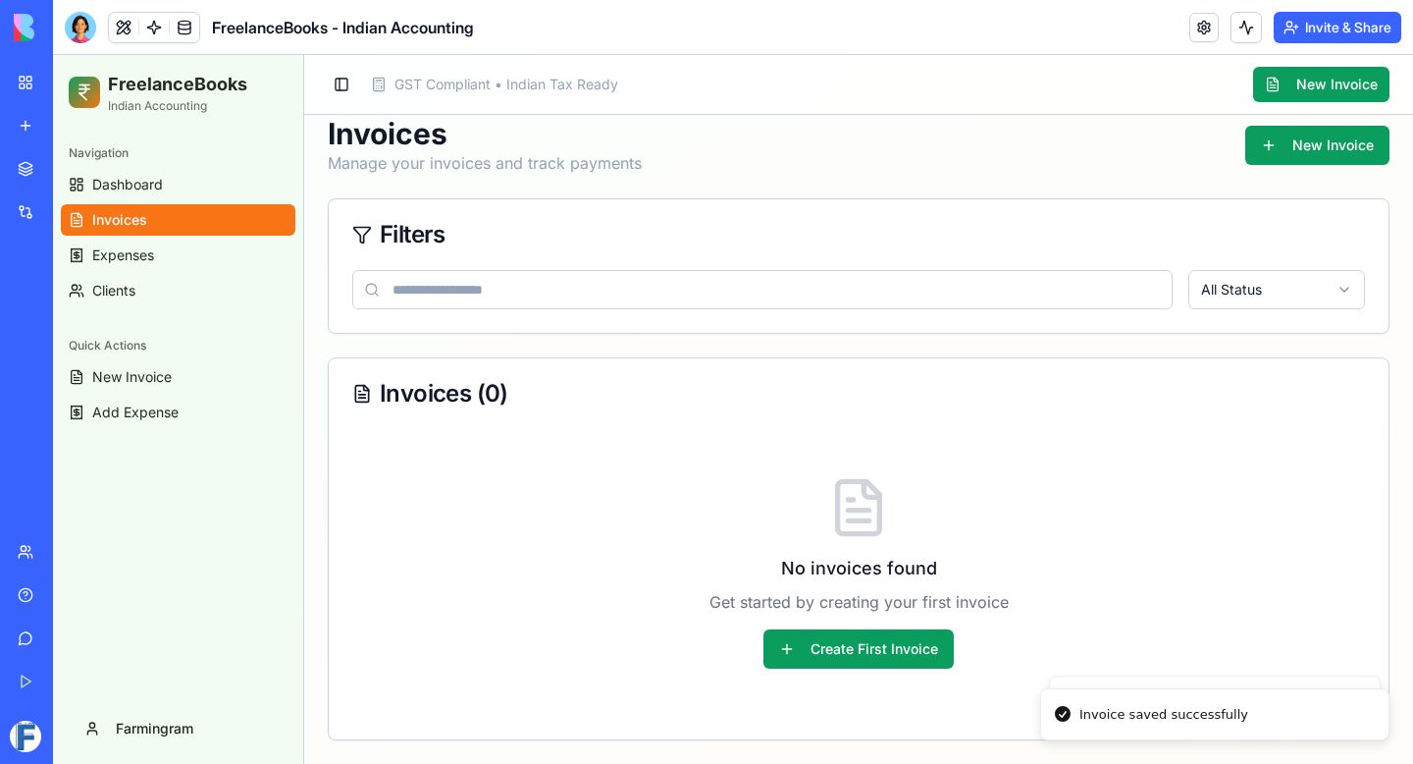
scroll to position [0, 0]
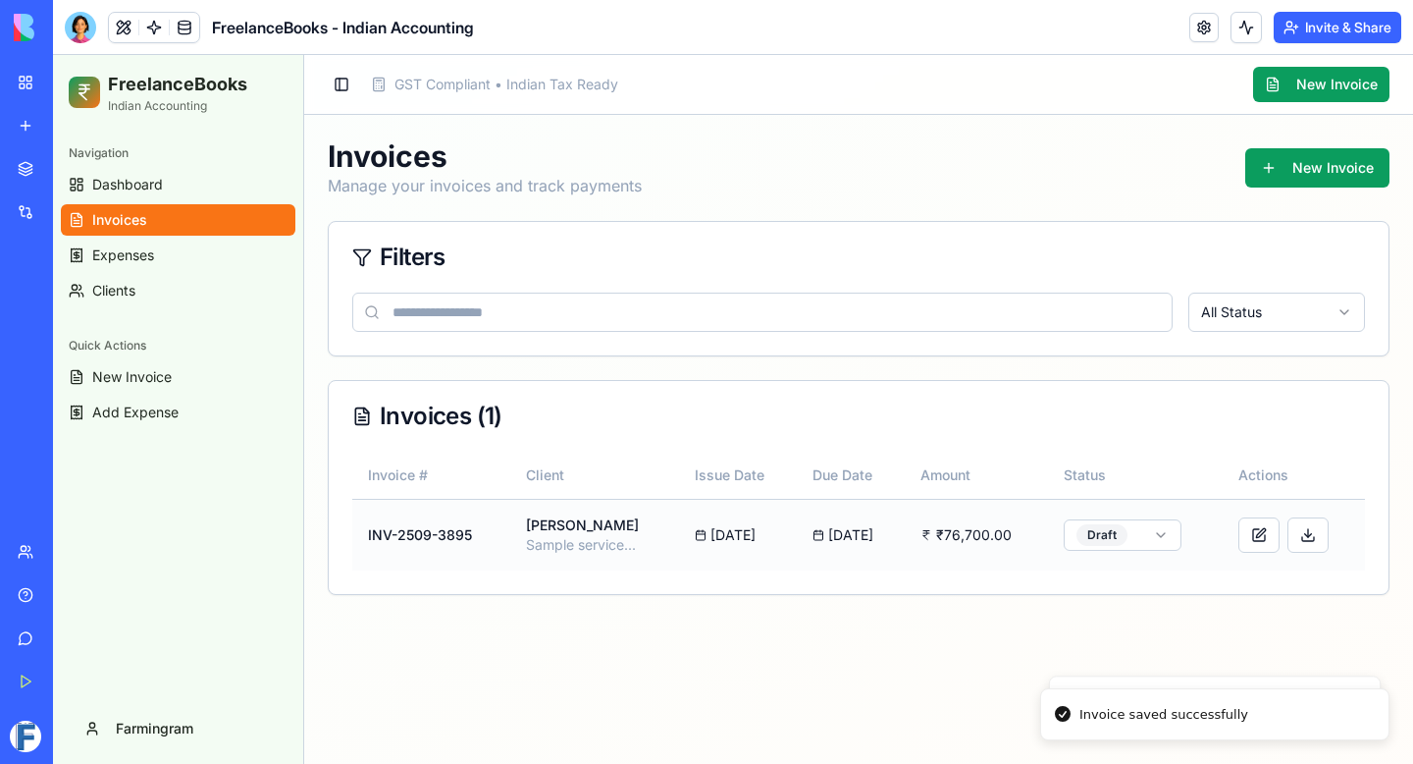
click at [875, 530] on div "17/09/2025" at bounding box center [851, 535] width 77 height 20
click at [1147, 530] on html "FreelanceBooks Indian Accounting Navigation Dashboard Invoices Expenses Clients…" at bounding box center [733, 409] width 1360 height 709
click at [1322, 537] on button at bounding box center [1308, 534] width 41 height 35
click at [1265, 532] on button at bounding box center [1259, 534] width 41 height 35
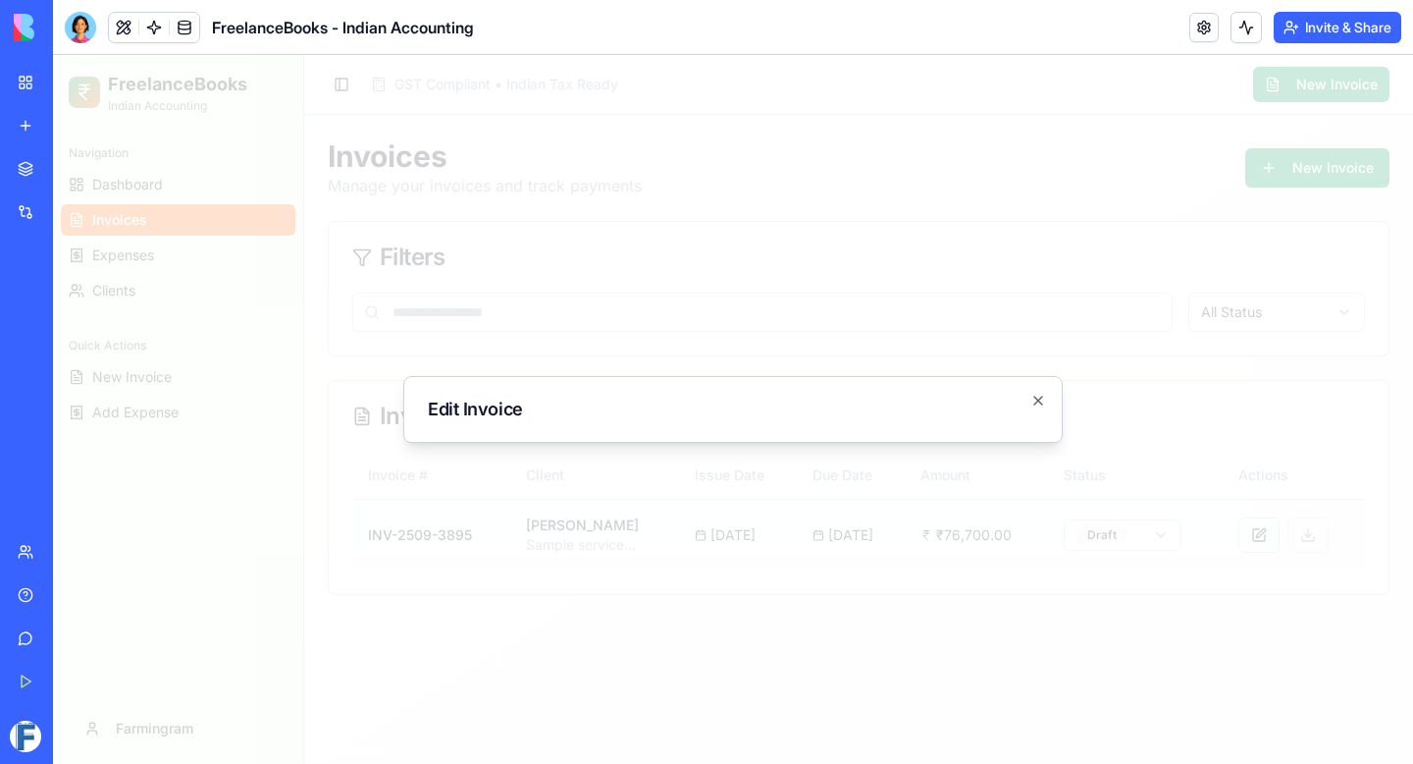
click at [1265, 532] on div at bounding box center [733, 409] width 1360 height 709
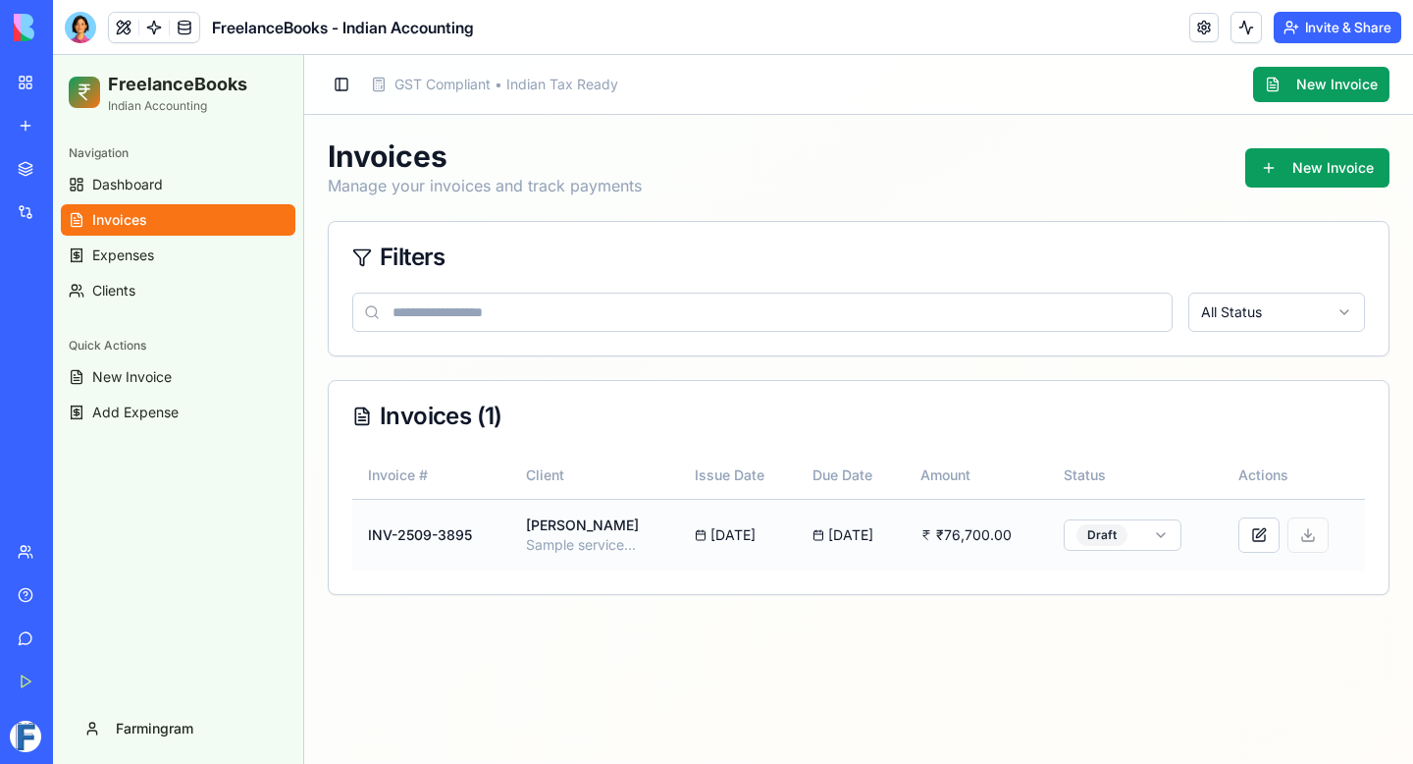
click at [1094, 524] on html "FreelanceBooks Indian Accounting Navigation Dashboard Invoices Expenses Clients…" at bounding box center [733, 409] width 1360 height 709
click at [1159, 542] on html "FreelanceBooks Indian Accounting Navigation Dashboard Invoices Expenses Clients…" at bounding box center [733, 409] width 1360 height 709
click at [1164, 530] on html "FreelanceBooks Indian Accounting Navigation Dashboard Invoices Expenses Clients…" at bounding box center [733, 409] width 1360 height 709
click at [800, 598] on div "Invoices Manage your invoices and track payments New Invoice Filters All Status…" at bounding box center [858, 367] width 1109 height 504
click at [225, 207] on link "Invoices" at bounding box center [178, 219] width 235 height 31
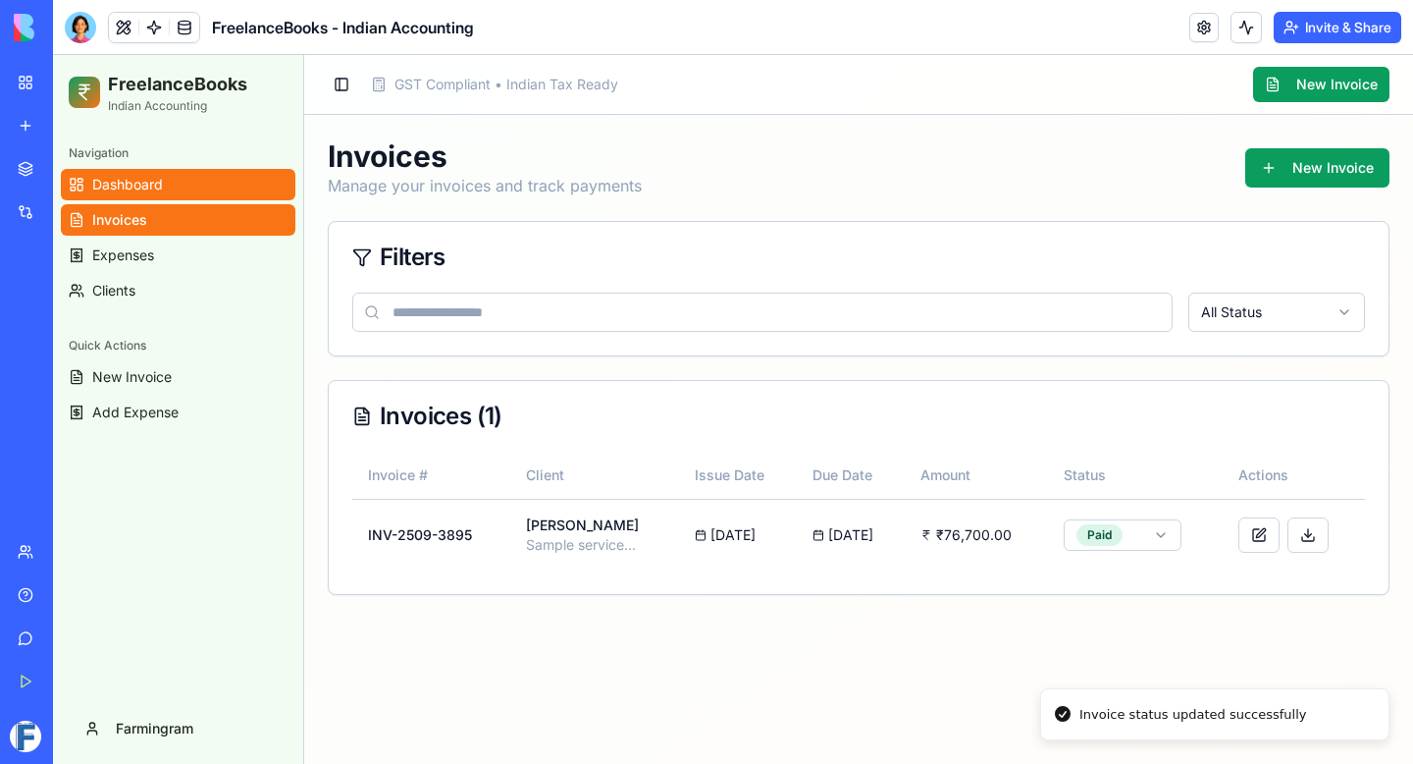
click at [225, 186] on link "Dashboard" at bounding box center [178, 184] width 235 height 31
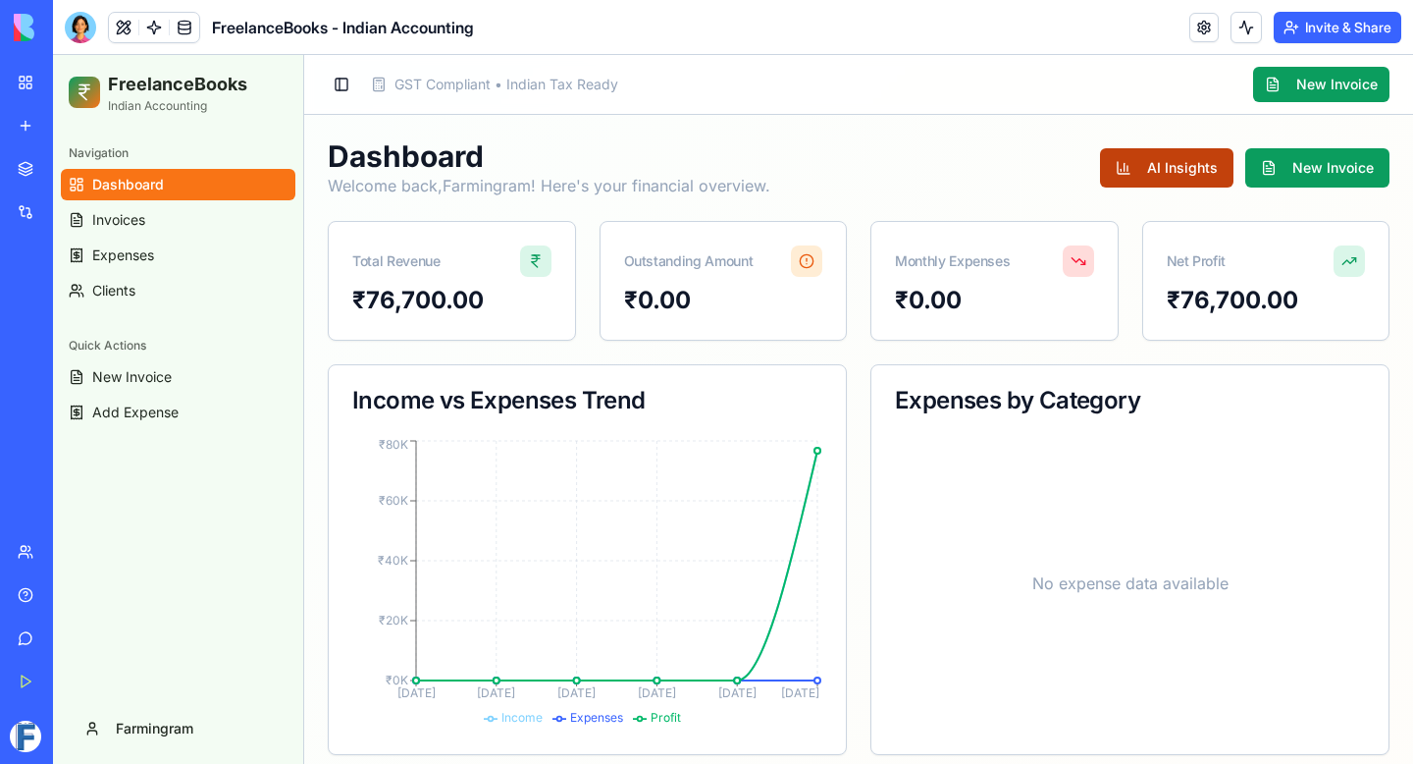
click at [1143, 176] on button "AI Insights" at bounding box center [1166, 167] width 133 height 39
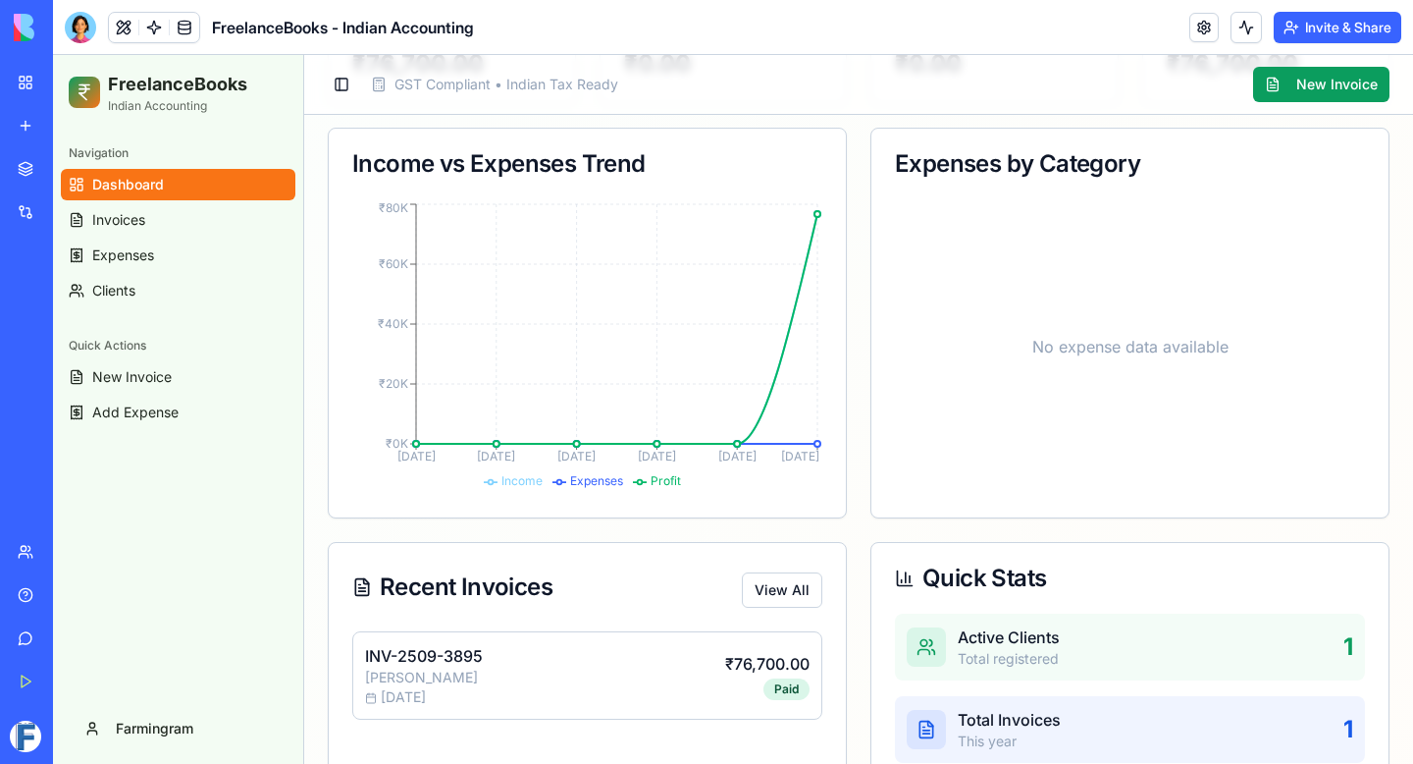
scroll to position [449, 0]
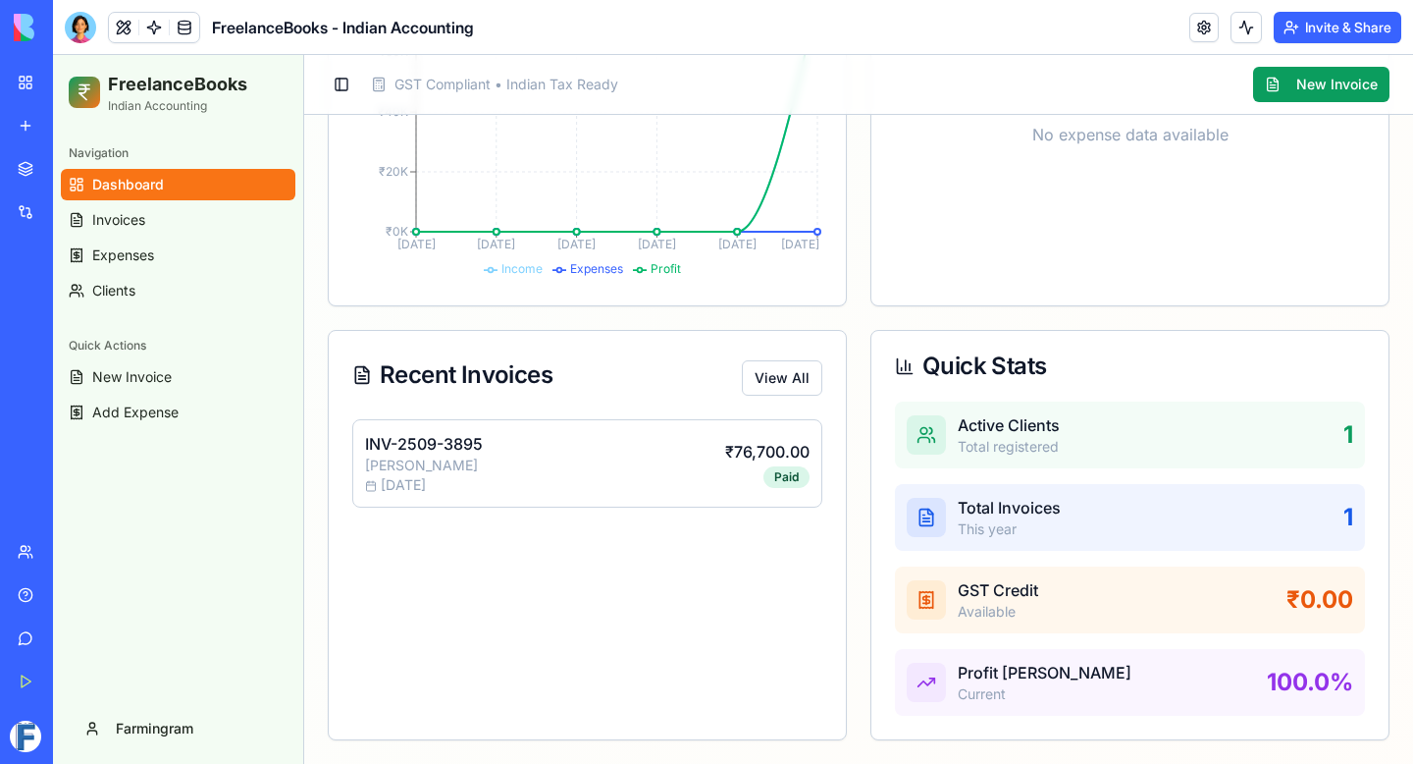
click at [736, 457] on div "₹76,700.00" at bounding box center [767, 452] width 84 height 24
click at [794, 372] on button "View All" at bounding box center [782, 377] width 80 height 35
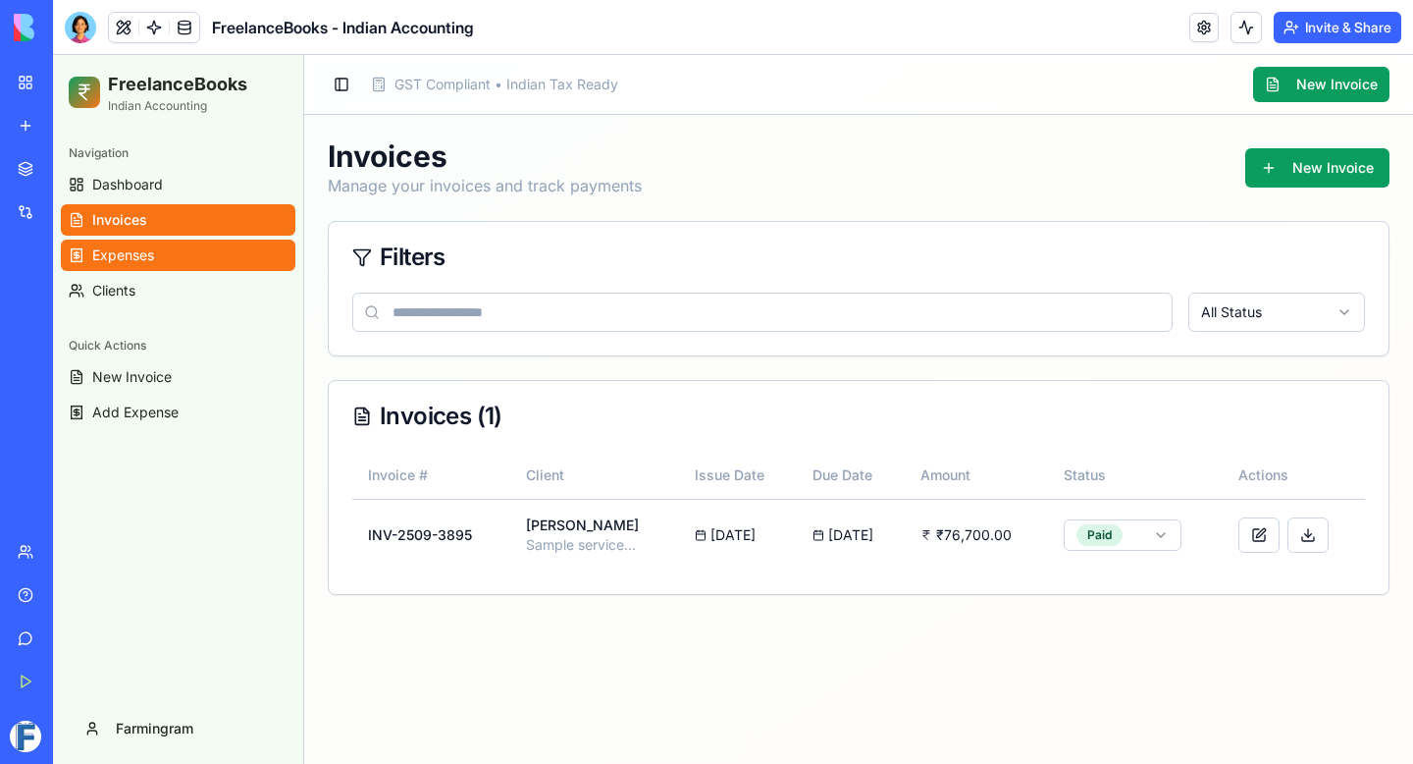
click at [161, 265] on link "Expenses" at bounding box center [178, 254] width 235 height 31
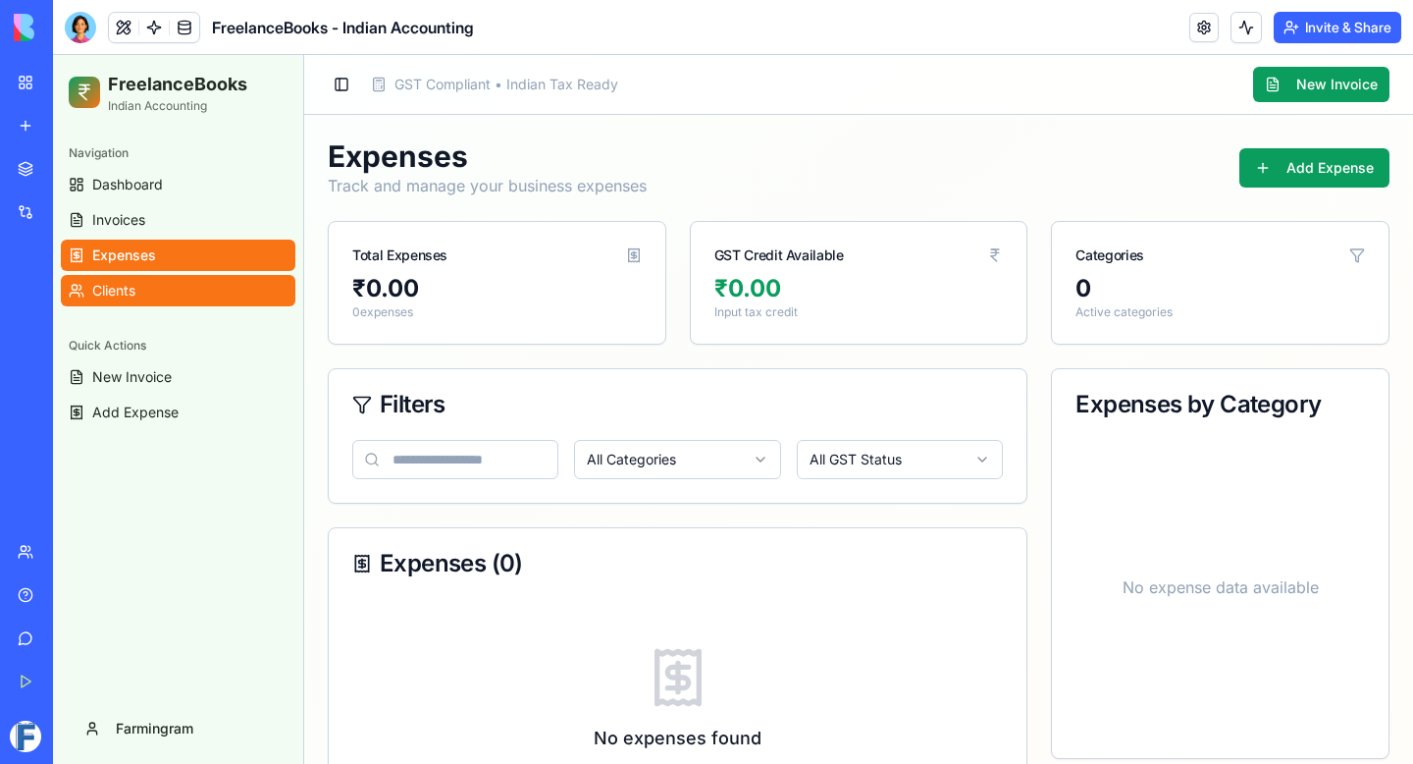
click at [164, 299] on link "Clients" at bounding box center [178, 290] width 235 height 31
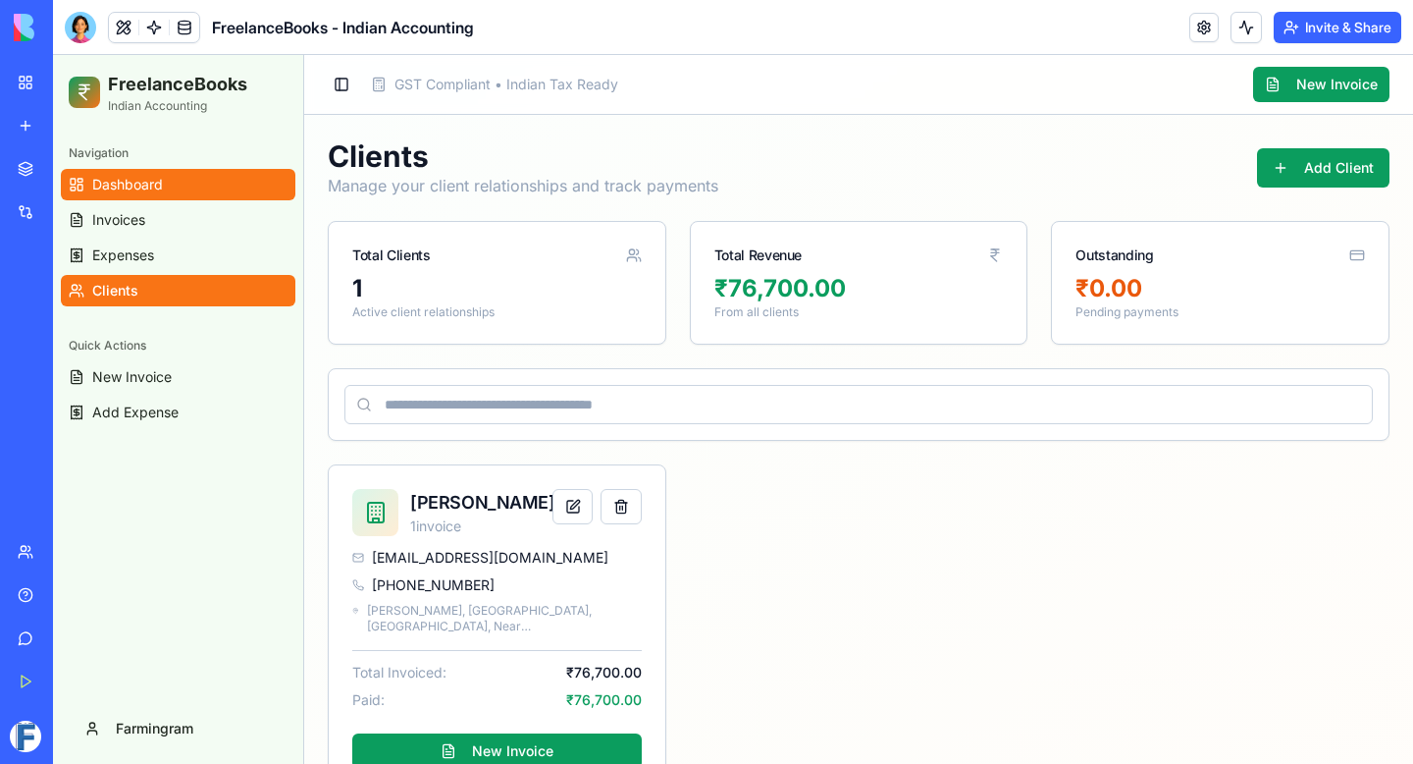
click at [155, 179] on span "Dashboard" at bounding box center [127, 185] width 71 height 20
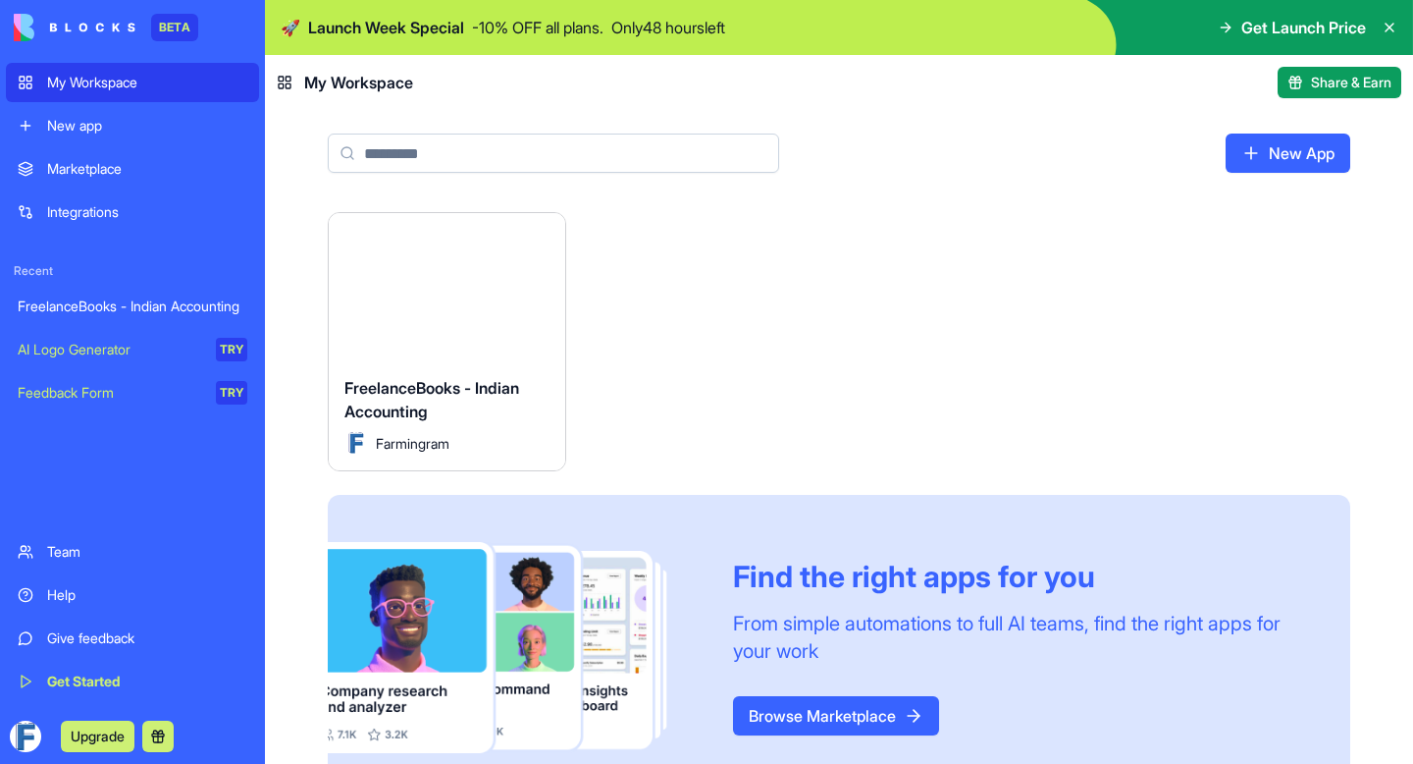
click at [91, 21] on img at bounding box center [75, 27] width 122 height 27
click at [940, 343] on div "Launch FreelanceBooks - Indian Accounting Farmingram Find the right apps for yo…" at bounding box center [839, 506] width 1023 height 588
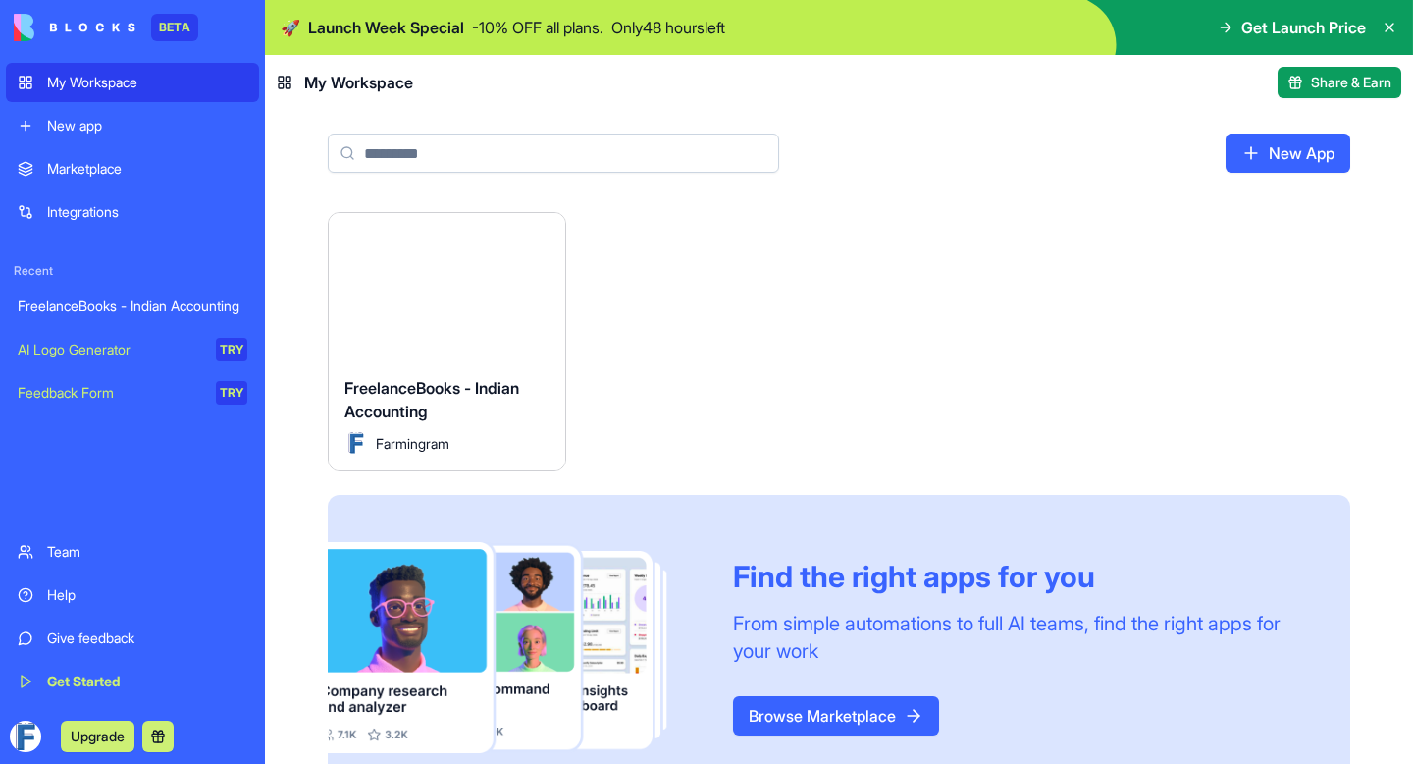
scroll to position [54, 0]
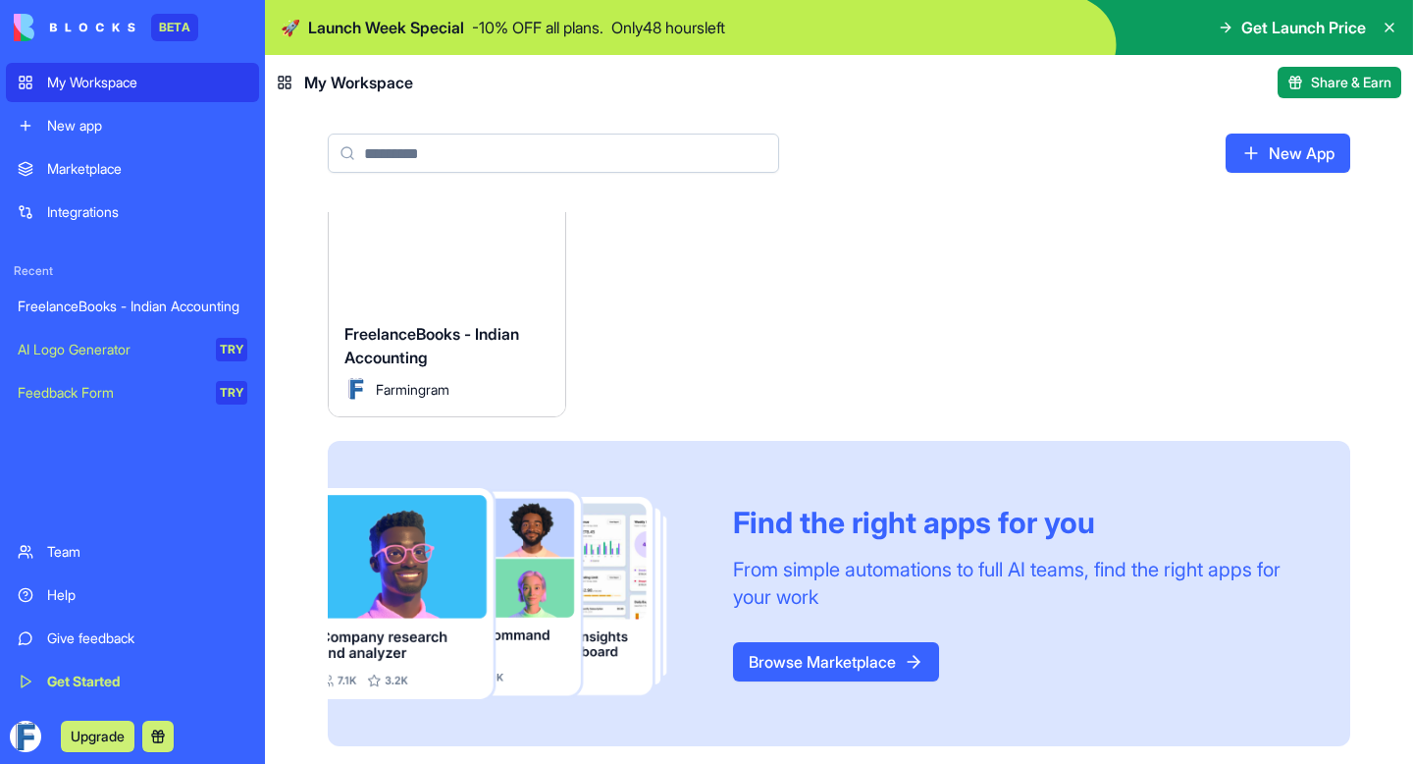
click at [93, 121] on div "New app" at bounding box center [147, 126] width 200 height 20
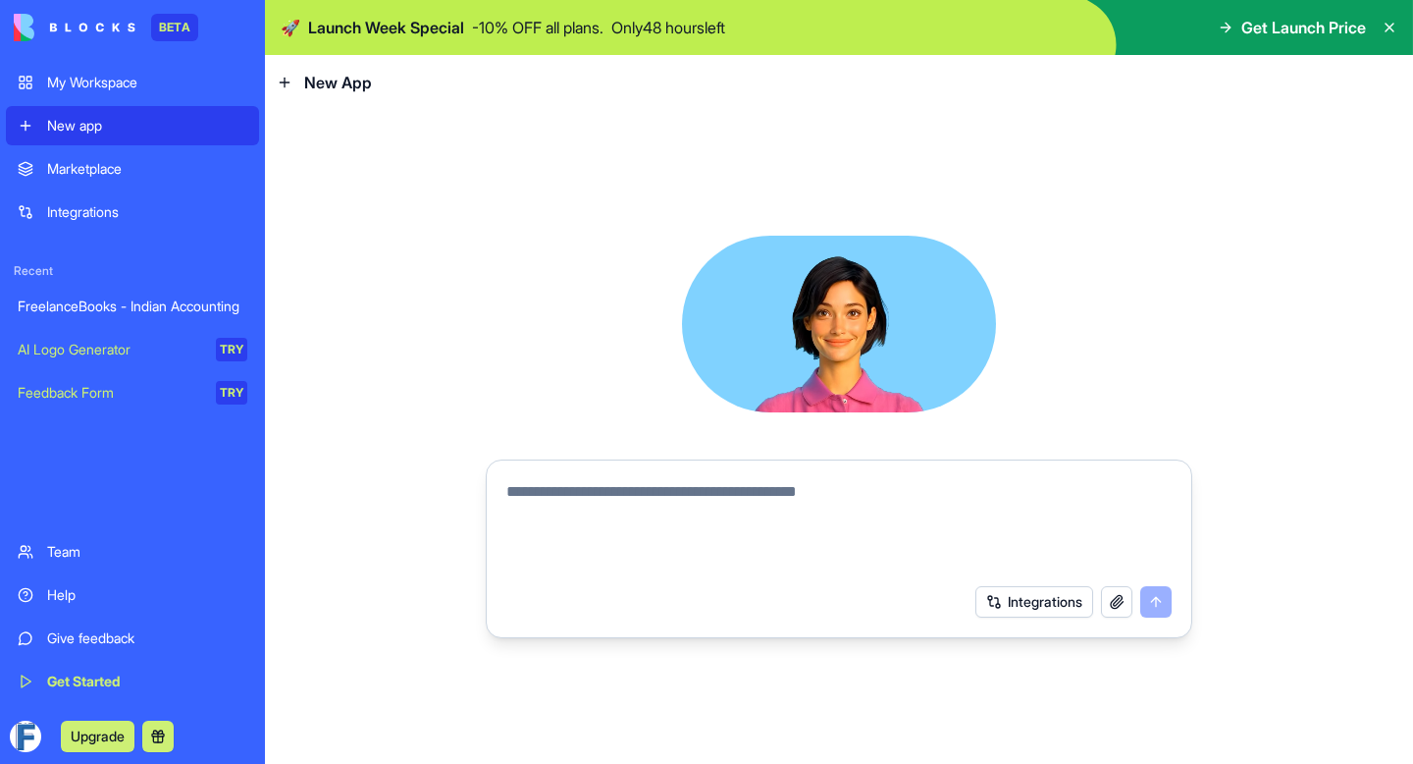
click at [93, 121] on div "New app" at bounding box center [147, 126] width 200 height 20
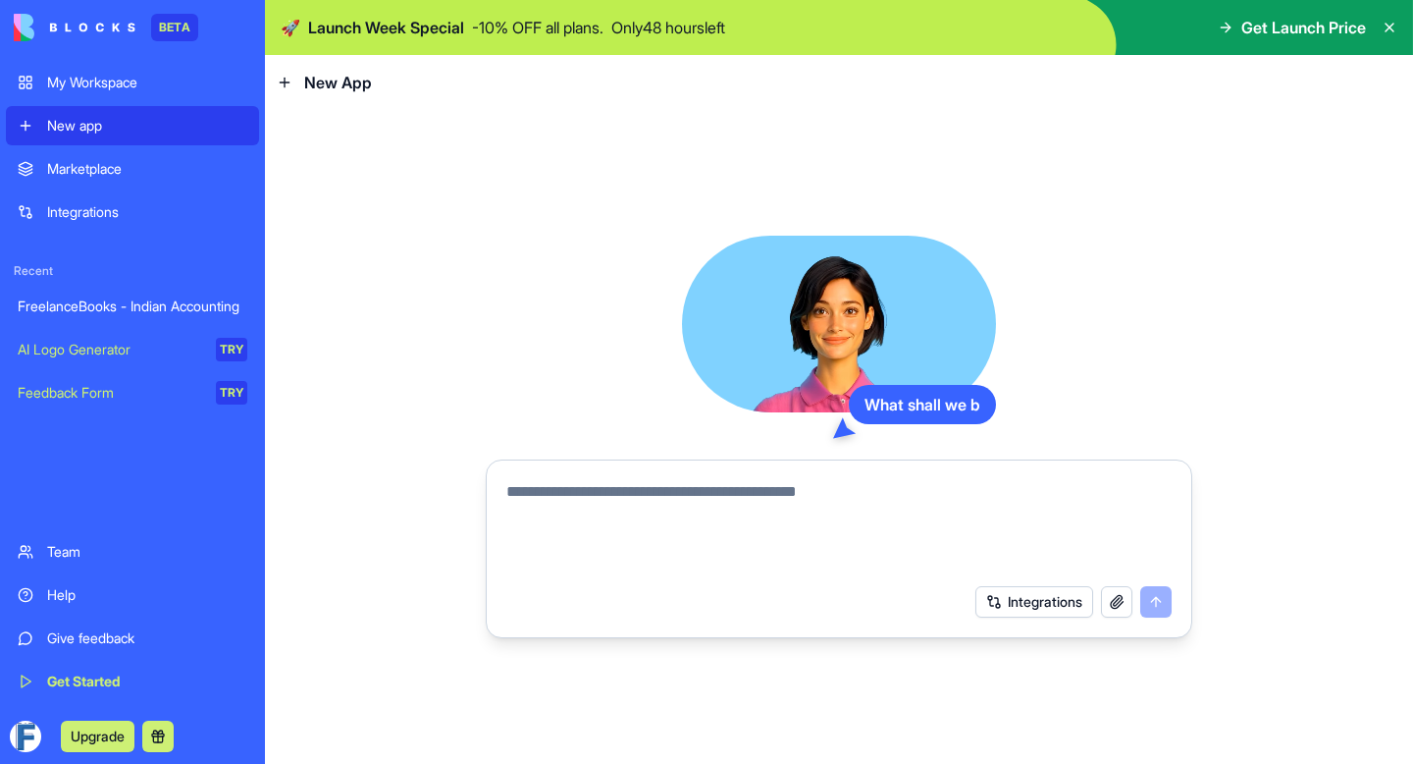
click at [92, 178] on div "Marketplace" at bounding box center [147, 169] width 200 height 20
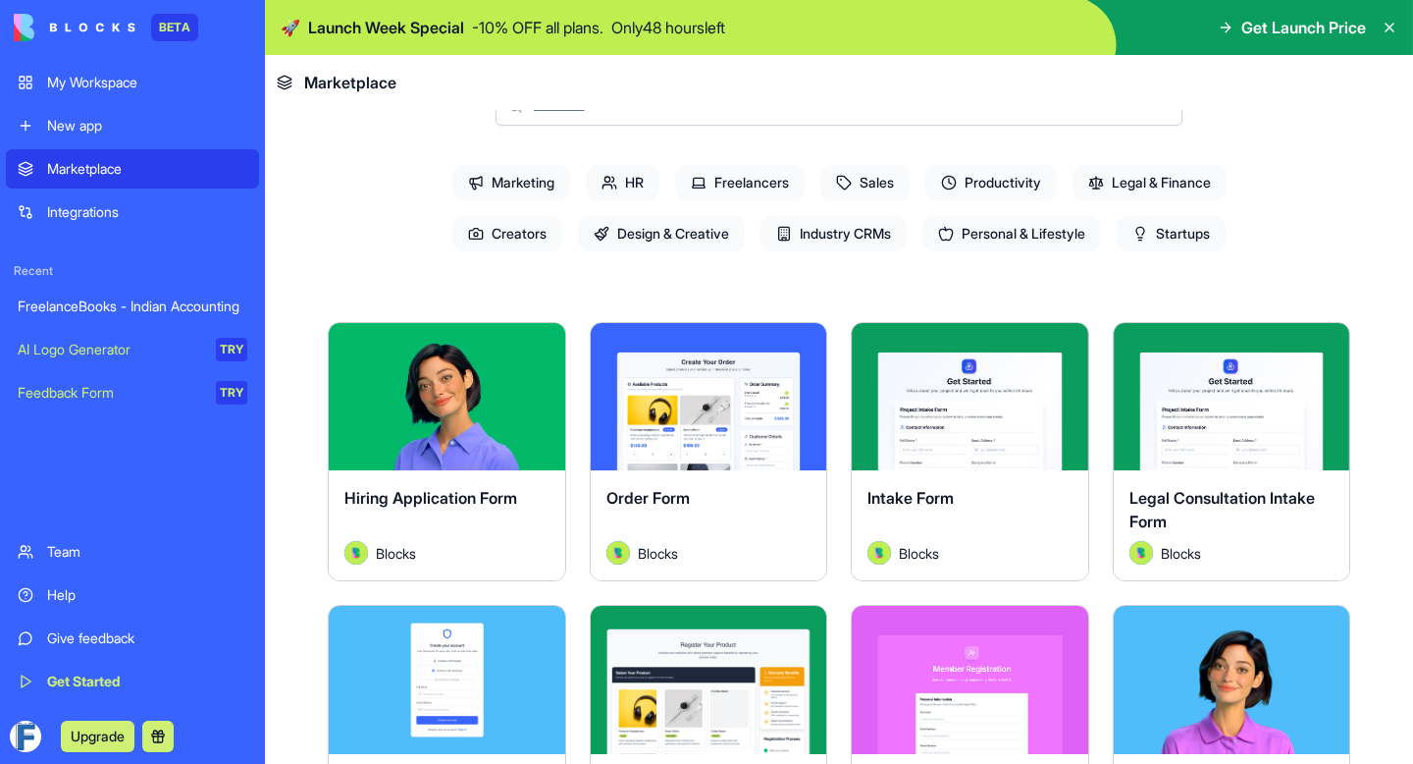
scroll to position [186, 0]
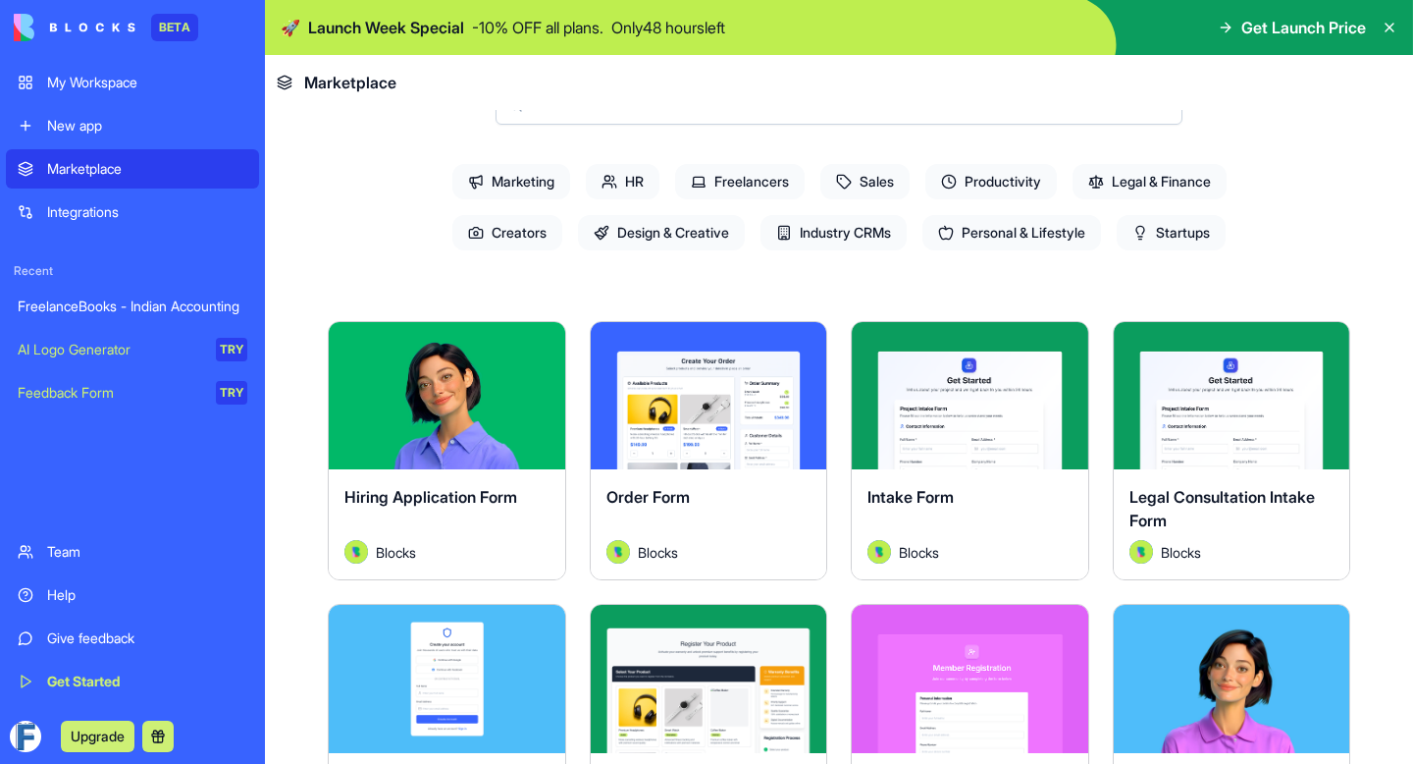
click at [105, 222] on link "Integrations" at bounding box center [132, 211] width 253 height 39
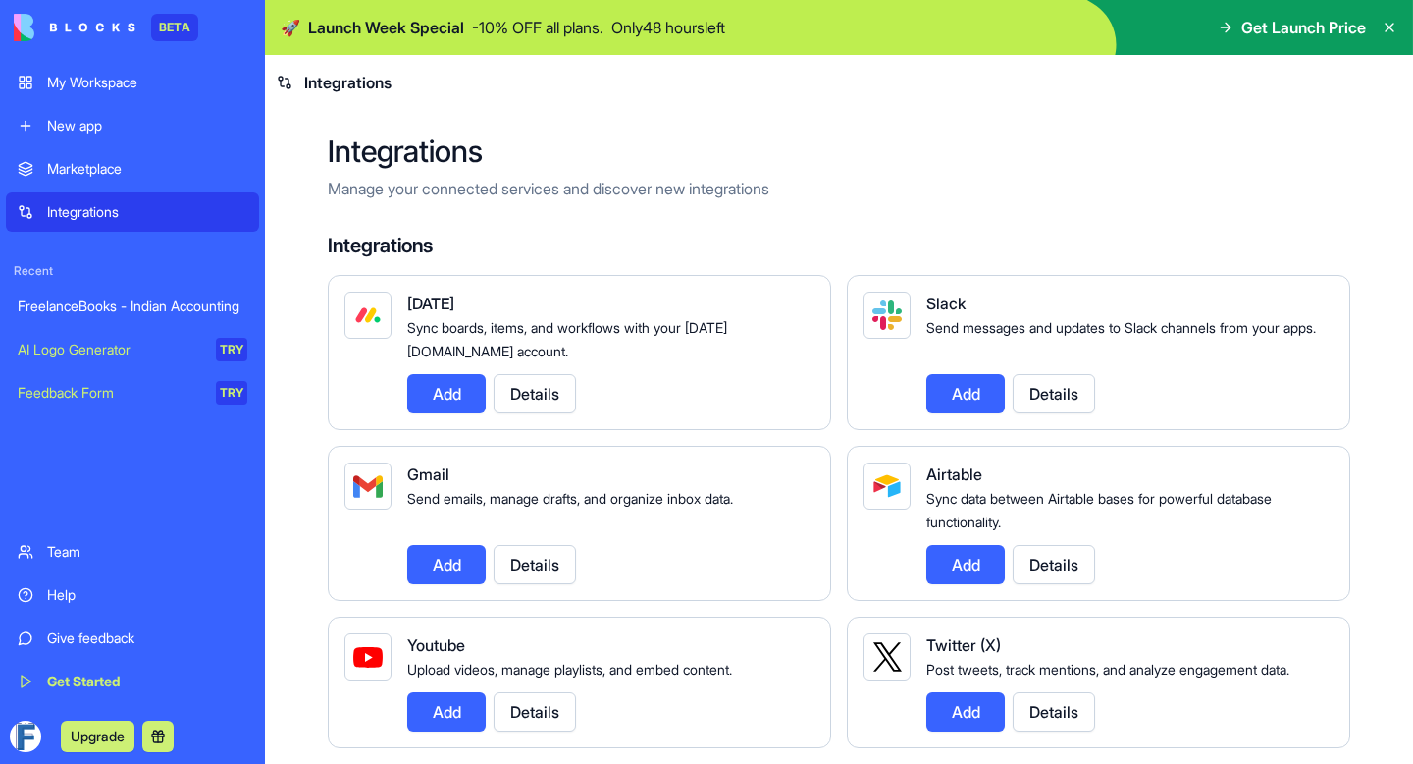
click at [112, 169] on div "Marketplace" at bounding box center [147, 169] width 200 height 20
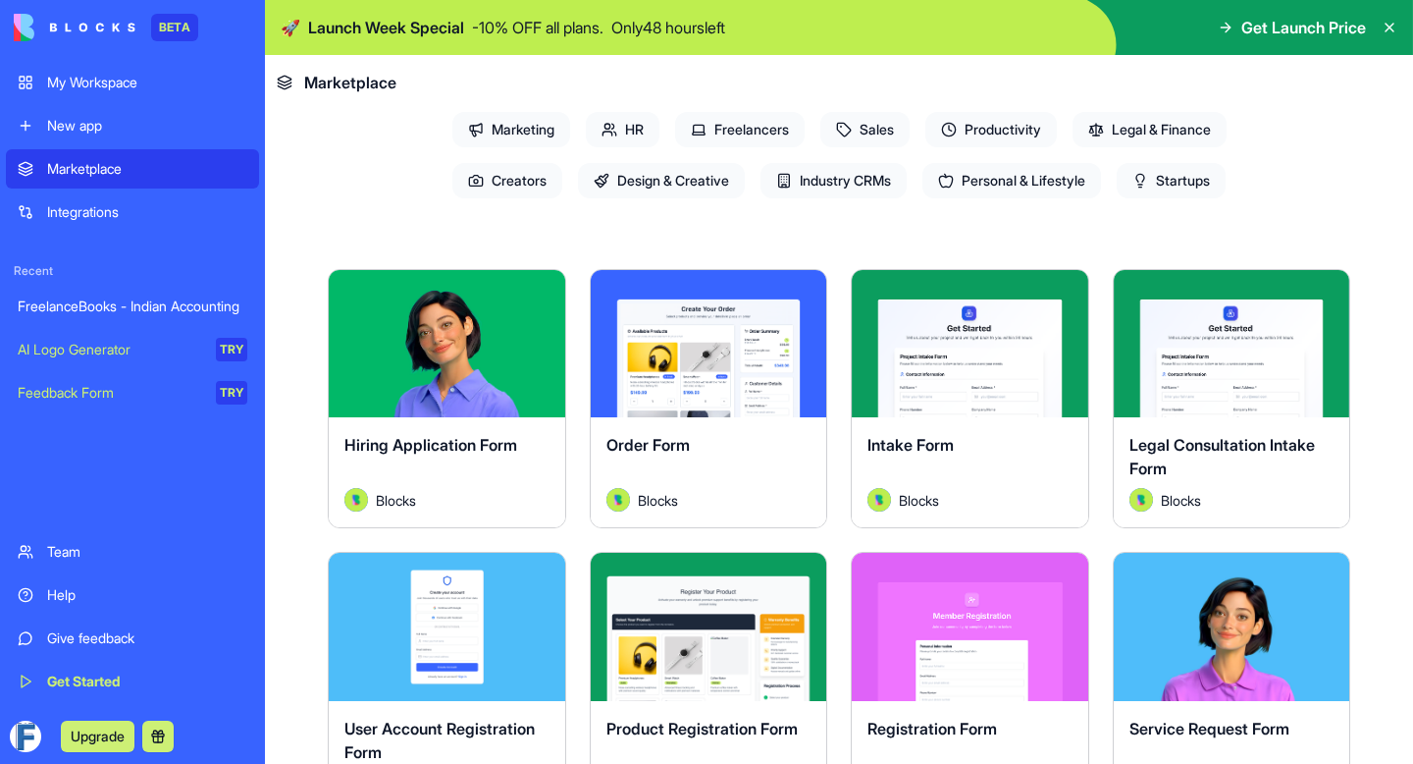
scroll to position [219, 0]
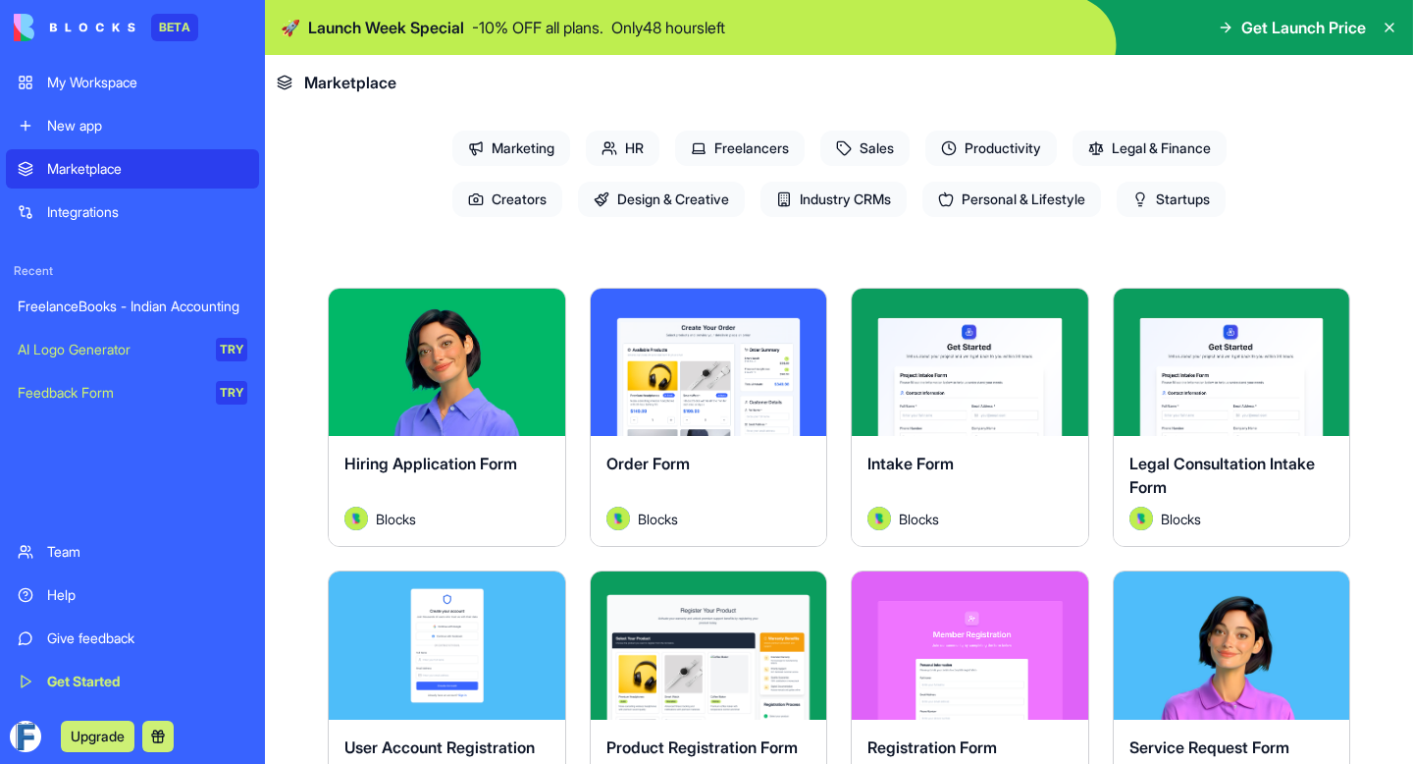
click at [656, 372] on button "Explore" at bounding box center [708, 362] width 147 height 39
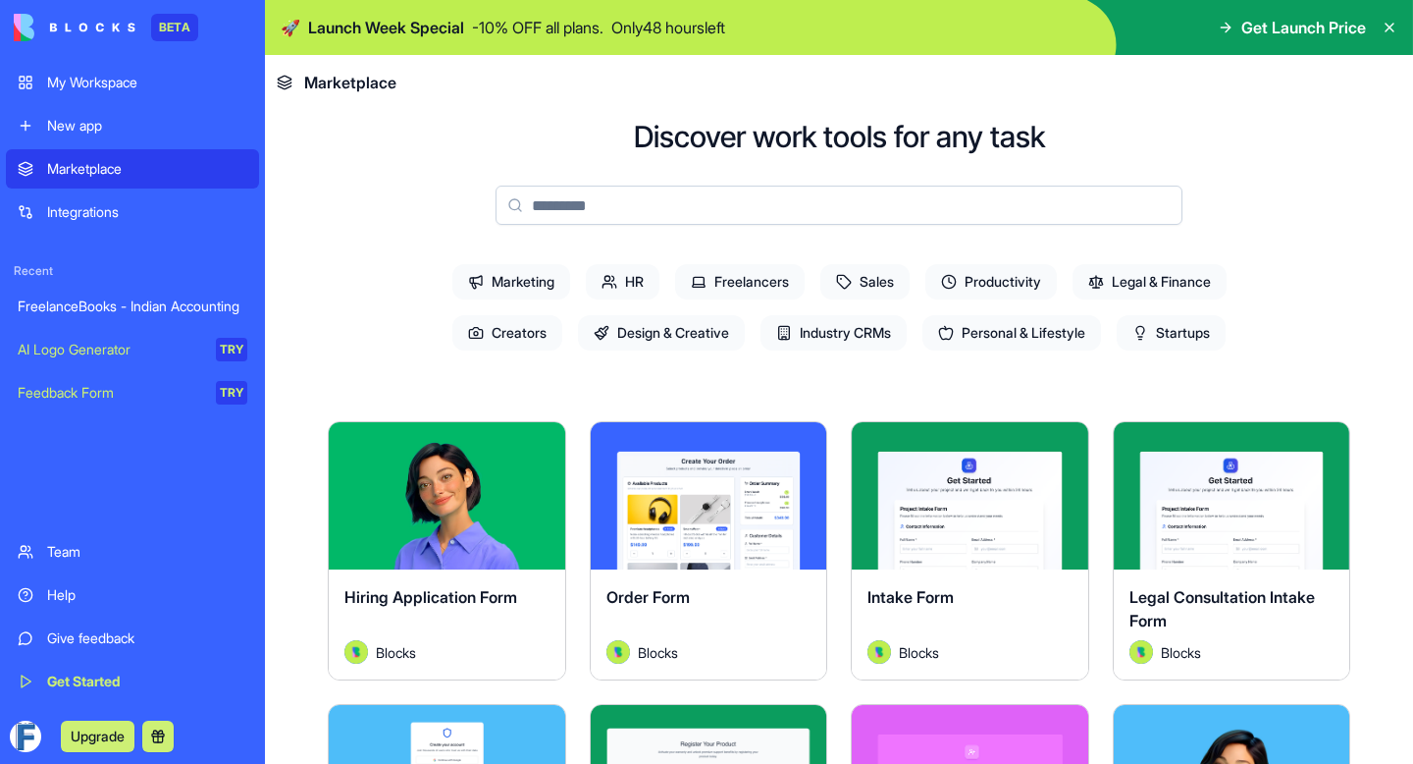
scroll to position [0, 0]
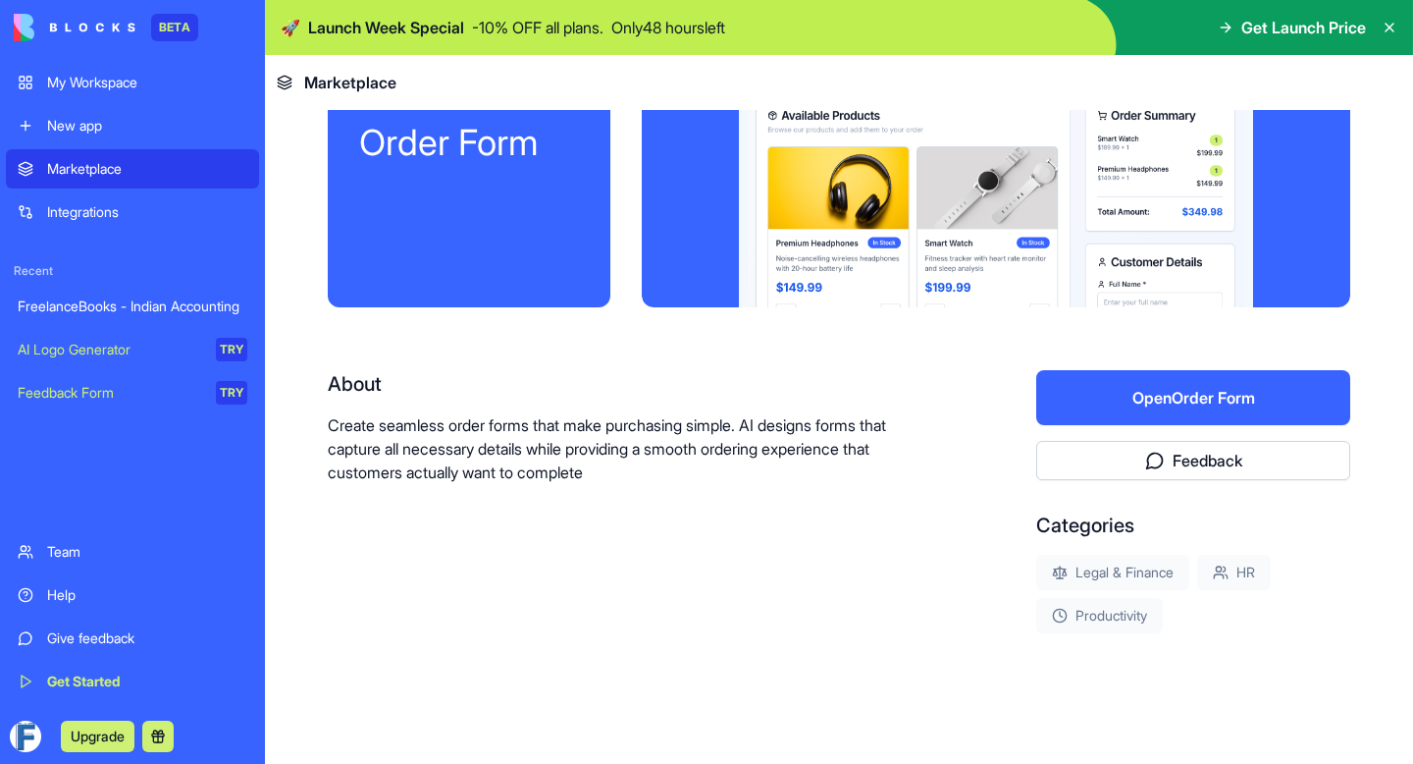
scroll to position [142, 0]
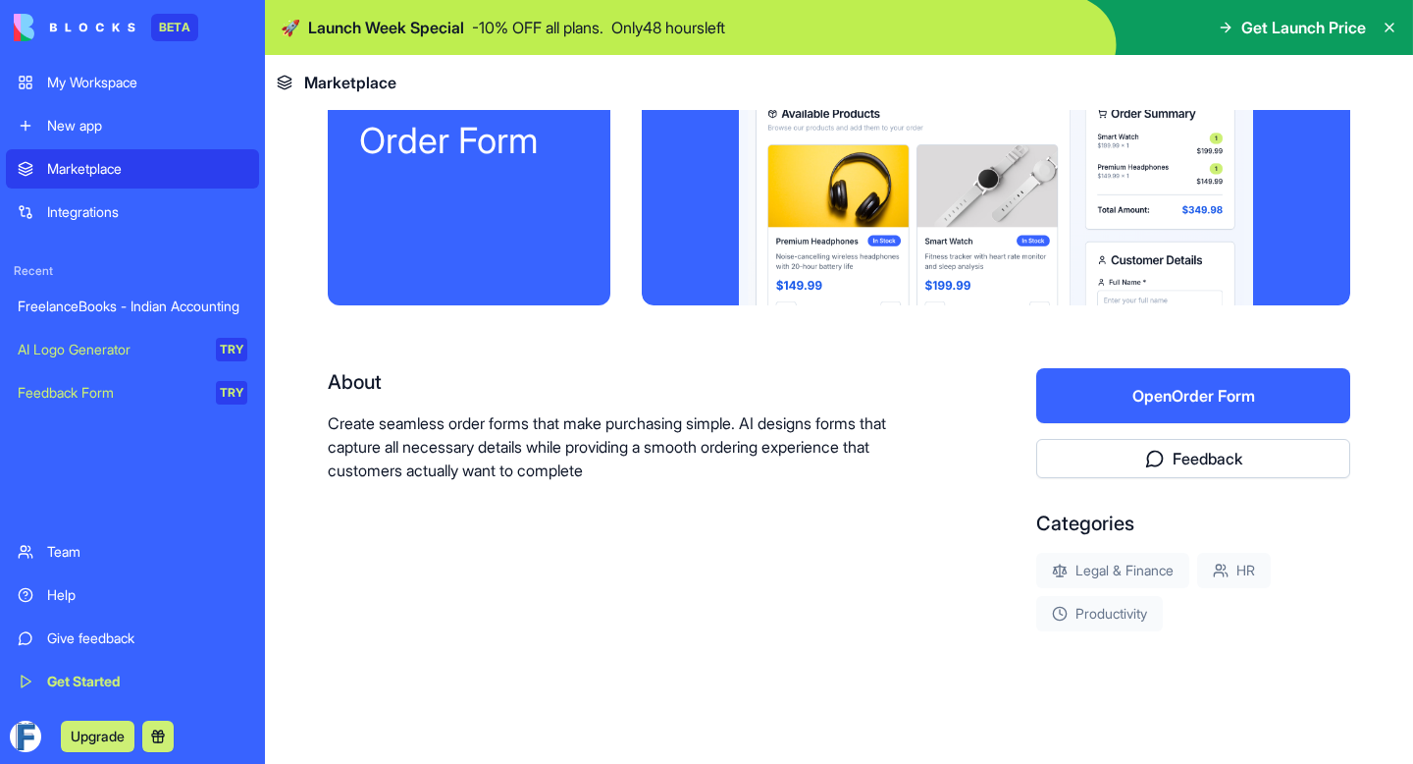
click at [1140, 399] on button "Open Order Form" at bounding box center [1194, 395] width 314 height 55
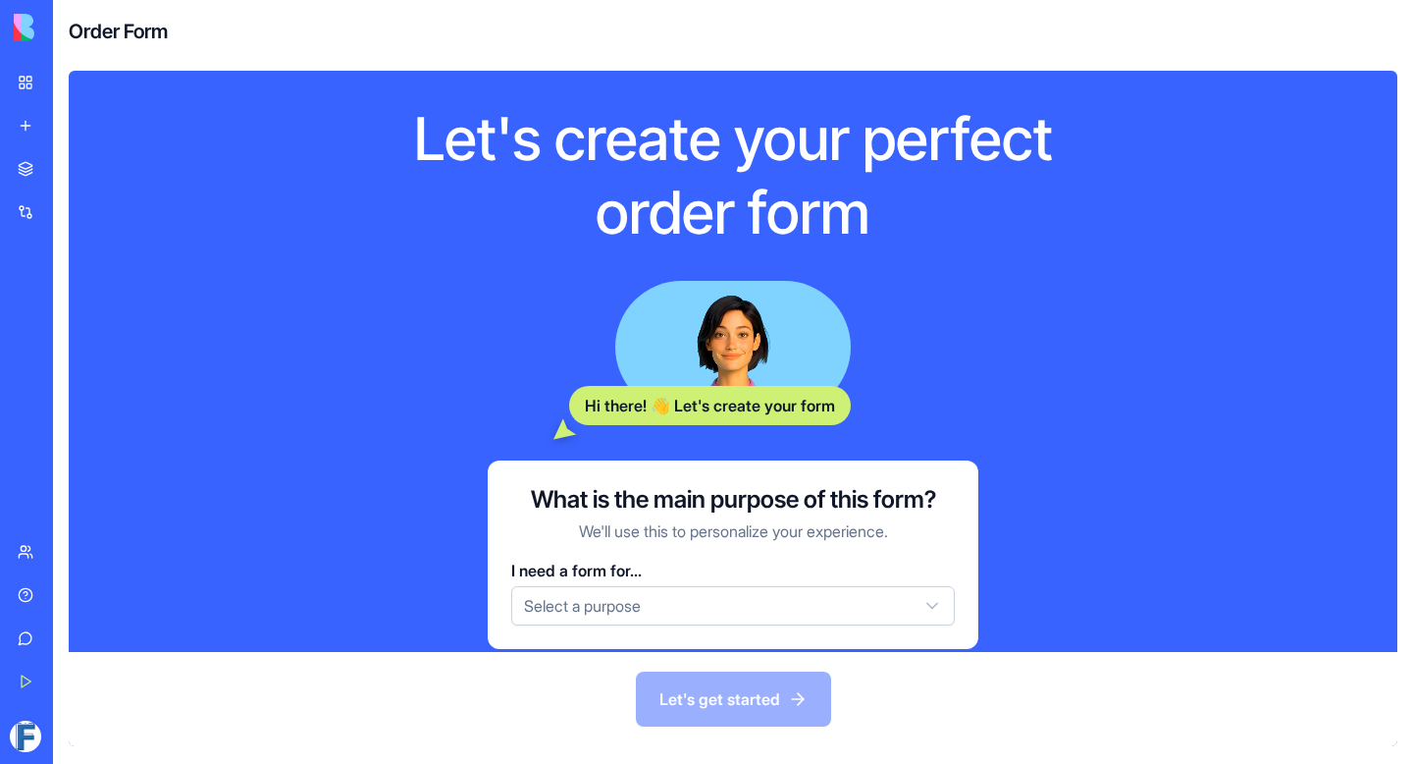
click at [673, 605] on html "BETA My Workspace New app Marketplace Integrations Recent FreelanceBooks - Indi…" at bounding box center [706, 382] width 1413 height 764
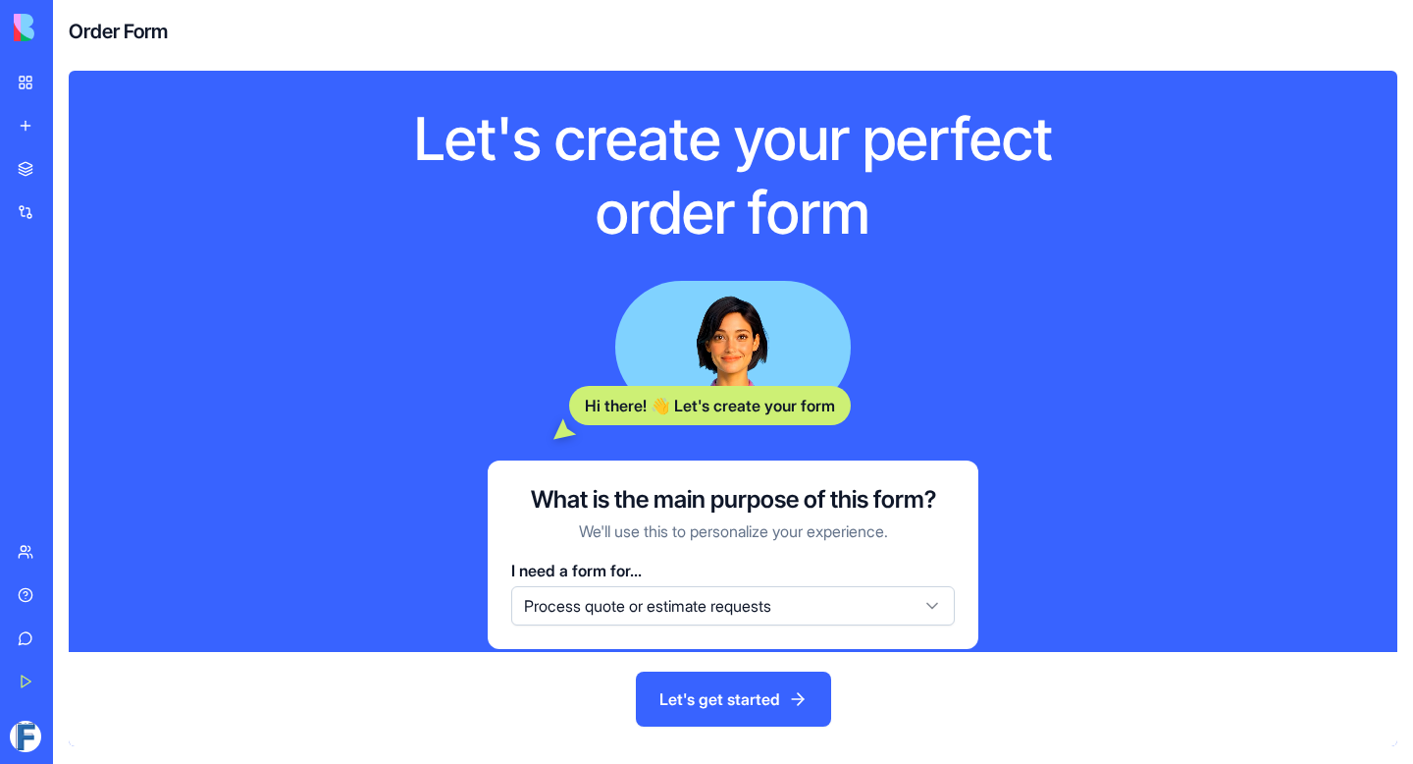
scroll to position [28, 0]
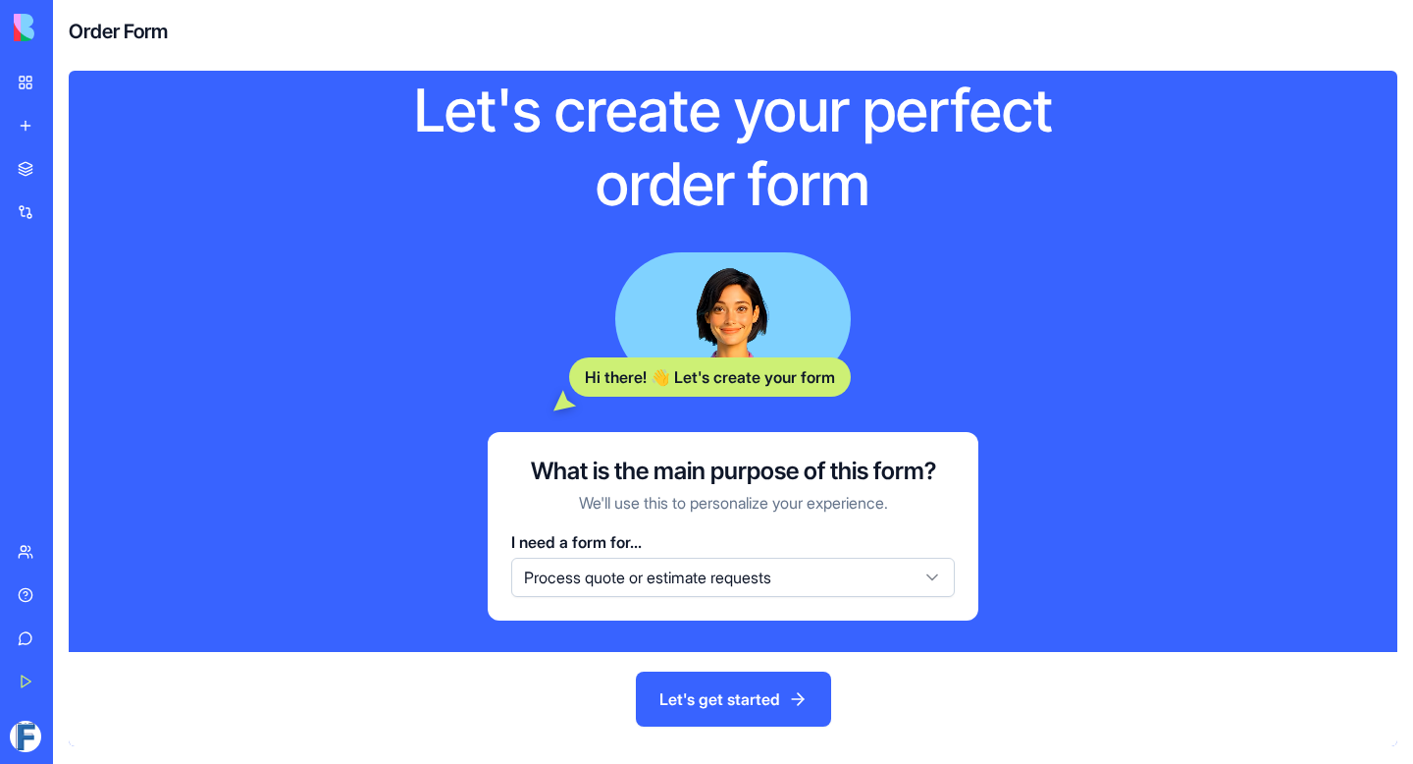
click at [698, 685] on button "Let's get started" at bounding box center [733, 698] width 195 height 55
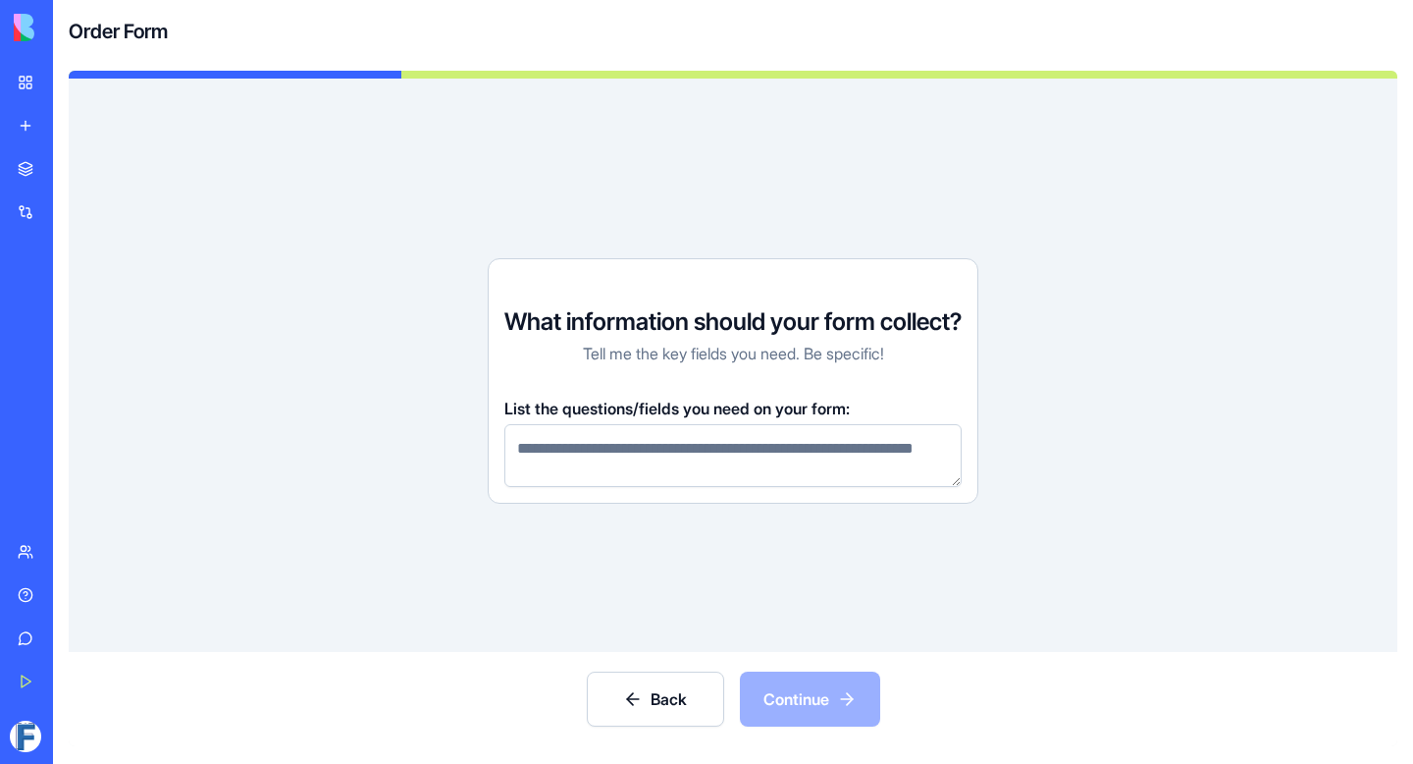
click at [654, 706] on button "Back" at bounding box center [655, 698] width 137 height 55
